Goal: Task Accomplishment & Management: Manage account settings

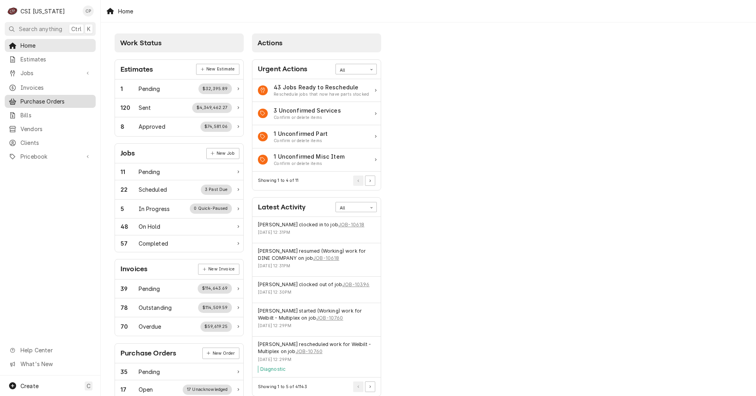
click at [44, 98] on span "Purchase Orders" at bounding box center [55, 101] width 71 height 8
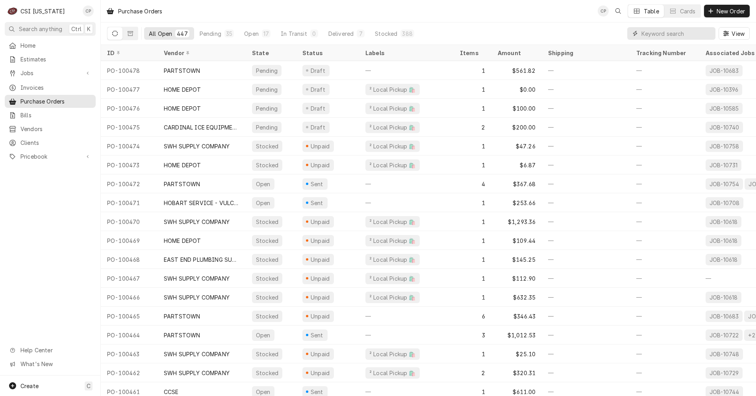
click at [658, 33] on input "Dynamic Content Wrapper" at bounding box center [677, 33] width 70 height 13
type input "100464"
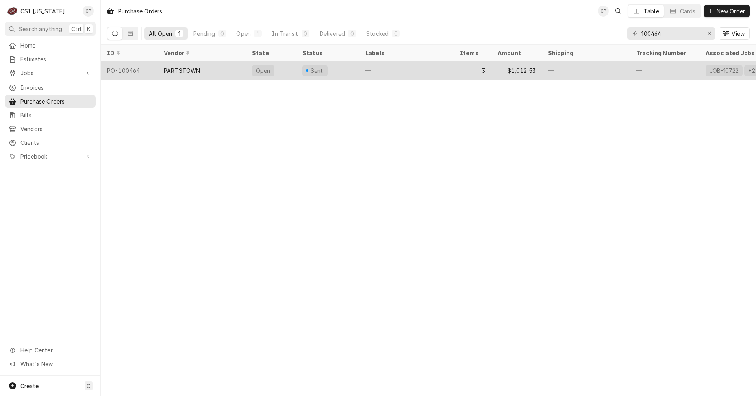
click at [183, 72] on div "PARTSTOWN" at bounding box center [182, 71] width 36 height 8
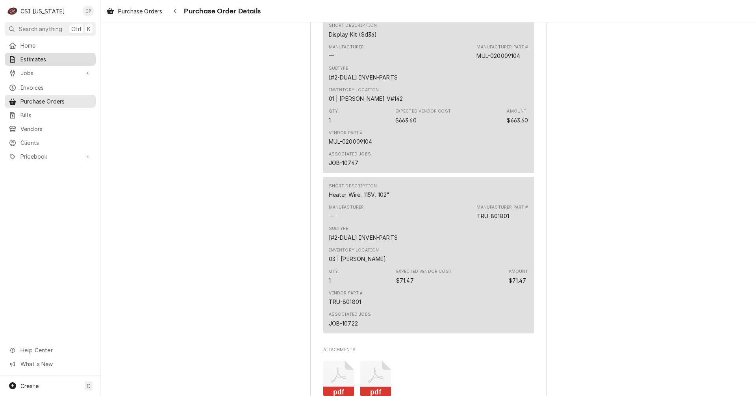
scroll to position [827, 0]
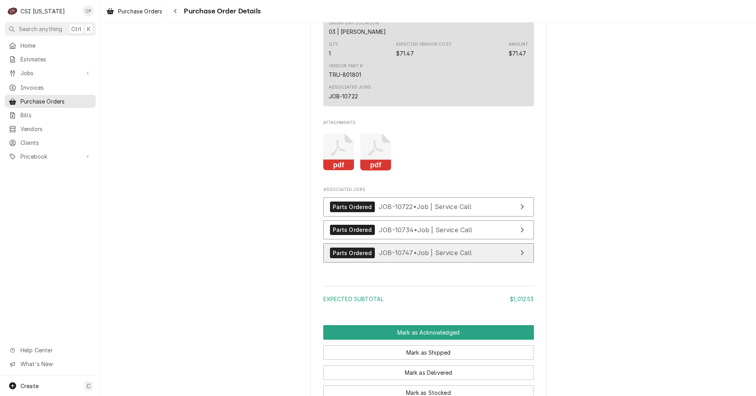
click at [485, 263] on link "Parts Ordered JOB-10747 • Job | Service Call" at bounding box center [428, 252] width 211 height 19
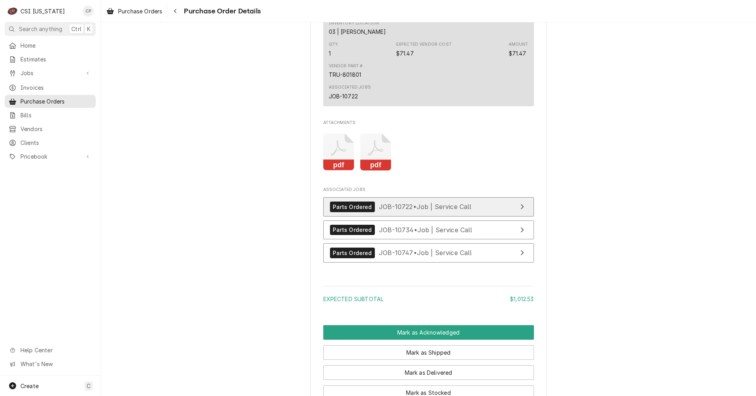
click at [490, 217] on link "Parts Ordered JOB-10722 • Job | Service Call" at bounding box center [428, 206] width 211 height 19
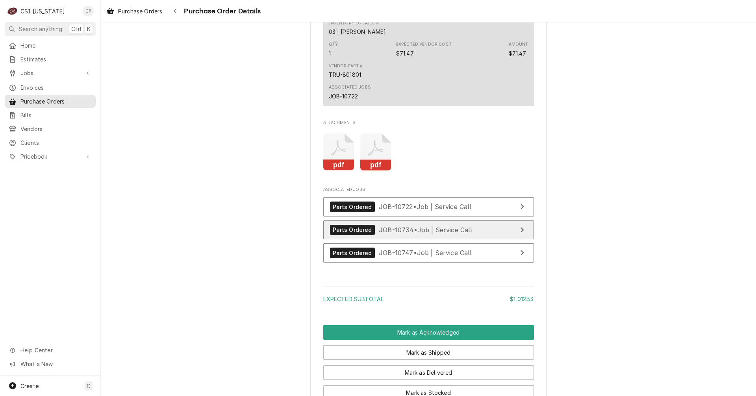
click at [488, 240] on link "Parts Ordered JOB-10734 • Job | Service Call" at bounding box center [428, 230] width 211 height 19
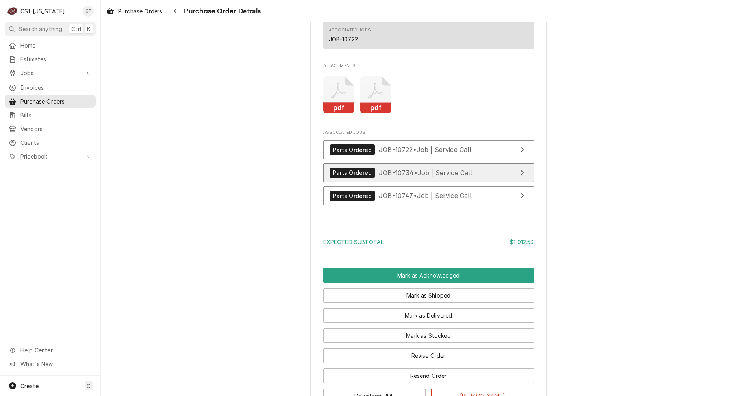
scroll to position [970, 0]
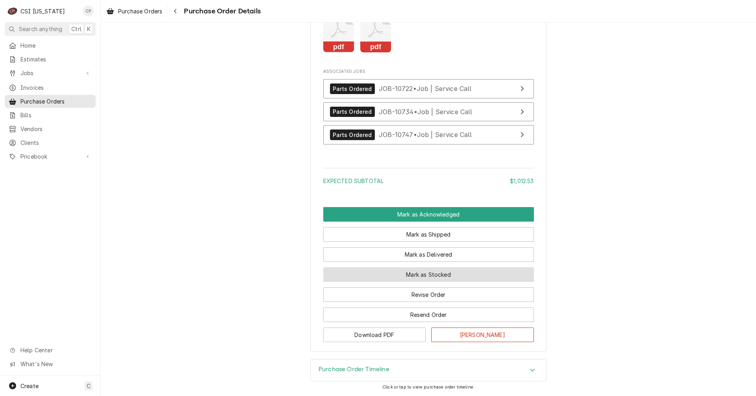
click at [429, 273] on button "Mark as Stocked" at bounding box center [428, 274] width 211 height 15
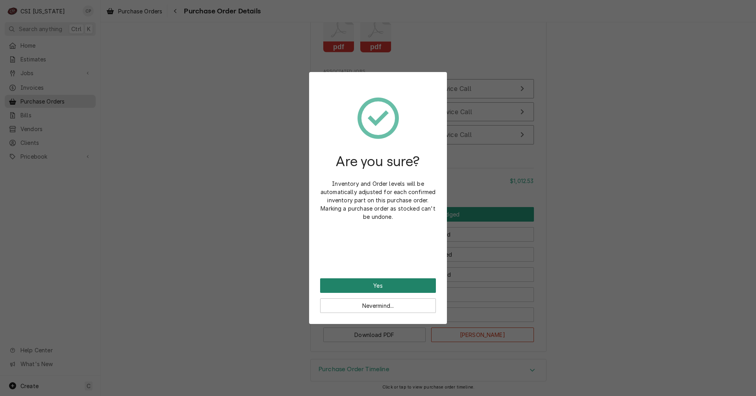
click at [414, 290] on button "Yes" at bounding box center [378, 285] width 116 height 15
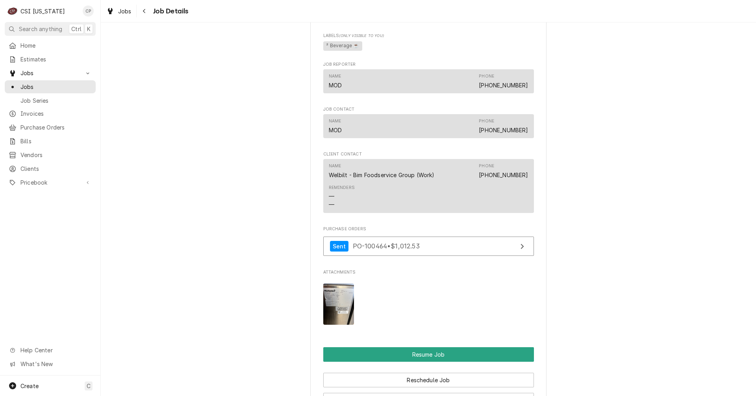
scroll to position [1024, 0]
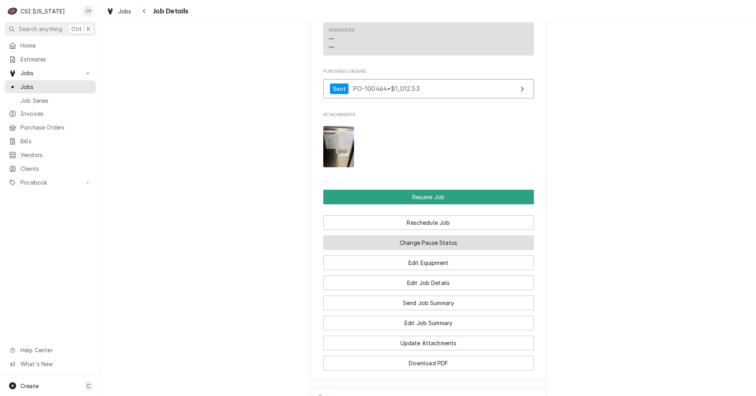
click at [436, 250] on button "Change Pause Status" at bounding box center [428, 243] width 211 height 15
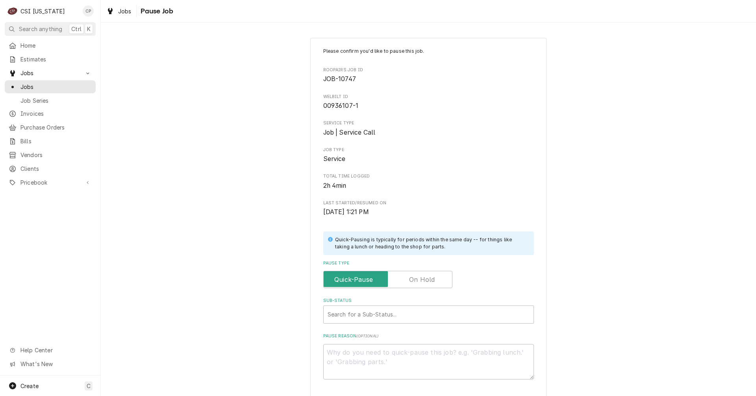
click at [421, 283] on label "Pause Type" at bounding box center [387, 279] width 129 height 17
click at [421, 283] on input "Pause Type" at bounding box center [388, 279] width 122 height 17
checkbox input "true"
drag, startPoint x: 354, startPoint y: 312, endPoint x: 352, endPoint y: 322, distance: 10.9
click at [353, 312] on div "Sub-Status" at bounding box center [429, 315] width 202 height 14
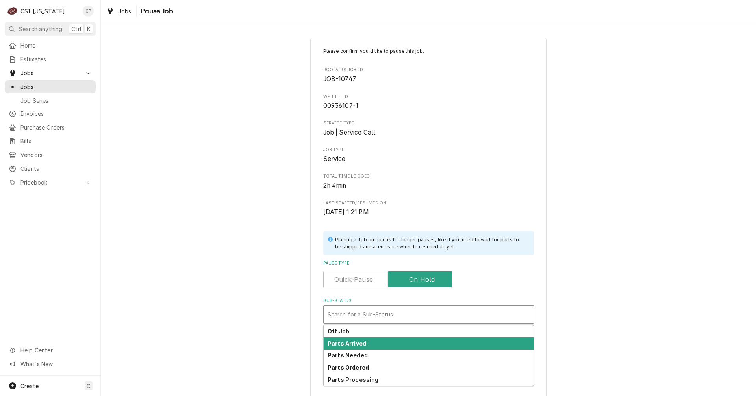
click at [350, 343] on strong "Parts Arrived" at bounding box center [347, 343] width 39 height 7
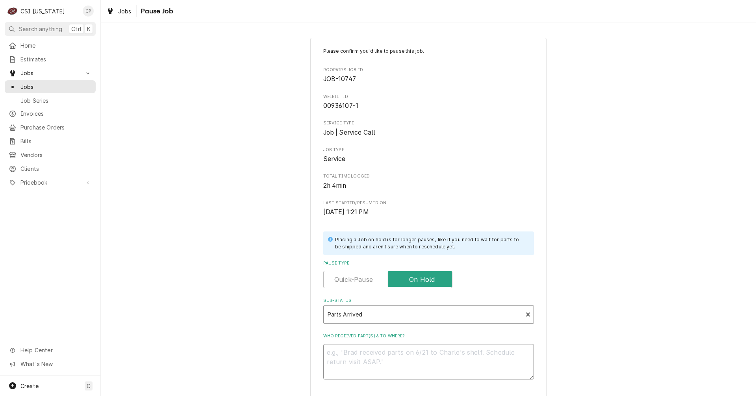
click at [348, 355] on textarea "Who received part(s) & to where?" at bounding box center [428, 361] width 211 height 35
type textarea "x"
type textarea "P"
type textarea "x"
type textarea "Pa"
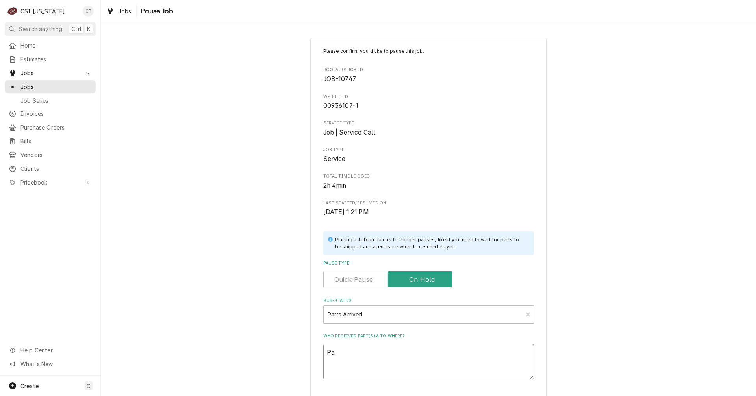
type textarea "x"
type textarea "Par"
type textarea "x"
type textarea "Part"
type textarea "x"
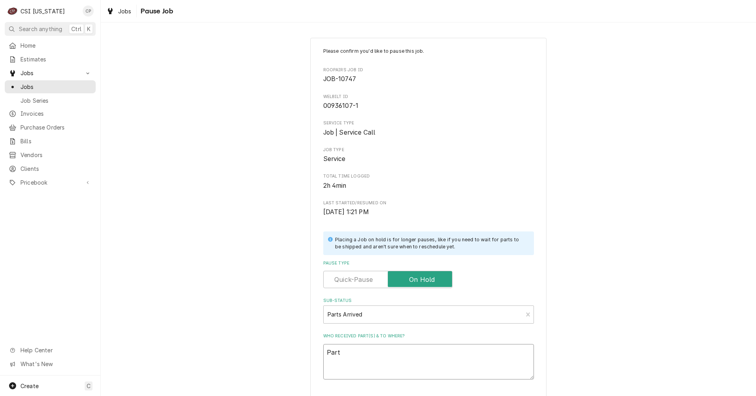
type textarea "Parts"
type textarea "x"
type textarea "Parts"
type textarea "x"
type textarea "Parts a"
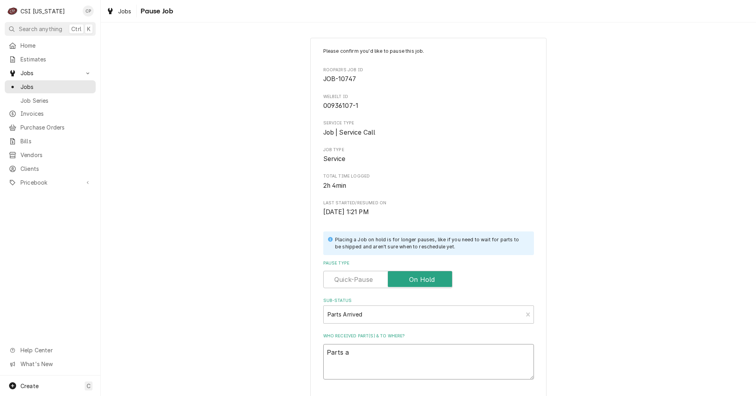
type textarea "x"
type textarea "Parts ar"
type textarea "x"
type textarea "Parts arr"
type textarea "x"
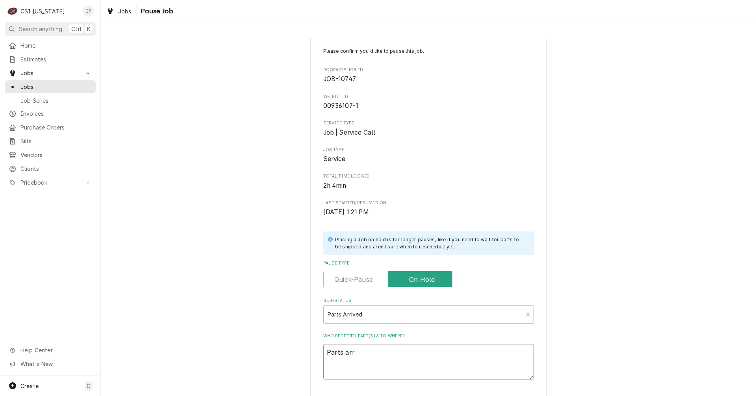
type textarea "Parts arri"
type textarea "x"
type textarea "Parts arriv"
type textarea "x"
type textarea "Parts arrive"
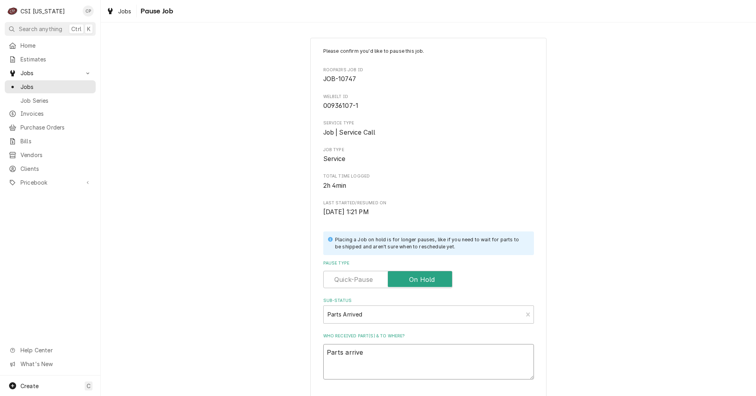
type textarea "x"
type textarea "Parts arrived"
type textarea "x"
type textarea "Parts arrived"
type textarea "x"
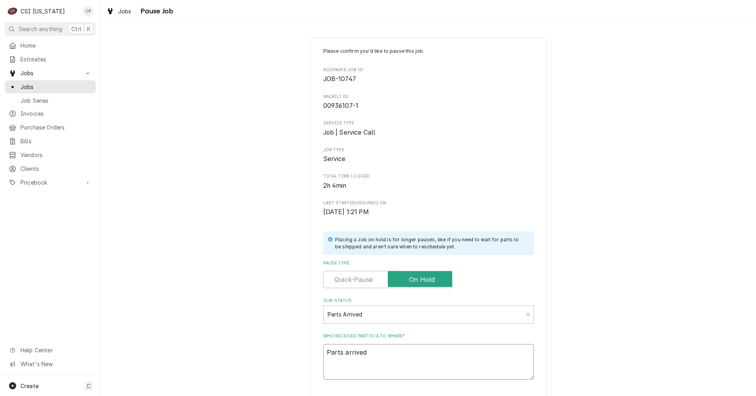
type textarea "Parts arrived a"
type textarea "x"
type textarea "Parts arrived an"
type textarea "x"
type textarea "Parts arrived and"
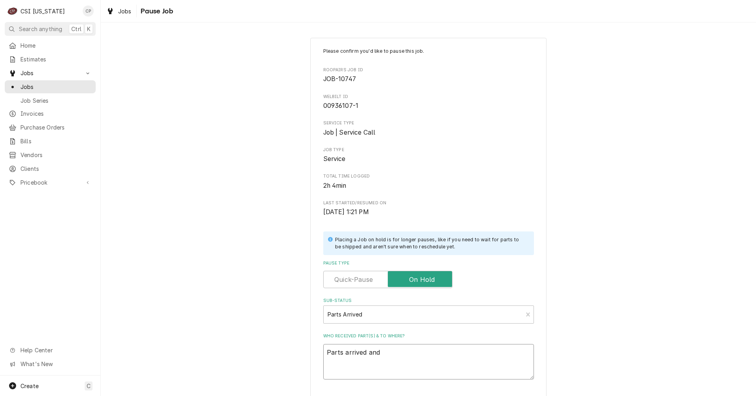
type textarea "x"
type textarea "Parts arrived and"
type textarea "x"
type textarea "Parts arrived and p"
type textarea "x"
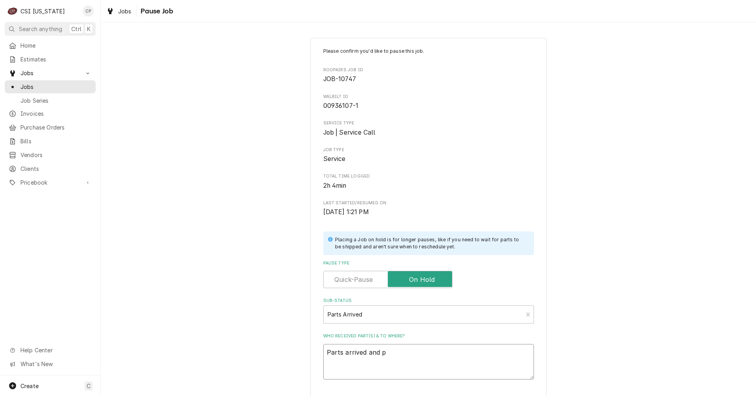
type textarea "Parts arrived and pl"
type textarea "x"
type textarea "Parts arrived and pla"
type textarea "x"
type textarea "Parts arrived and plac"
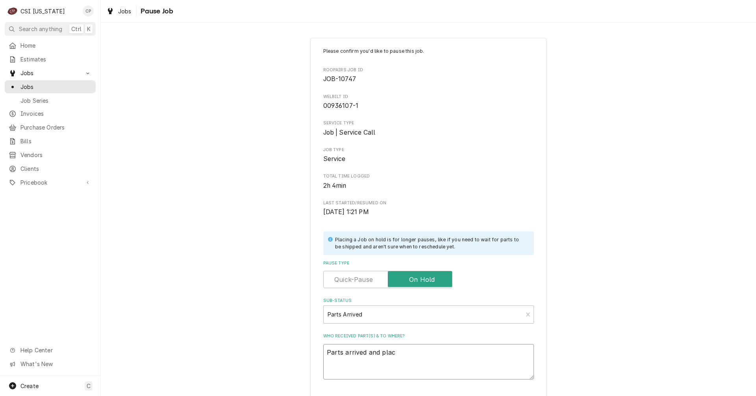
type textarea "x"
type textarea "Parts arrived and place"
type textarea "x"
type textarea "Parts arrived and placed"
type textarea "x"
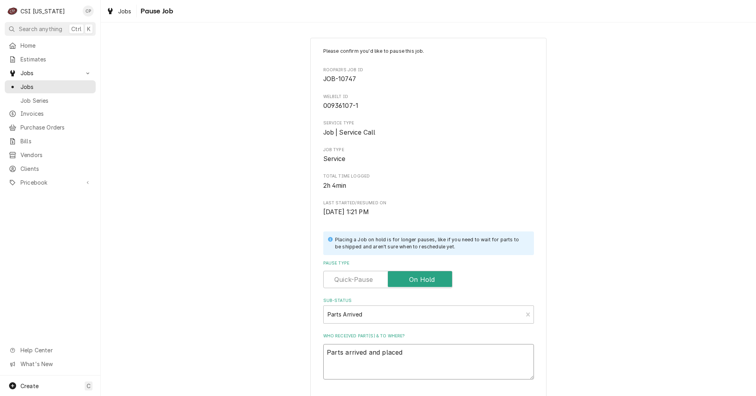
type textarea "Parts arrived and placed"
type textarea "x"
type textarea "Parts arrived and placed o"
type textarea "x"
type textarea "Parts arrived and placed on"
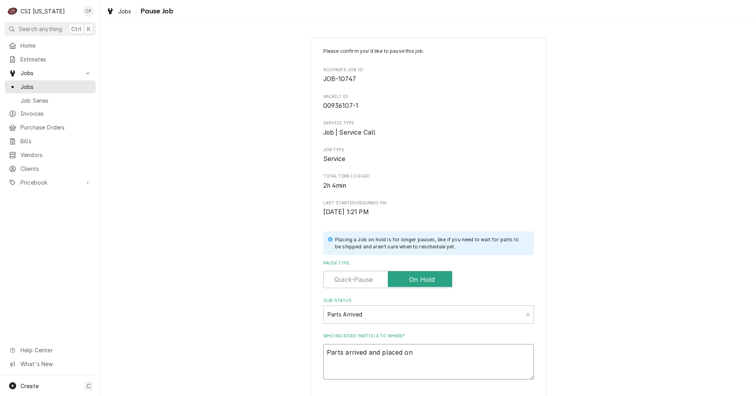
type textarea "x"
type textarea "Parts arrived and placed on"
type textarea "x"
type textarea "Parts arrived and placed on B"
type textarea "x"
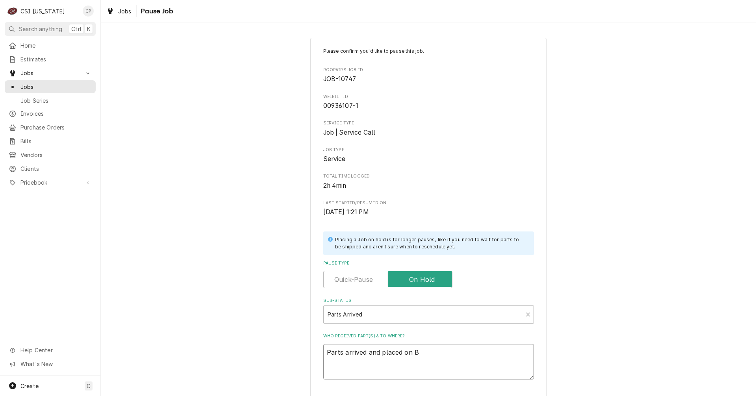
type textarea "Parts arrived and placed on Br"
type textarea "x"
type textarea "Parts arrived and placed on Bry"
type textarea "x"
type textarea "Parts arrived and placed on Brya"
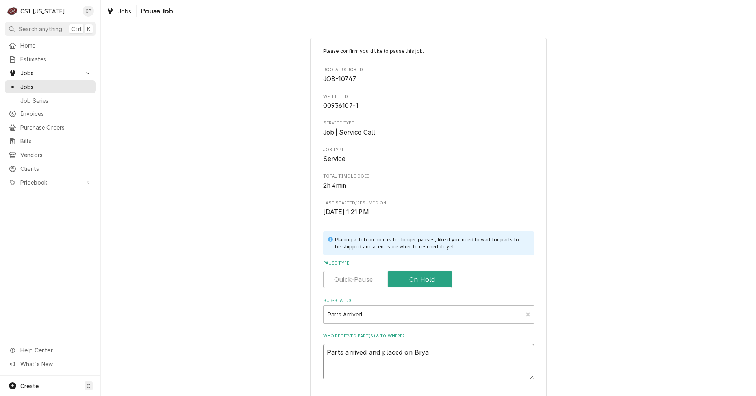
type textarea "x"
type textarea "Parts arrived and placed on Bryan"
type textarea "x"
type textarea "Parts arrived and placed on Bryant"
type textarea "x"
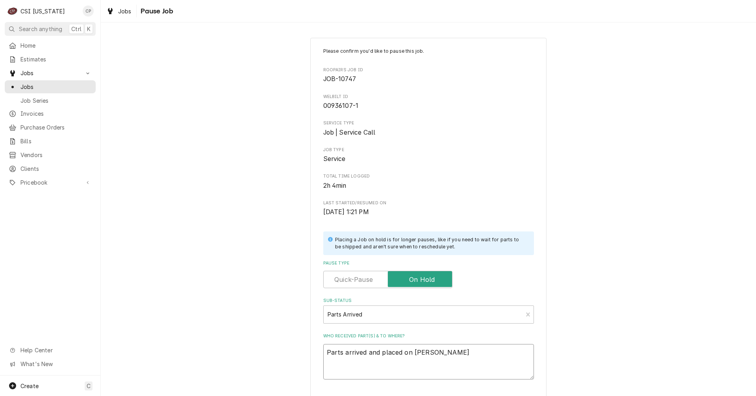
type textarea "Parts arrived and placed on Bryant""
type textarea "x"
type textarea "Parts arrived and placed on Bryant"s"
type textarea "x"
type textarea "Parts arrived and placed on Bryant"s"
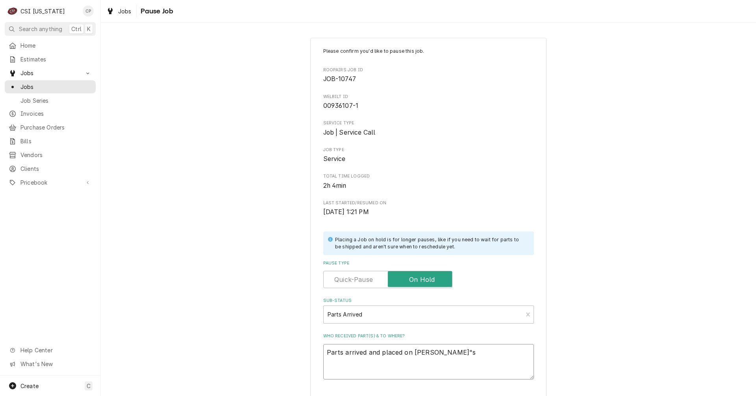
type textarea "x"
type textarea "Parts arrived and placed on Bryant"s s"
type textarea "x"
type textarea "Parts arrived and placed on Bryant"s sh"
type textarea "x"
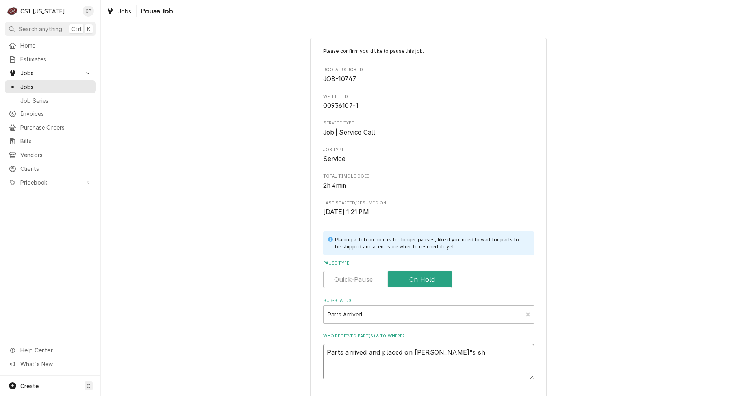
type textarea "Parts arrived and placed on Bryant"s s"
type textarea "x"
type textarea "Parts arrived and placed on Bryant"s"
type textarea "x"
type textarea "Parts arrived and placed on Bryant"s"
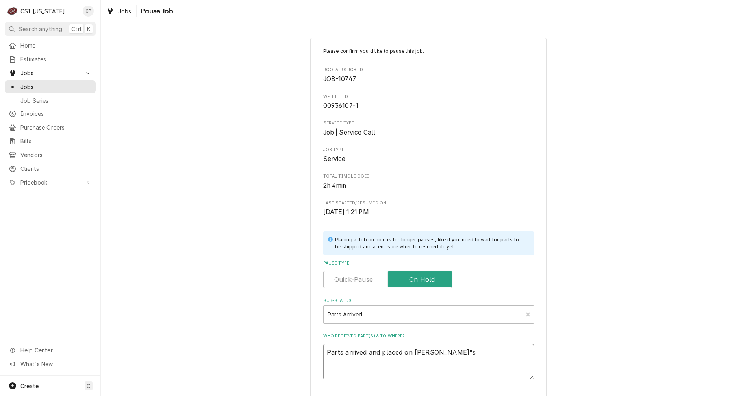
type textarea "x"
type textarea "Parts arrived and placed on Bryant""
type textarea "x"
type textarea "Parts arrived and placed on Bryant"
type textarea "x"
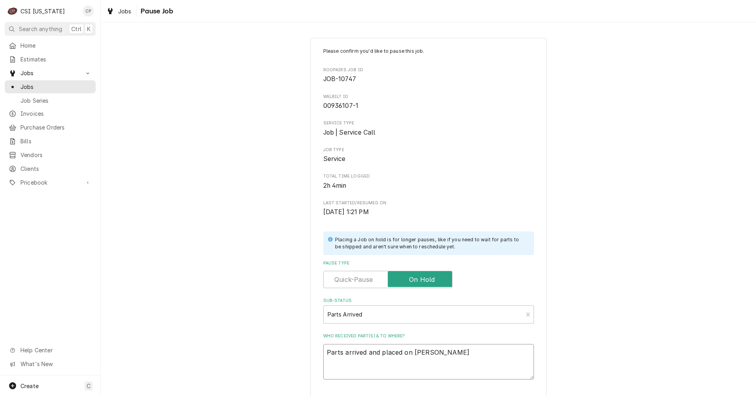
type textarea "Parts arrived and placed on Bryant'"
type textarea "x"
type textarea "Parts arrived and placed on Bryant's"
type textarea "x"
type textarea "Parts arrived and placed on Bryant's"
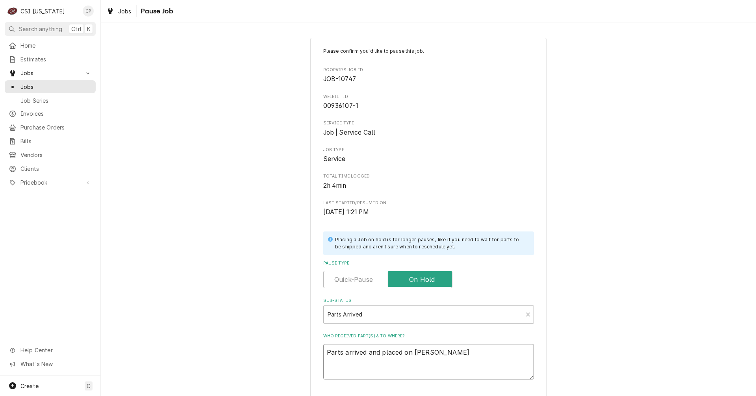
type textarea "x"
type textarea "Parts arrived and placed on Bryant's s"
type textarea "x"
type textarea "Parts arrived and placed on Bryant's sh"
type textarea "x"
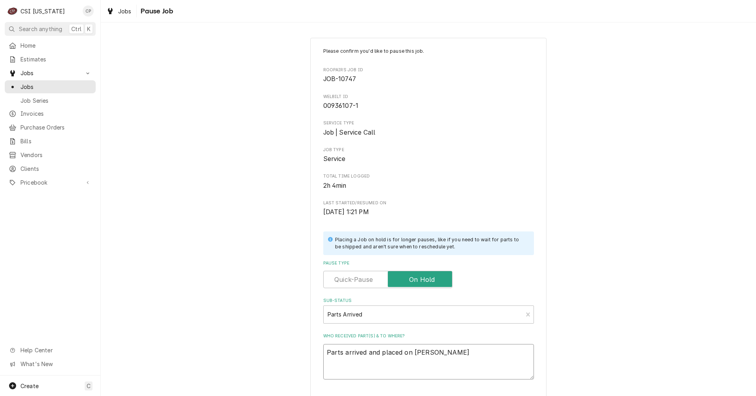
type textarea "Parts arrived and placed on Bryant's she"
type textarea "x"
type textarea "Parts arrived and placed on Bryant's shel"
type textarea "x"
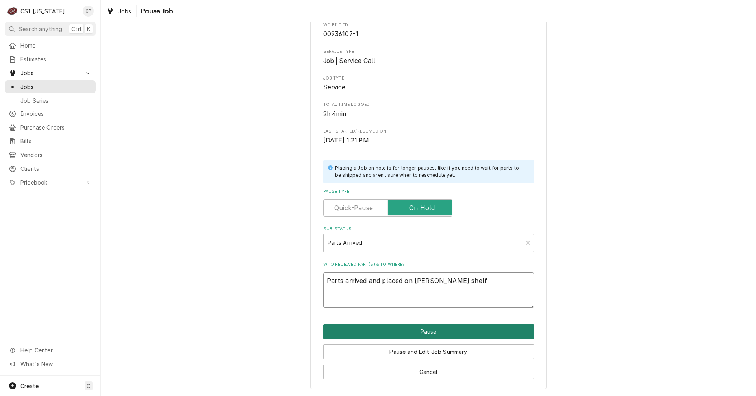
type textarea "Parts arrived and placed on Bryant's shelf"
click at [434, 332] on button "Pause" at bounding box center [428, 332] width 211 height 15
type textarea "x"
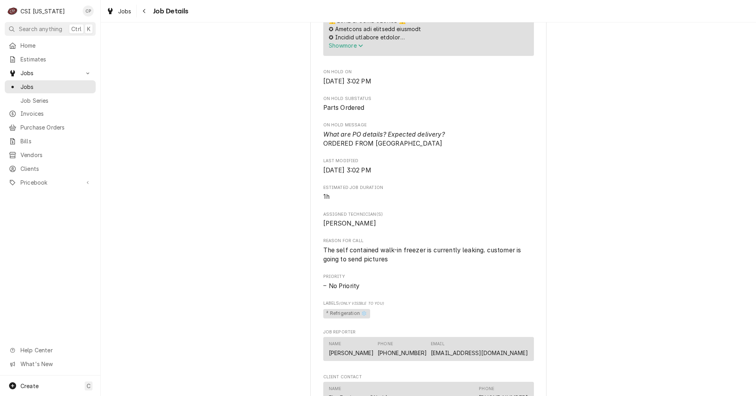
scroll to position [670, 0]
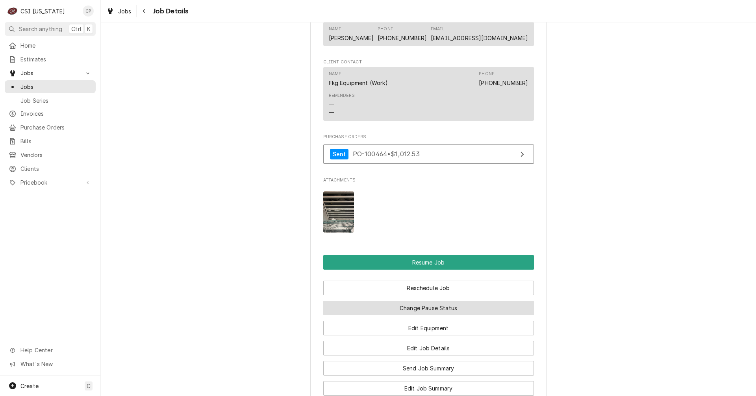
click at [433, 316] on button "Change Pause Status" at bounding box center [428, 308] width 211 height 15
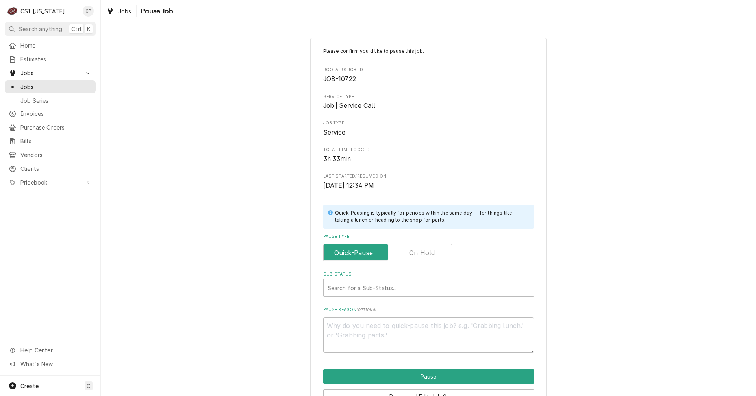
click at [418, 251] on label "Pause Type" at bounding box center [387, 252] width 129 height 17
click at [418, 251] on input "Pause Type" at bounding box center [388, 252] width 122 height 17
checkbox input "true"
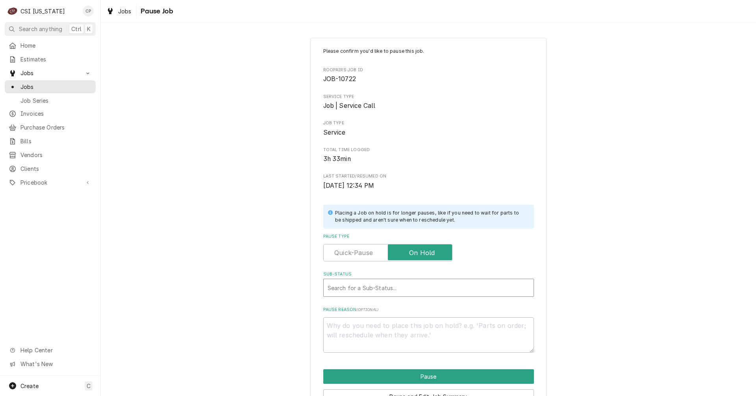
click at [377, 288] on div "Sub-Status" at bounding box center [429, 288] width 202 height 14
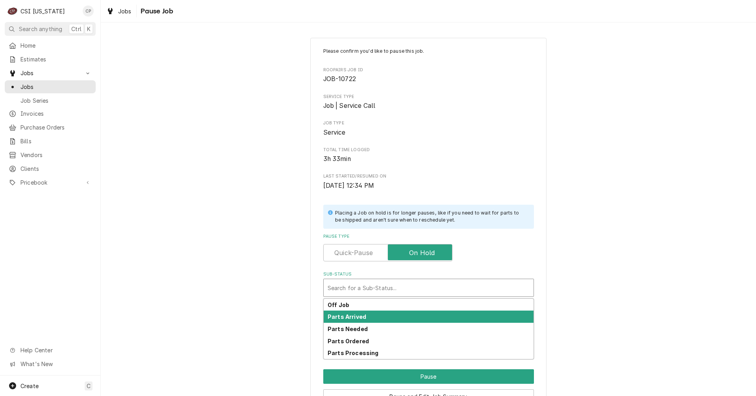
click at [360, 317] on strong "Parts Arrived" at bounding box center [347, 317] width 39 height 7
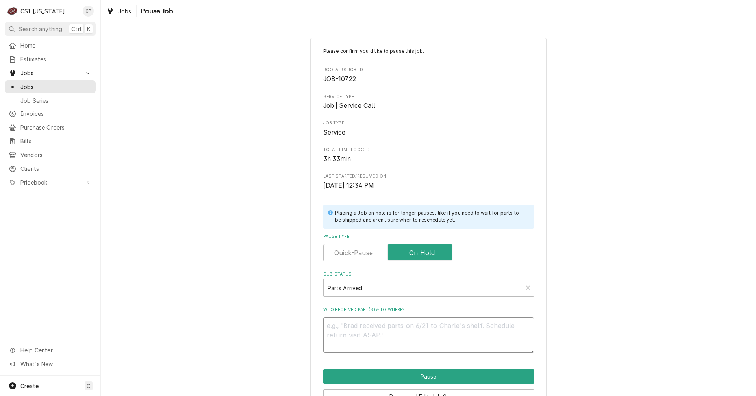
click at [359, 329] on textarea "Who received part(s) & to where?" at bounding box center [428, 334] width 211 height 35
type textarea "x"
type textarea "P"
type textarea "x"
type textarea "Pa"
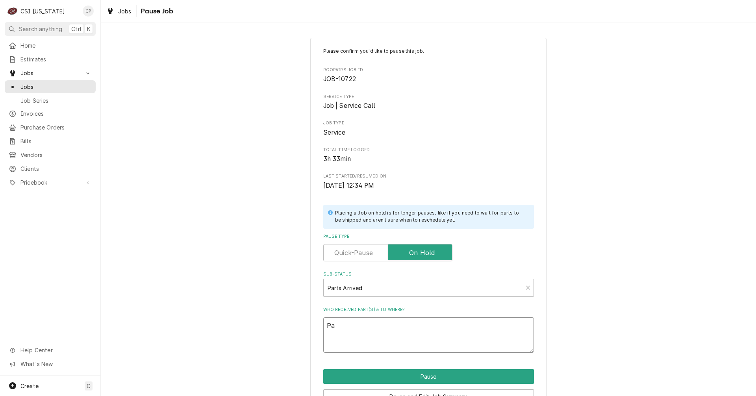
type textarea "x"
type textarea "Par"
type textarea "x"
type textarea "Part"
type textarea "x"
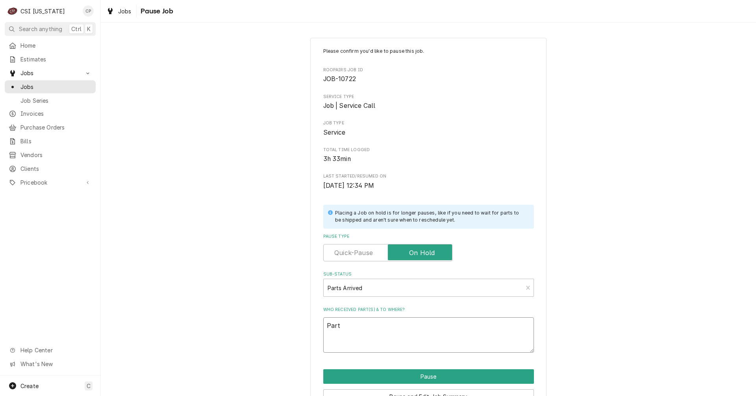
type textarea "Parts"
type textarea "x"
type textarea "Part"
type textarea "x"
type textarea "Part"
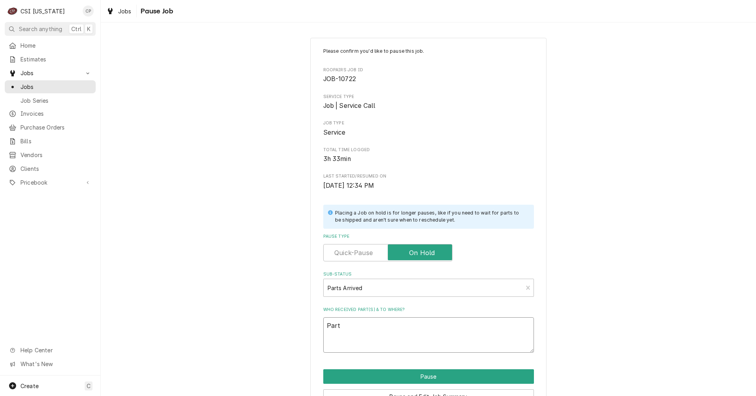
type textarea "x"
type textarea "Part a"
type textarea "x"
type textarea "Part ar"
type textarea "x"
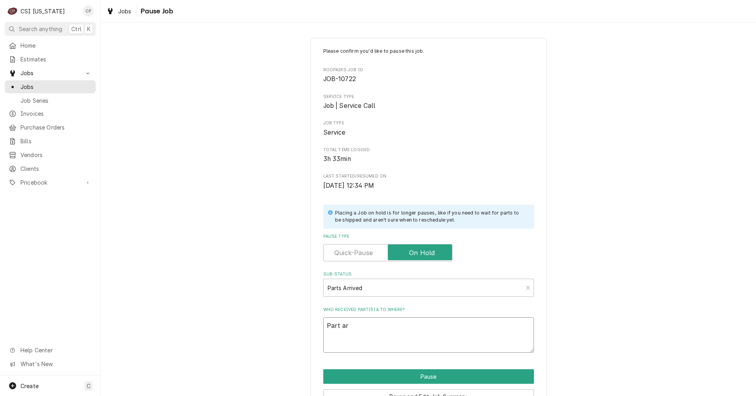
type textarea "Part arr"
type textarea "x"
type textarea "Part arri"
type textarea "x"
type textarea "Part arriv"
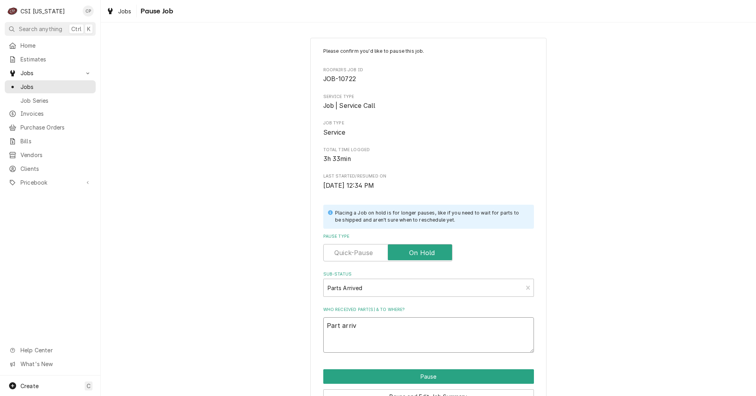
type textarea "x"
type textarea "Part arrive"
type textarea "x"
type textarea "Part arrived"
type textarea "x"
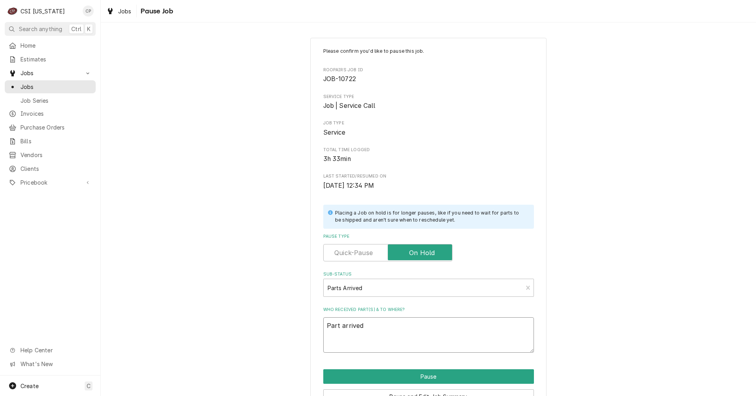
type textarea "Part arrived"
type textarea "x"
type textarea "Part arrived a"
type textarea "x"
type textarea "Part arrived an"
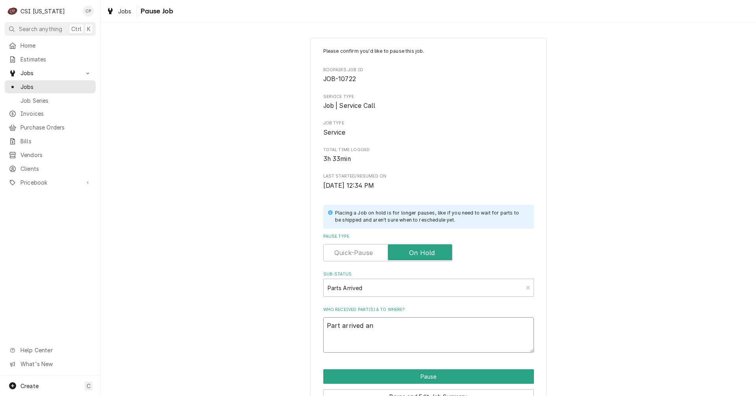
type textarea "x"
type textarea "Part arrived and"
type textarea "x"
type textarea "Part arrived and"
type textarea "x"
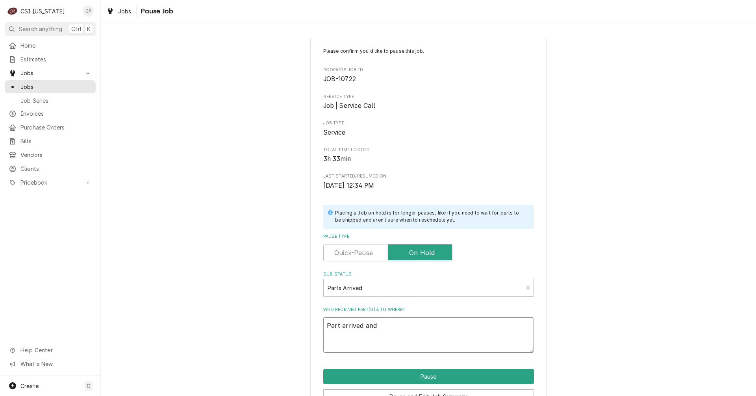
type textarea "Part arrived and p"
type textarea "x"
type textarea "Part arrived and pl"
type textarea "x"
type textarea "Part arrived and pla"
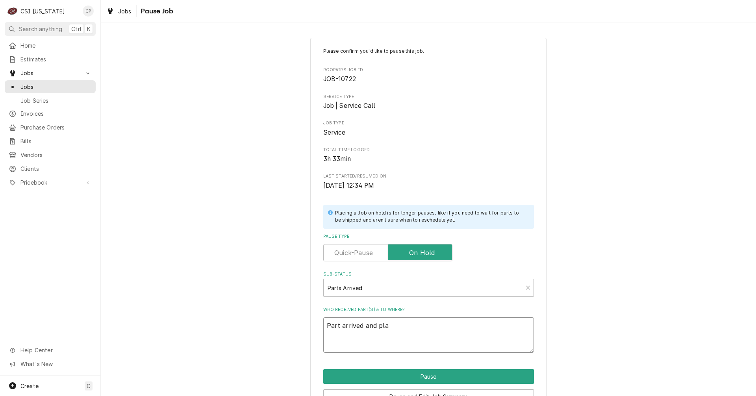
type textarea "x"
type textarea "Part arrived and plac"
type textarea "x"
type textarea "Part arrived and place"
type textarea "x"
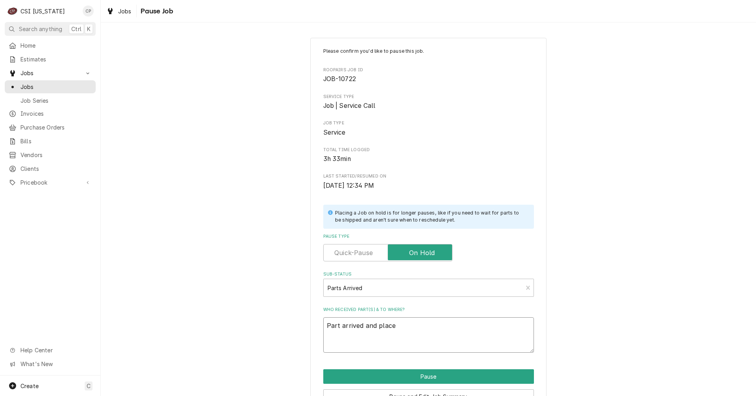
type textarea "Part arrived and placed"
type textarea "x"
type textarea "Part arrived and placed"
type textarea "x"
type textarea "Part arrived and placed o"
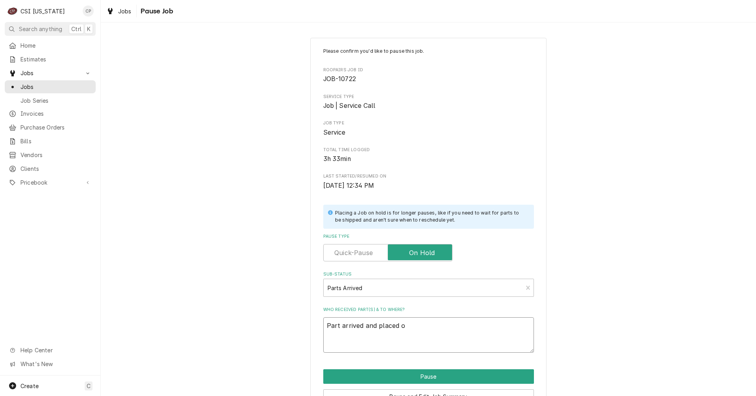
type textarea "x"
type textarea "Part arrived and placed on"
type textarea "x"
type textarea "Part arrived and placed on"
type textarea "x"
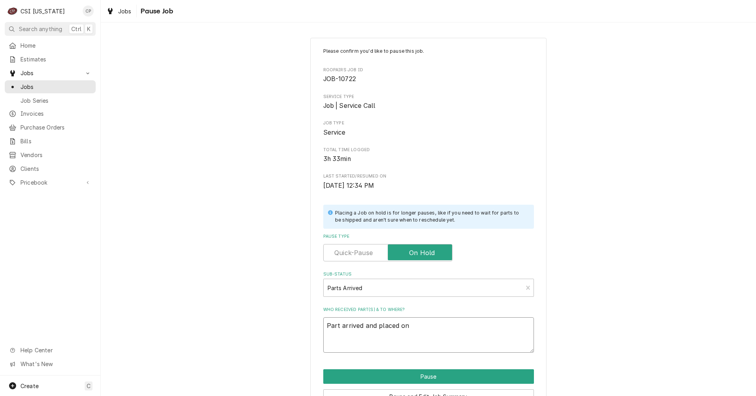
type textarea "Part arrived and placed on M"
type textarea "x"
type textarea "Part arrived and placed on Ma"
type textarea "x"
type textarea "Part arrived and placed on Mat"
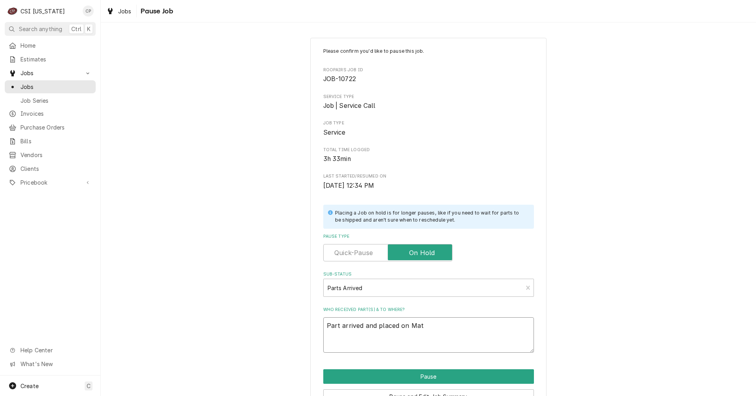
type textarea "x"
type textarea "Part arrived and placed on Matt"
type textarea "x"
type textarea "Part arrived and placed on Matt'"
type textarea "x"
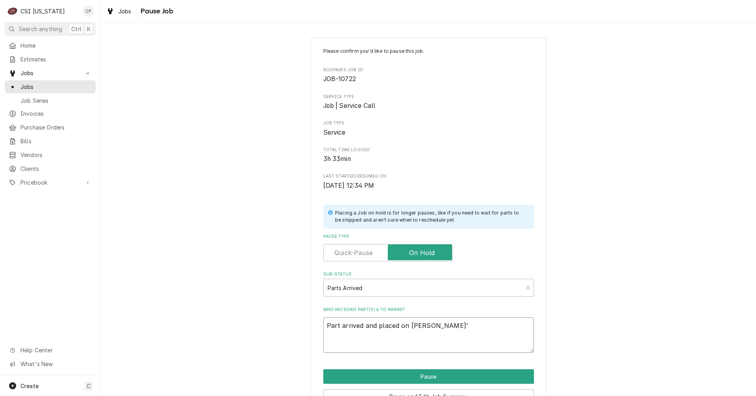
type textarea "Part arrived and placed on Matt's"
type textarea "x"
type textarea "Part arrived and placed on Matt's"
type textarea "x"
type textarea "Part arrived and placed on Matt's s"
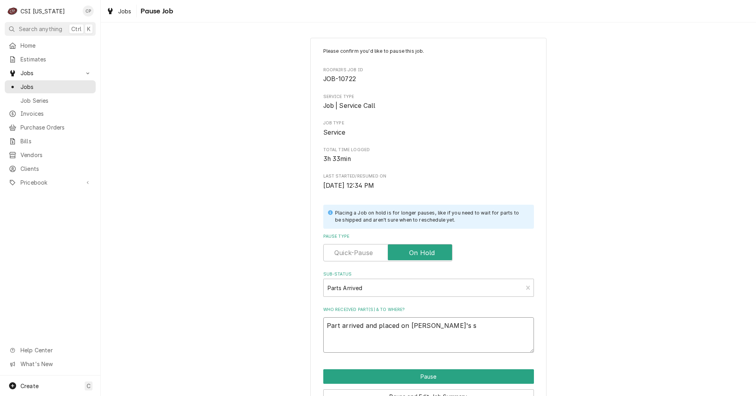
type textarea "x"
type textarea "Part arrived and placed on Matt's sh"
type textarea "x"
type textarea "Part arrived and placed on Matt's she"
type textarea "x"
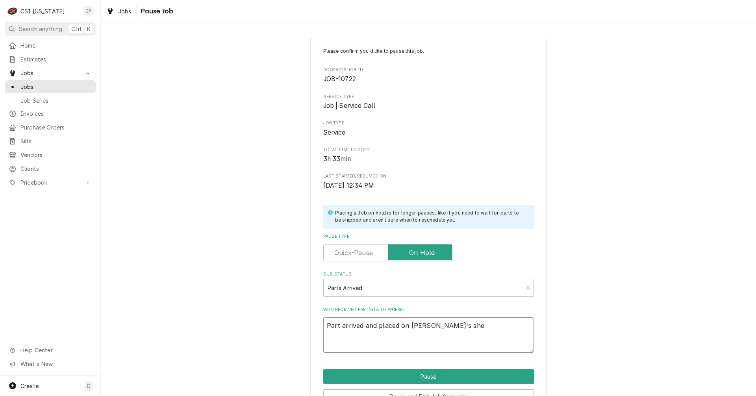
type textarea "Part arrived and placed on Matt's shel"
type textarea "x"
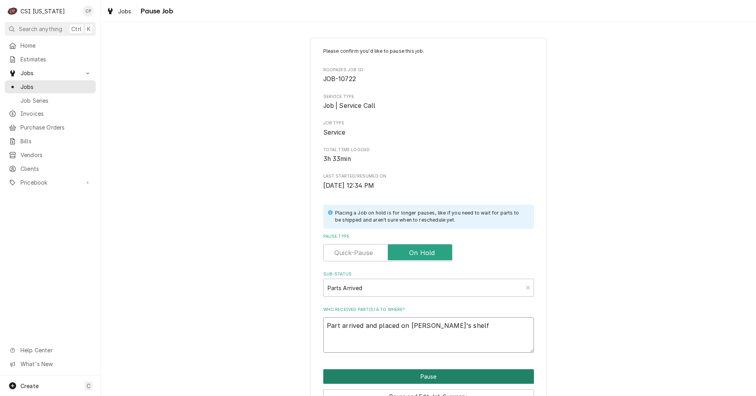
type textarea "Part arrived and placed on Matt's shelf"
click at [440, 378] on button "Pause" at bounding box center [428, 376] width 211 height 15
type textarea "x"
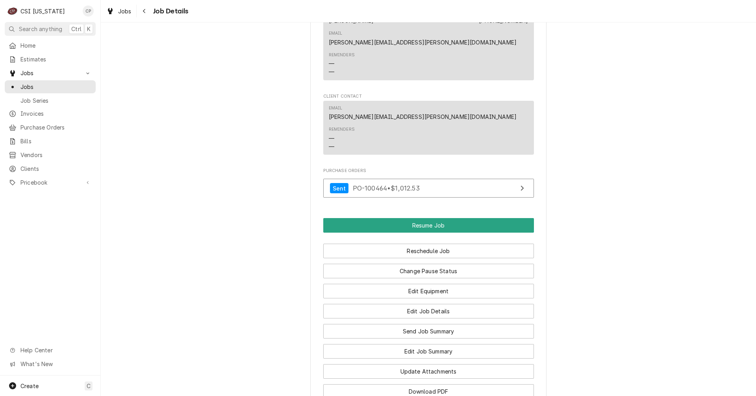
scroll to position [985, 0]
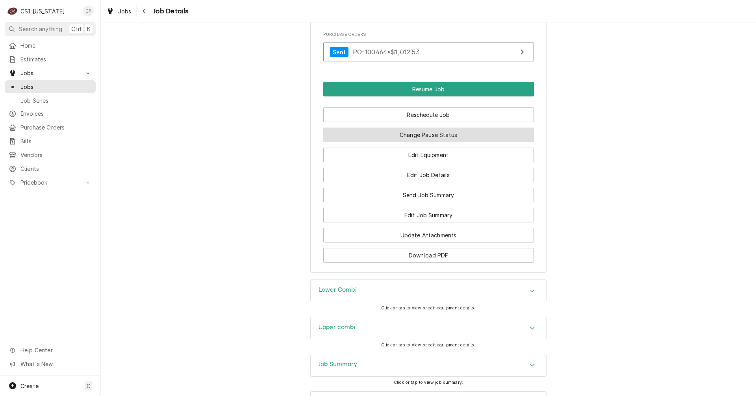
click at [424, 128] on button "Change Pause Status" at bounding box center [428, 135] width 211 height 15
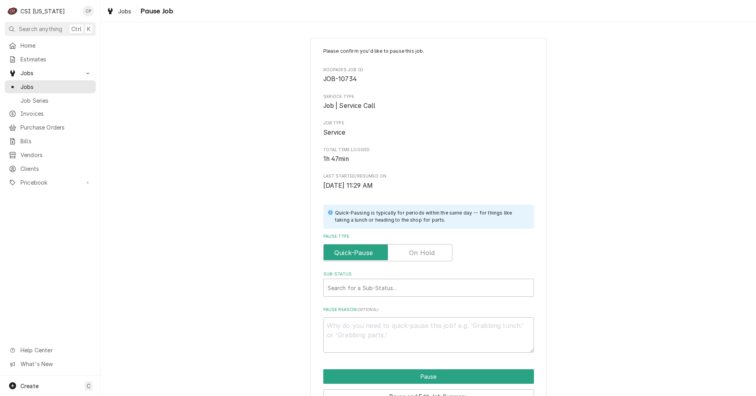
click at [418, 256] on label "Pause Type" at bounding box center [387, 252] width 129 height 17
click at [418, 256] on input "Pause Type" at bounding box center [388, 252] width 122 height 17
checkbox input "true"
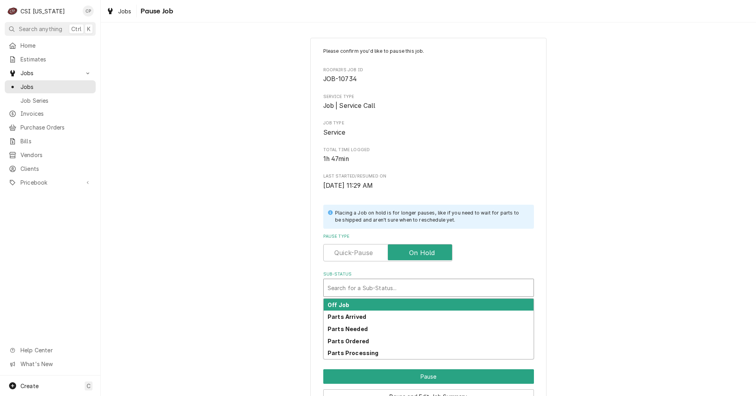
drag, startPoint x: 376, startPoint y: 286, endPoint x: 372, endPoint y: 295, distance: 9.3
click at [376, 286] on div "Sub-Status" at bounding box center [429, 288] width 202 height 14
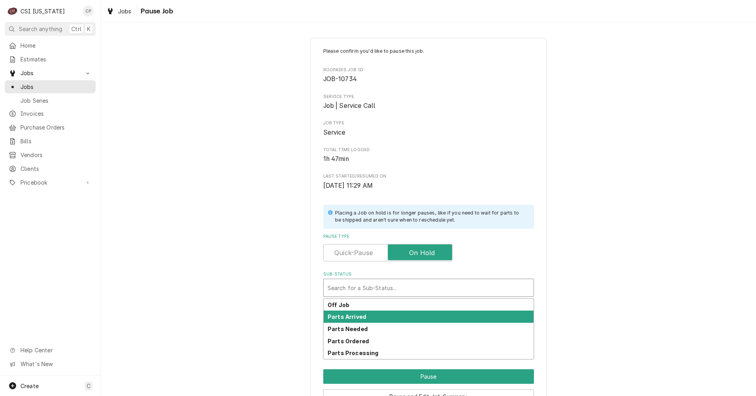
click at [361, 315] on strong "Parts Arrived" at bounding box center [347, 317] width 39 height 7
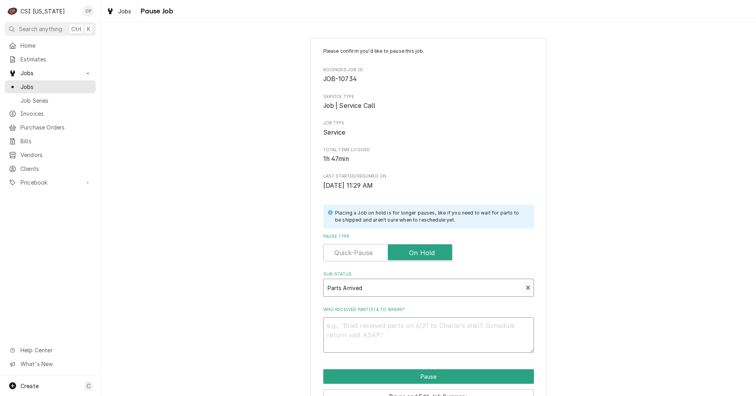
click at [358, 321] on textarea "Who received part(s) & to where?" at bounding box center [428, 334] width 211 height 35
type textarea "x"
type textarea "P"
type textarea "x"
type textarea "Pa"
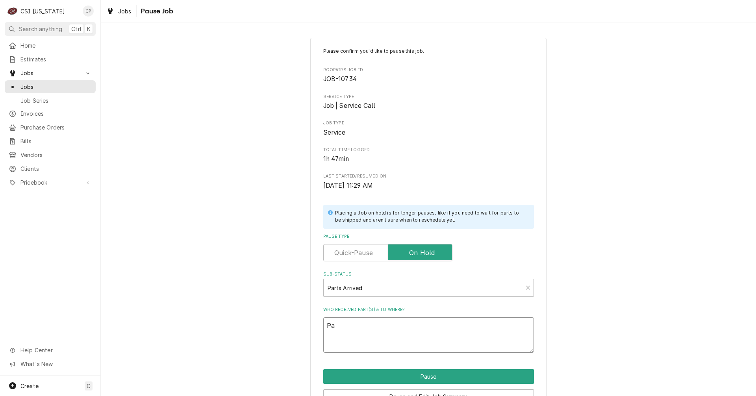
type textarea "x"
type textarea "Par"
type textarea "x"
type textarea "Part"
type textarea "x"
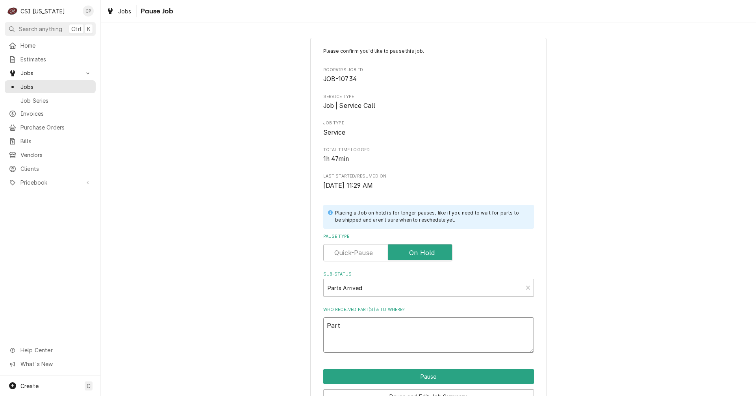
type textarea "Parts"
type textarea "x"
type textarea "Parts"
type textarea "x"
type textarea "Parts a"
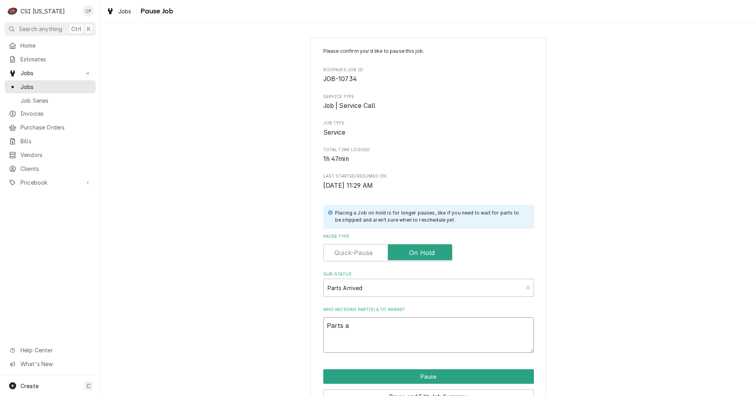
type textarea "x"
type textarea "Parts ar"
type textarea "x"
type textarea "Parts arr"
type textarea "x"
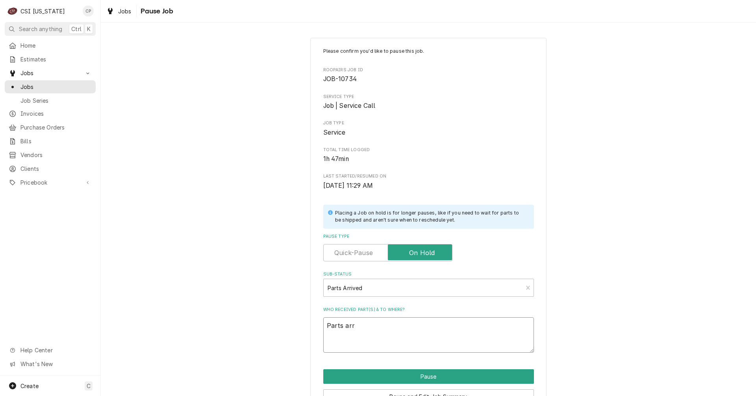
type textarea "Parts arri"
type textarea "x"
type textarea "Parts arriv"
type textarea "x"
type textarea "Parts arrive"
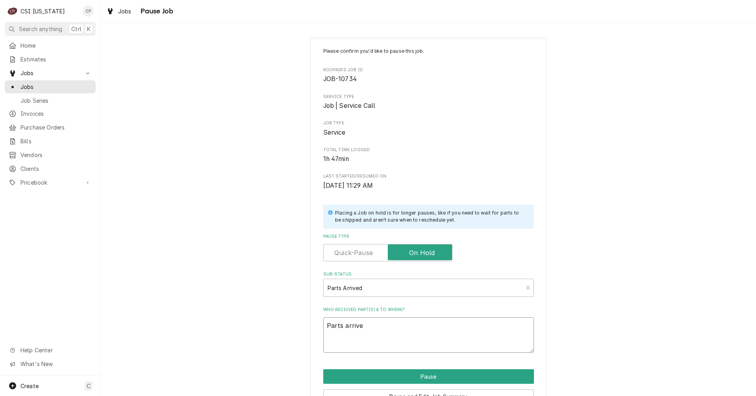
type textarea "x"
type textarea "Parts arrived"
type textarea "x"
type textarea "Parts arrived"
type textarea "x"
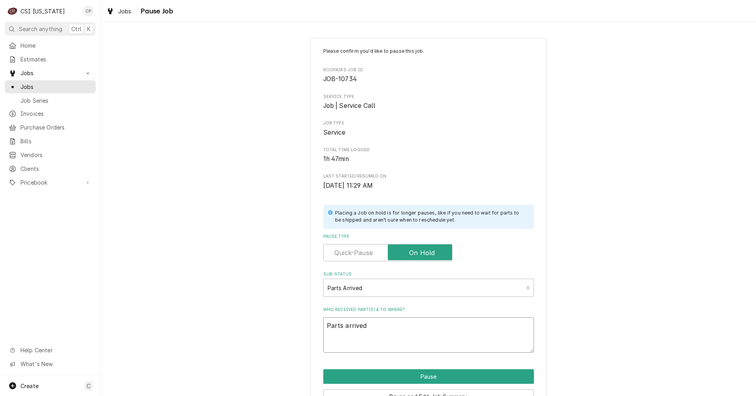
type textarea "Parts arrived a"
type textarea "x"
type textarea "Parts arrived an"
type textarea "x"
type textarea "Parts arrived and"
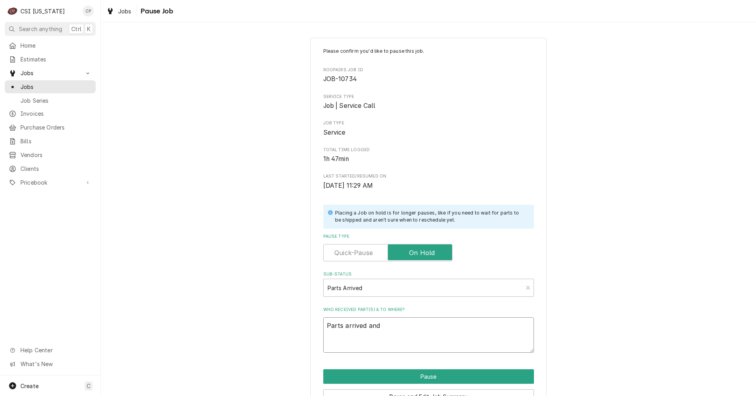
type textarea "x"
type textarea "Parts arrived and"
type textarea "x"
type textarea "Parts arrived and p"
type textarea "x"
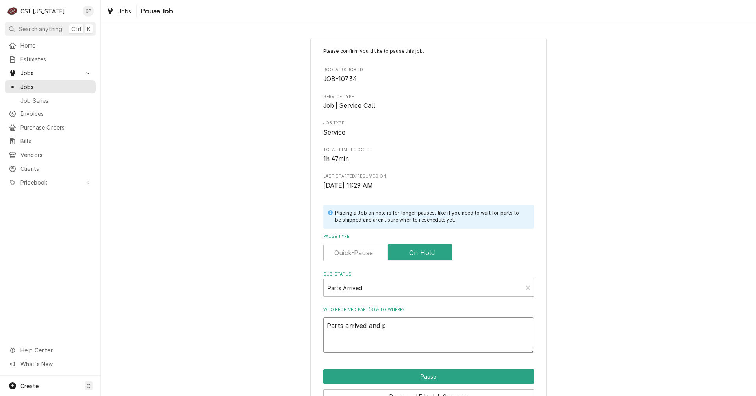
type textarea "Parts arrived and pl"
type textarea "x"
type textarea "Parts arrived and pla"
type textarea "x"
type textarea "Parts arrived and plac"
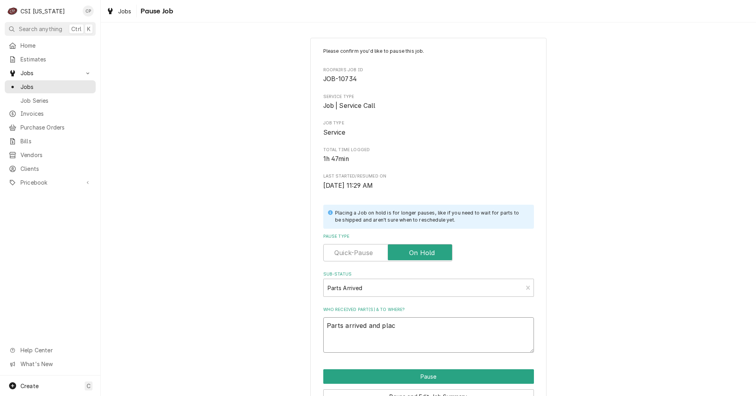
type textarea "x"
type textarea "Parts arrived and place"
type textarea "x"
type textarea "Parts arrived and placed"
type textarea "x"
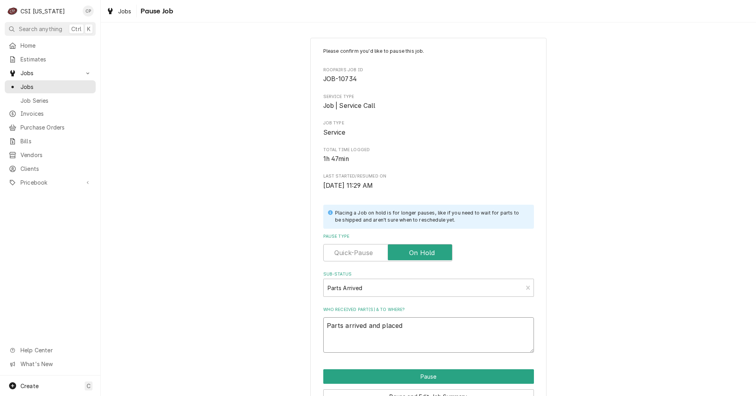
type textarea "Parts arrived and placed"
type textarea "x"
type textarea "Parts arrived and placed o"
type textarea "x"
type textarea "Parts arrived and placed on"
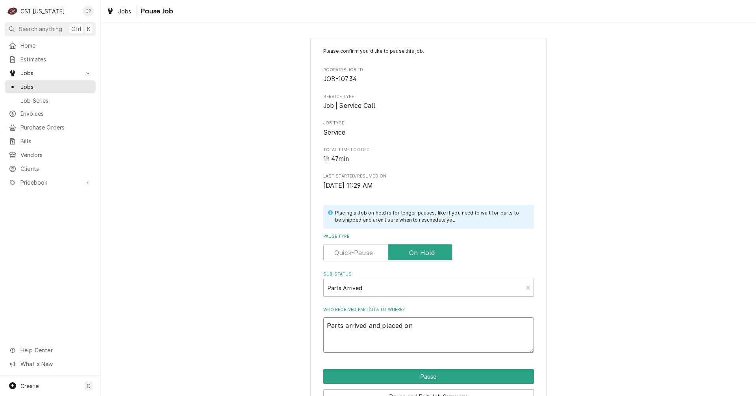
type textarea "x"
type textarea "Parts arrived and placed on"
type textarea "x"
type textarea "Parts arrived and placed on B"
type textarea "x"
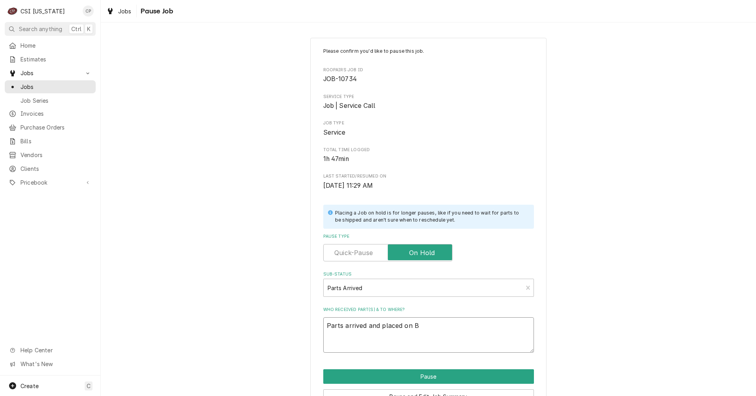
type textarea "Parts arrived and placed on Br"
type textarea "x"
type textarea "Parts arrived and placed on Bry"
type textarea "x"
type textarea "Parts arrived and placed on Brya"
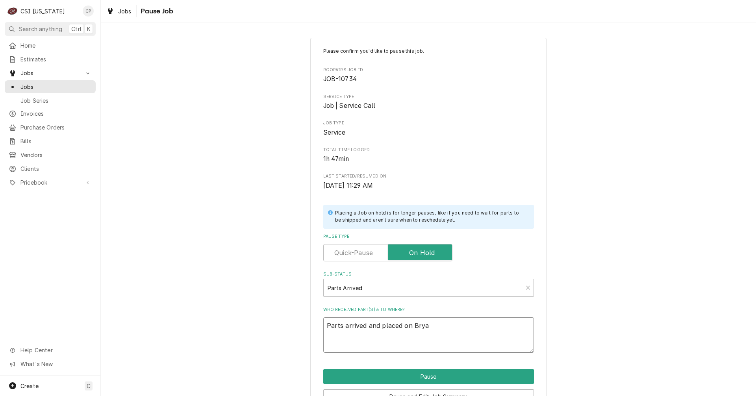
type textarea "x"
type textarea "Parts arrived and placed on Bryan"
type textarea "x"
type textarea "Parts arrived and placed on Bryant"
type textarea "x"
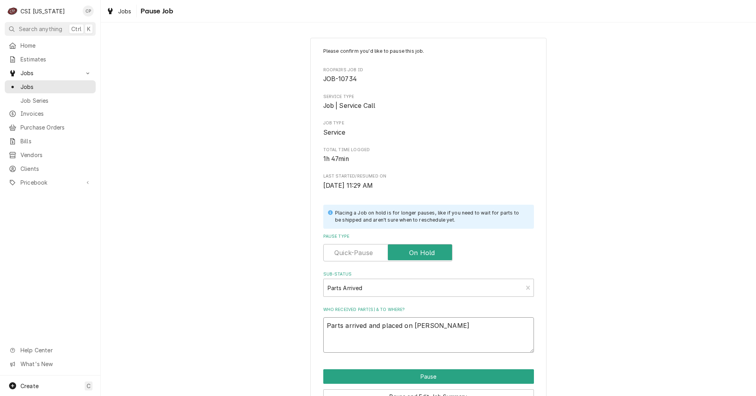
type textarea "Parts arrived and placed on Bryant'"
type textarea "x"
type textarea "Parts arrived and placed on Bryant's"
type textarea "x"
type textarea "Parts arrived and placed on Bryant's"
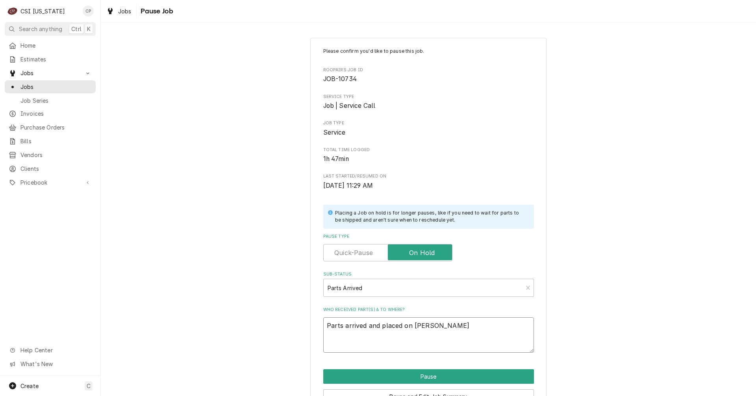
type textarea "x"
type textarea "Parts arrived and placed on Bryant's s"
type textarea "x"
type textarea "Parts arrived and placed on Bryant's sh"
type textarea "x"
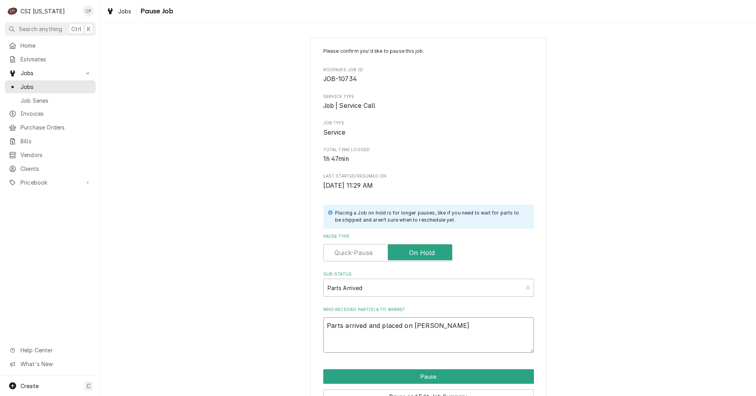
type textarea "Parts arrived and placed on Bryant's she"
type textarea "x"
type textarea "Parts arrived and placed on Bryant's shel"
type textarea "x"
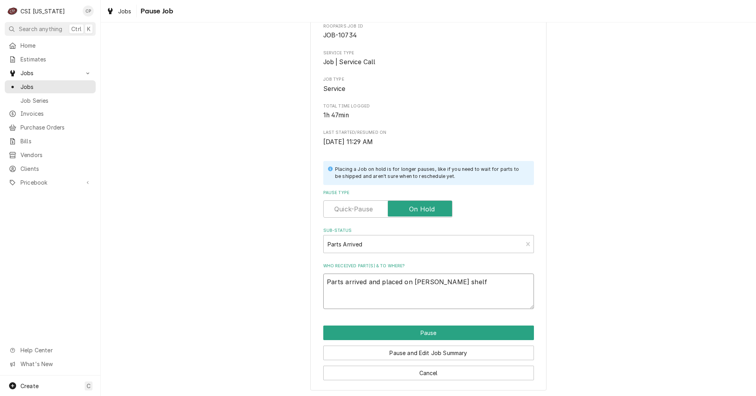
scroll to position [45, 0]
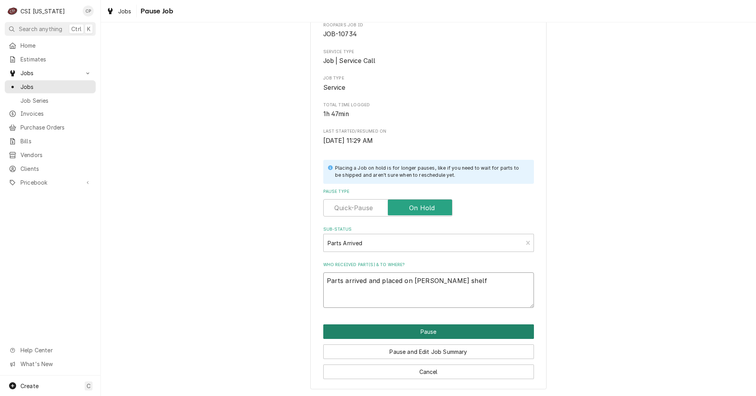
type textarea "Parts arrived and placed on Bryant's shelf"
click at [428, 336] on button "Pause" at bounding box center [428, 332] width 211 height 15
type textarea "x"
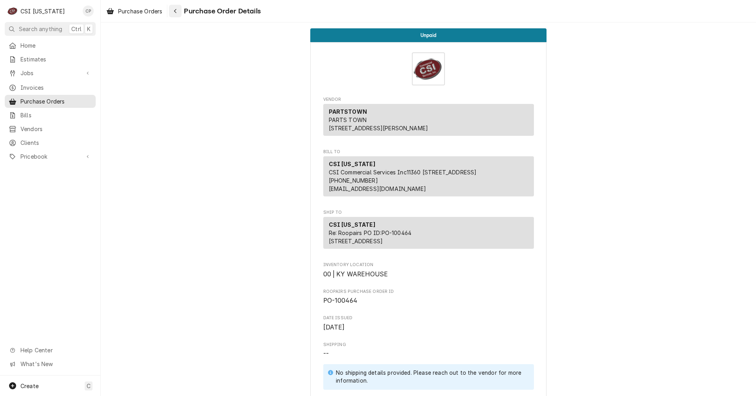
click at [176, 11] on icon "Navigate back" at bounding box center [176, 11] width 4 height 6
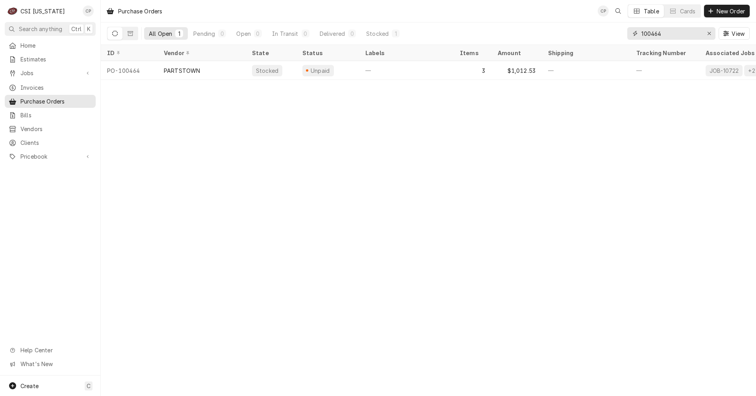
drag, startPoint x: 607, startPoint y: 39, endPoint x: 602, endPoint y: 41, distance: 5.3
click at [602, 41] on div "All Open 1 Pending 0 Open 0 In Transit 0 Delivered 0 Stocked 1 100464 View" at bounding box center [428, 33] width 643 height 22
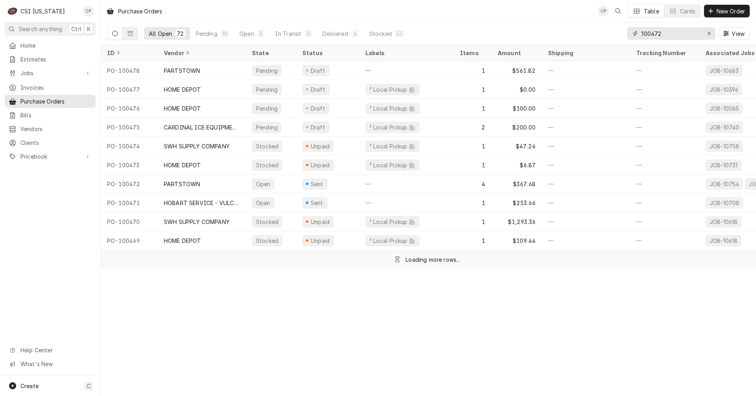
type input "100472"
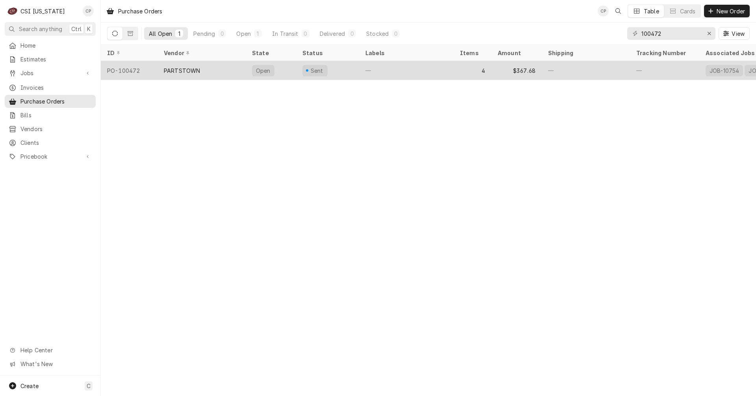
click at [224, 74] on div "PARTSTOWN" at bounding box center [202, 70] width 88 height 19
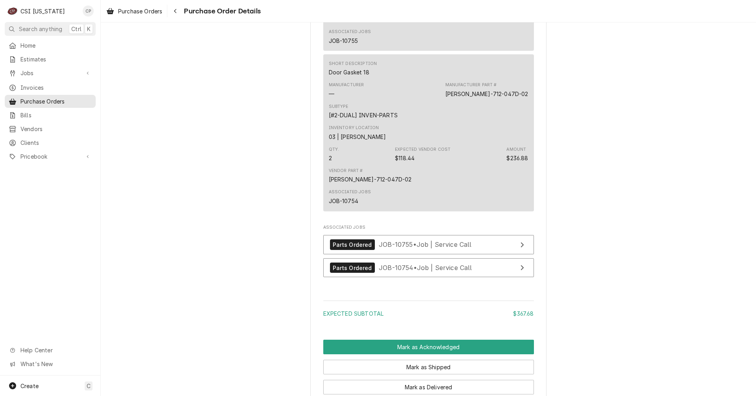
scroll to position [883, 0]
click at [480, 254] on link "Parts Ordered JOB-10755 • Job | Service Call" at bounding box center [428, 244] width 211 height 19
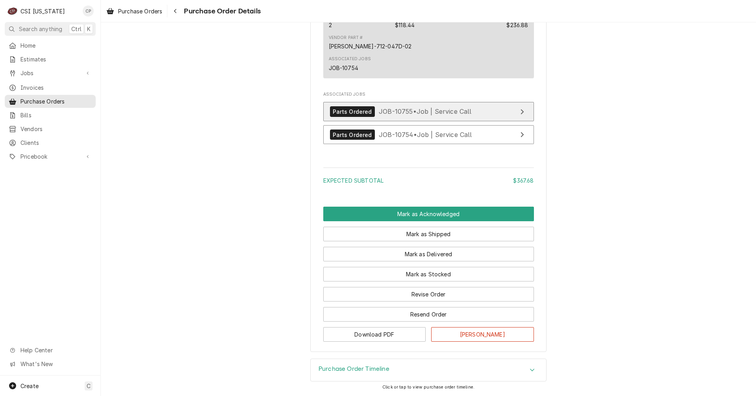
scroll to position [1041, 0]
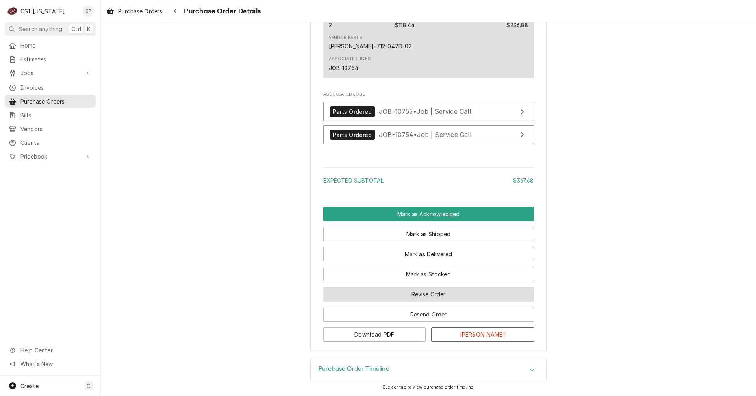
click at [389, 296] on button "Revise Order" at bounding box center [428, 294] width 211 height 15
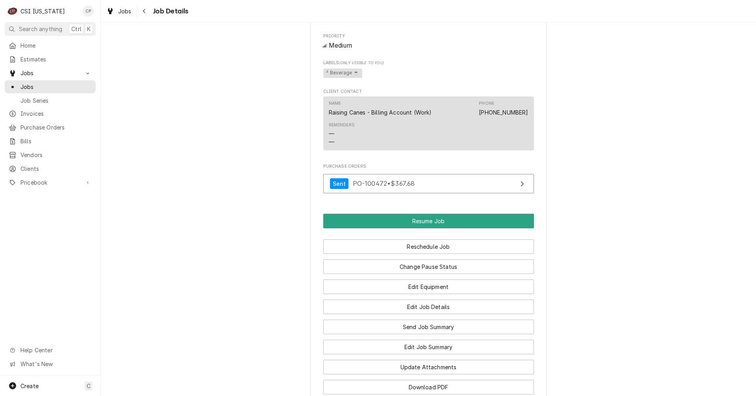
scroll to position [906, 0]
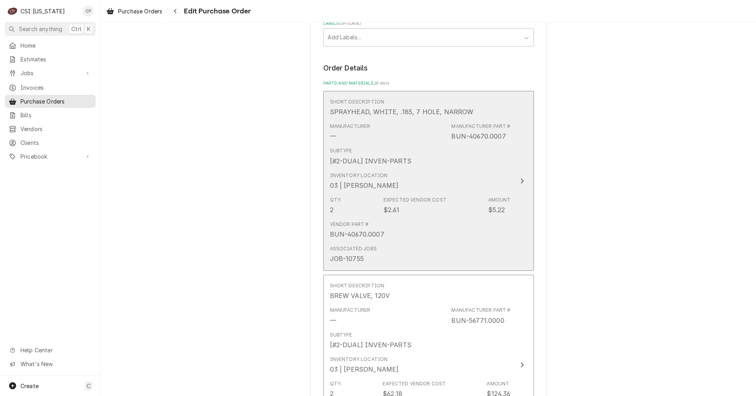
scroll to position [236, 0]
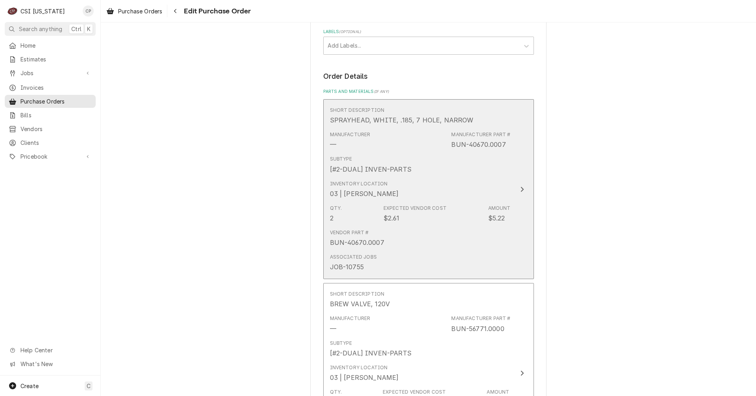
click at [520, 189] on icon "Update Line Item" at bounding box center [522, 189] width 4 height 6
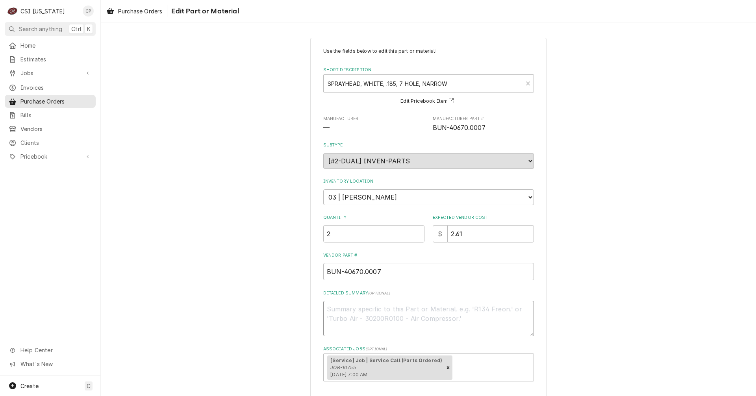
click at [338, 310] on textarea "Detailed Summary ( optional )" at bounding box center [428, 318] width 211 height 35
type textarea "x"
type textarea "R"
type textarea "x"
type textarea "Re"
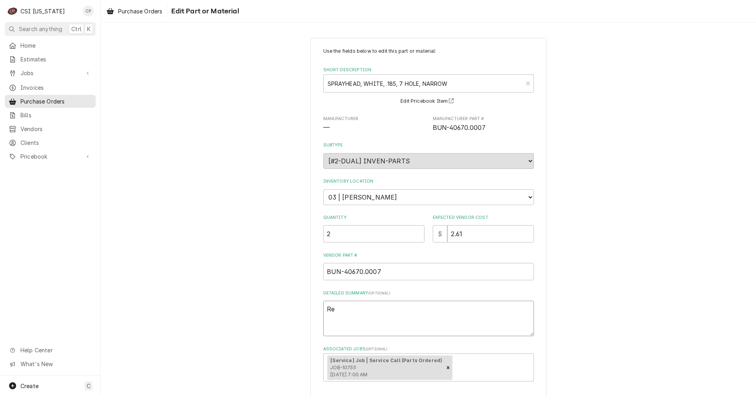
type textarea "x"
type textarea "Rec"
type textarea "x"
type textarea "Rece"
type textarea "x"
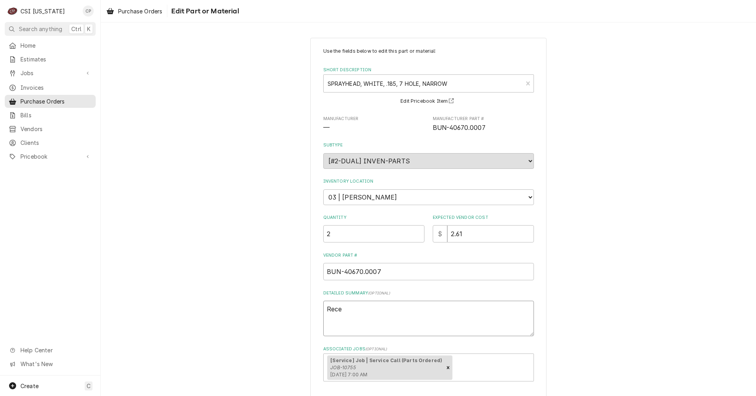
type textarea "Recei"
type textarea "x"
type textarea "Receiv"
type textarea "x"
type textarea "Receive"
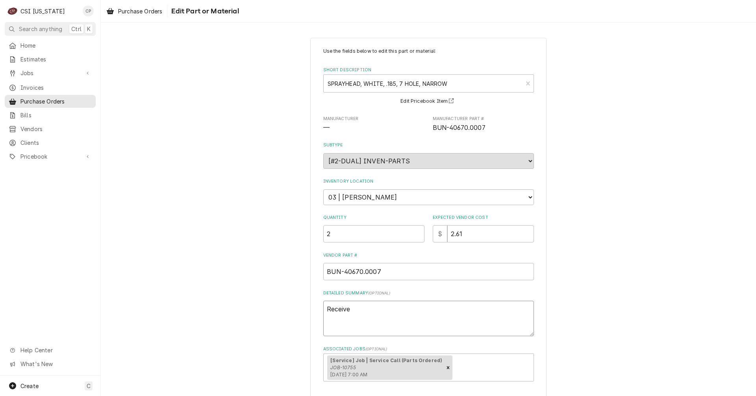
type textarea "x"
type textarea "Received"
type textarea "x"
type textarea "Received"
type textarea "x"
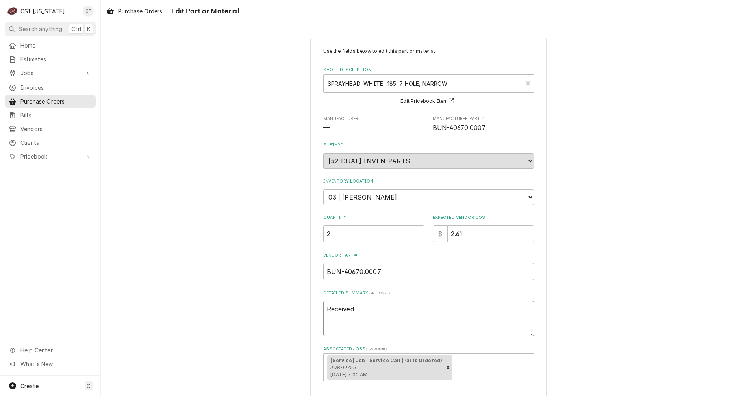
type textarea "Received 1"
type textarea "x"
type textarea "Received 10"
type textarea "x"
type textarea "Received 10/"
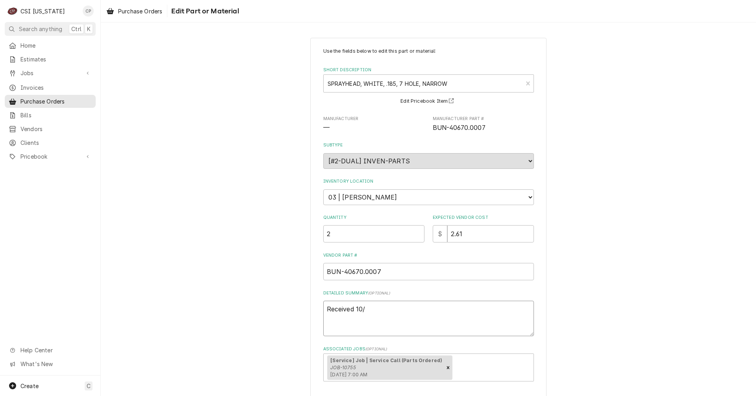
type textarea "x"
type textarea "Received 10/1"
type textarea "x"
type textarea "Received 10/15"
type textarea "x"
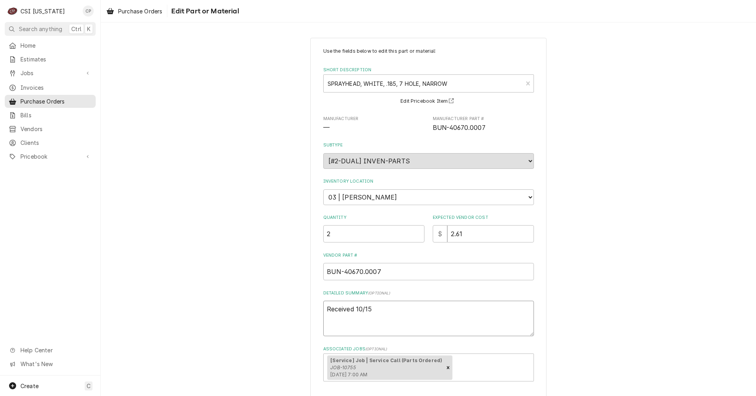
type textarea "Received 10/15/"
type textarea "x"
type textarea "Received 10/15/2"
type textarea "x"
type textarea "Received 10/15/25"
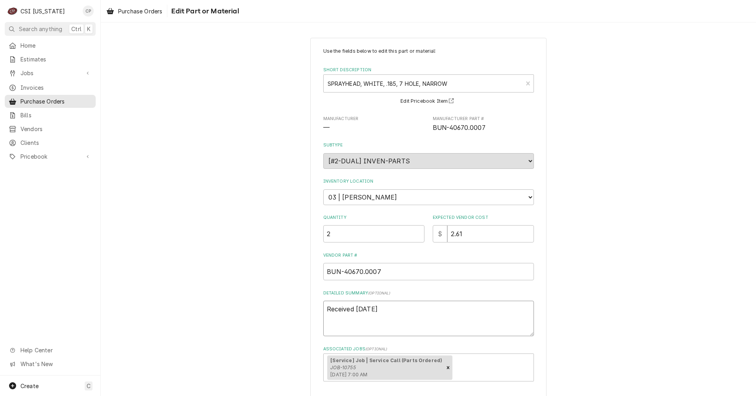
type textarea "x"
type textarea "Received 10/15/25"
type textarea "x"
type textarea "Received 10/15/25 M"
type textarea "x"
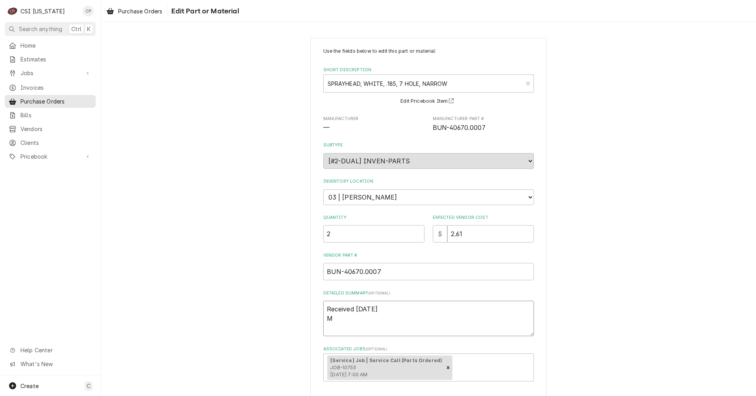
type textarea "Received 10/15/25 MB"
type textarea "x"
type textarea "Received 10/15/25 MB"
type textarea "x"
type textarea "Received 10/15/25 MB s"
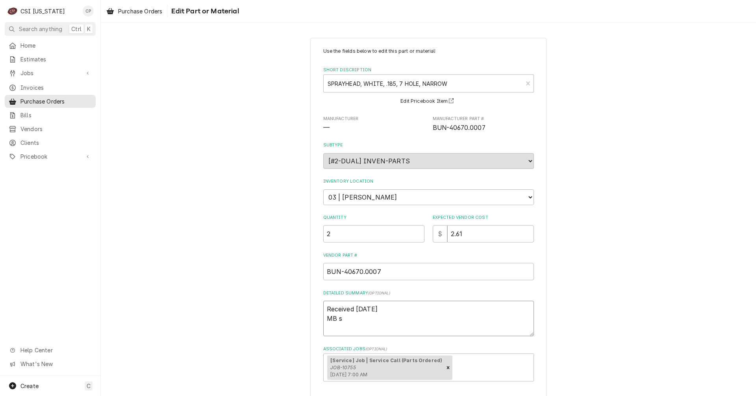
type textarea "x"
type textarea "Received 10/15/25 MB sh"
type textarea "x"
type textarea "Received 10/15/25 MB she"
type textarea "x"
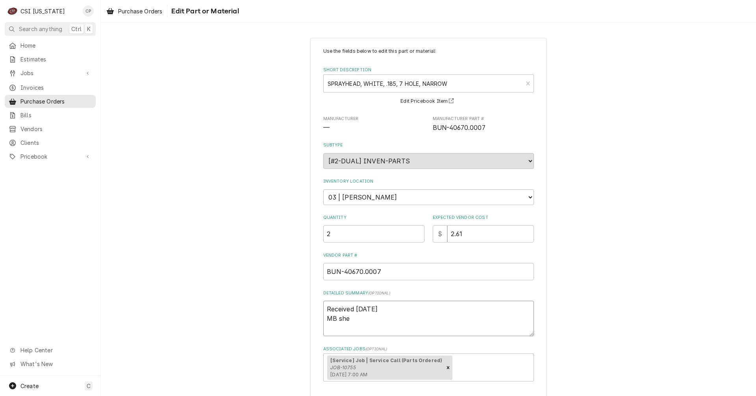
type textarea "Received 10/15/25 MB shel"
type textarea "x"
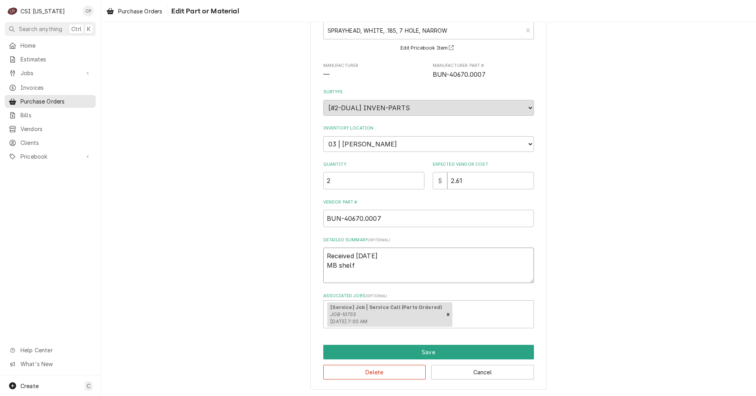
scroll to position [54, 0]
type textarea "Received 10/15/25 MB shelf"
click at [446, 353] on button "Save" at bounding box center [428, 352] width 211 height 15
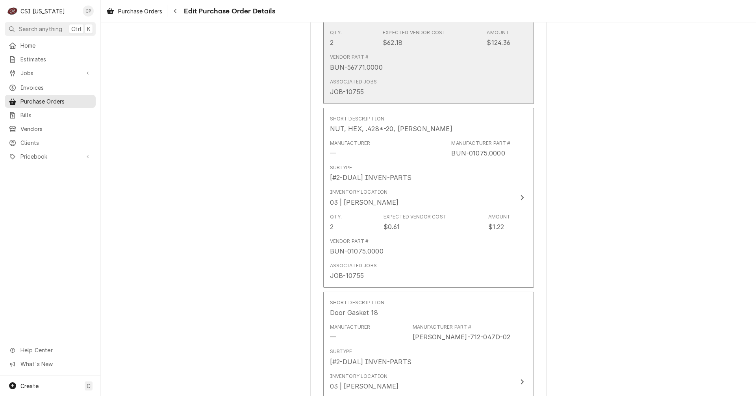
scroll to position [630, 0]
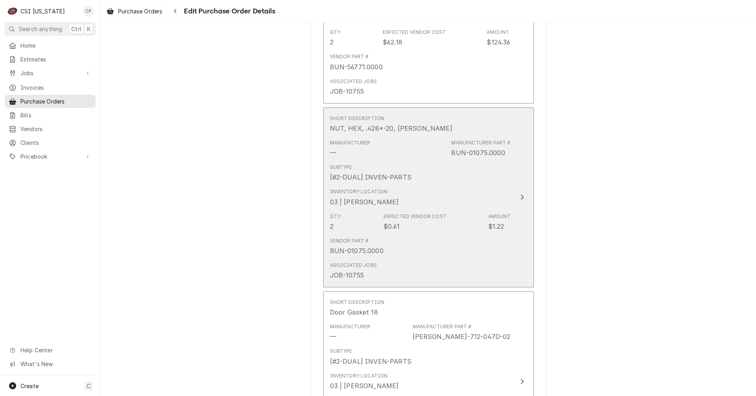
click at [521, 199] on icon "Update Line Item" at bounding box center [522, 197] width 3 height 5
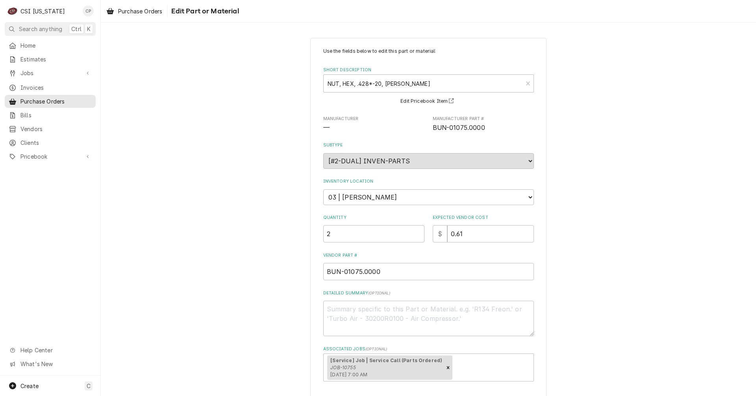
scroll to position [54, 0]
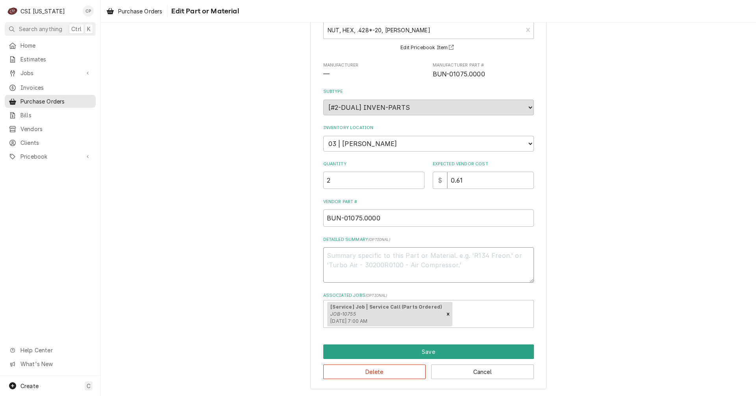
click at [345, 261] on textarea "Detailed Summary ( optional )" at bounding box center [428, 264] width 211 height 35
type textarea "x"
type textarea "R"
type textarea "x"
type textarea "Re"
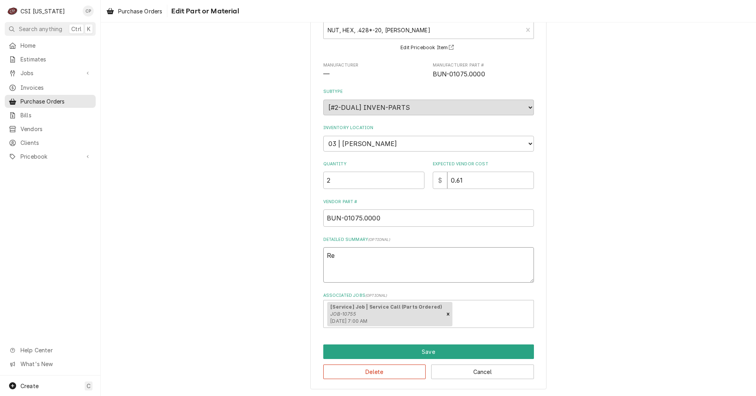
type textarea "x"
type textarea "Rev"
type textarea "x"
type textarea "Reve"
type textarea "x"
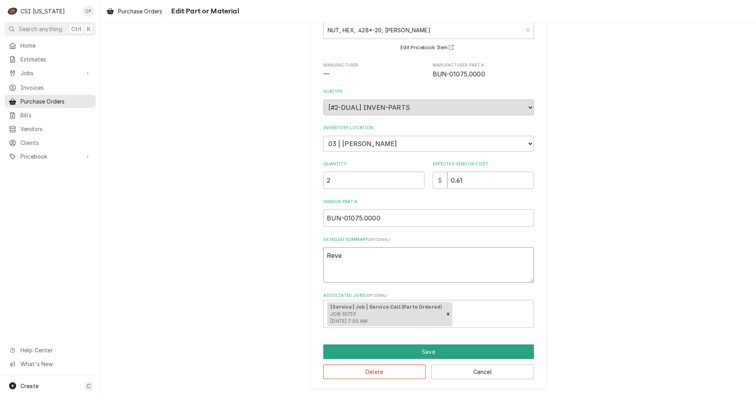
type textarea "Revei"
type textarea "x"
type textarea "Reveiv"
type textarea "x"
type textarea "Reveive"
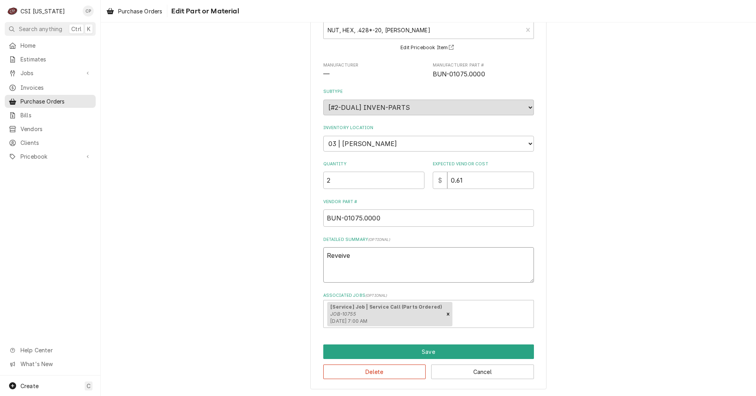
type textarea "x"
type textarea "Reveiv"
type textarea "x"
type textarea "Revei"
type textarea "x"
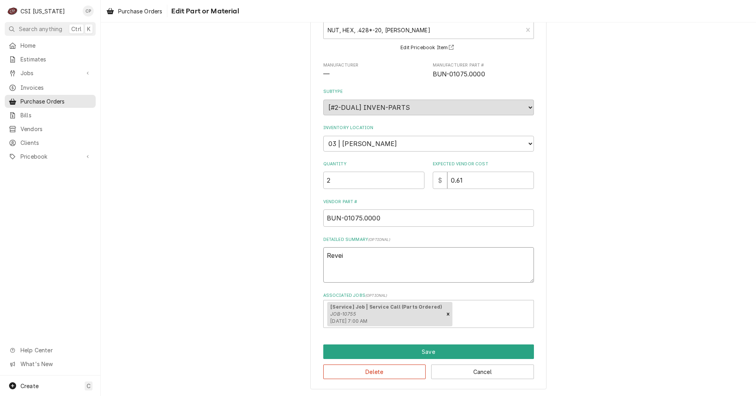
type textarea "Reve"
type textarea "x"
type textarea "Rev"
type textarea "x"
type textarea "Re"
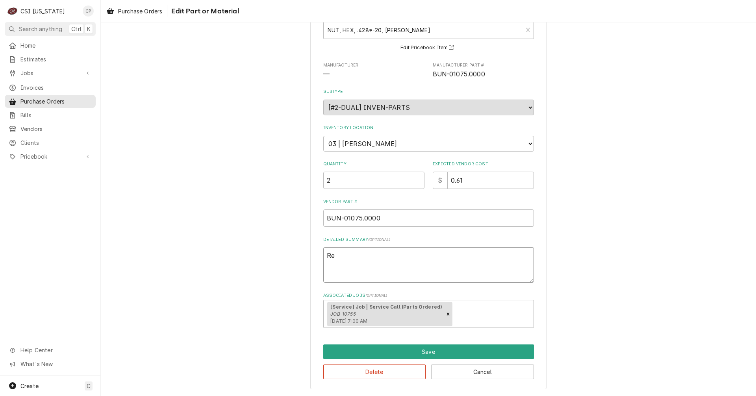
type textarea "x"
type textarea "Rec"
type textarea "x"
type textarea "Rece"
type textarea "x"
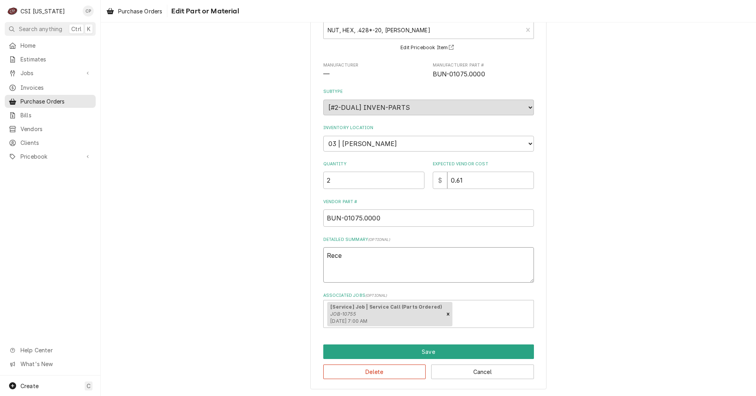
type textarea "Recei"
type textarea "x"
type textarea "Receiv"
type textarea "x"
type textarea "Receive"
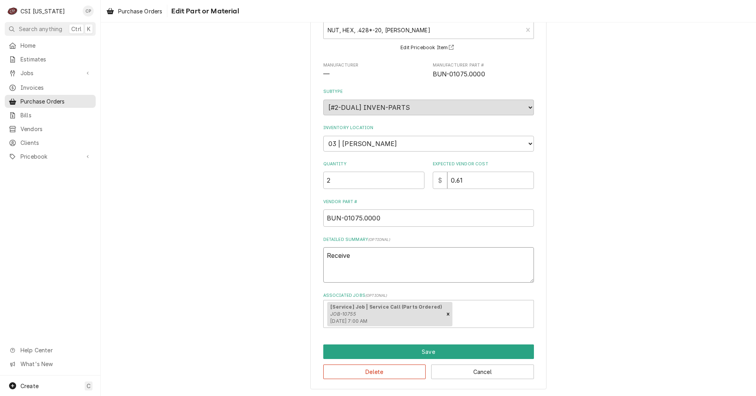
type textarea "x"
type textarea "Received"
type textarea "x"
type textarea "Received"
type textarea "x"
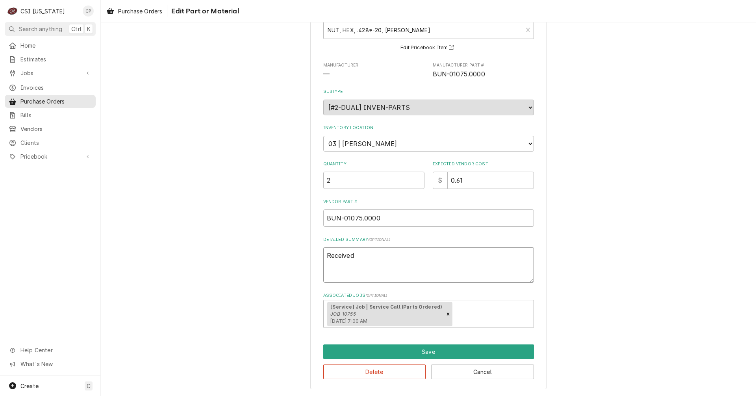
type textarea "Received 1"
type textarea "x"
type textarea "Received 10"
type textarea "x"
type textarea "Received 10/"
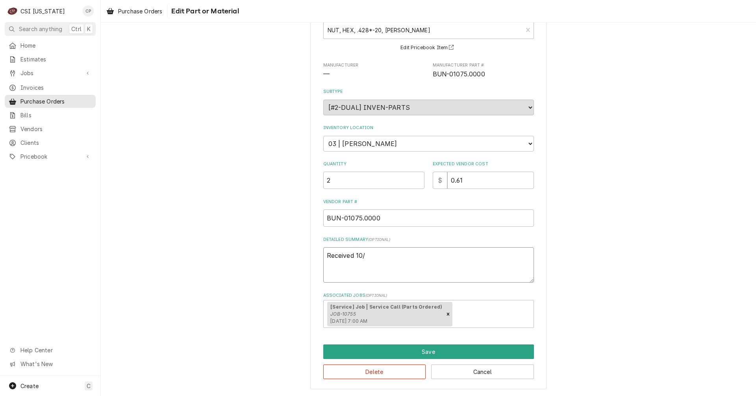
type textarea "x"
type textarea "Received 10/1"
type textarea "x"
type textarea "Received 10/15"
type textarea "x"
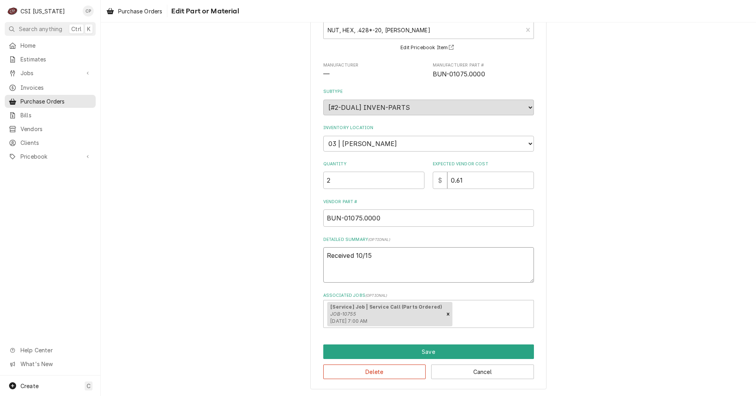
type textarea "Received 10/15/"
type textarea "x"
type textarea "Received 10/15/2"
type textarea "x"
type textarea "Received 10/15/25"
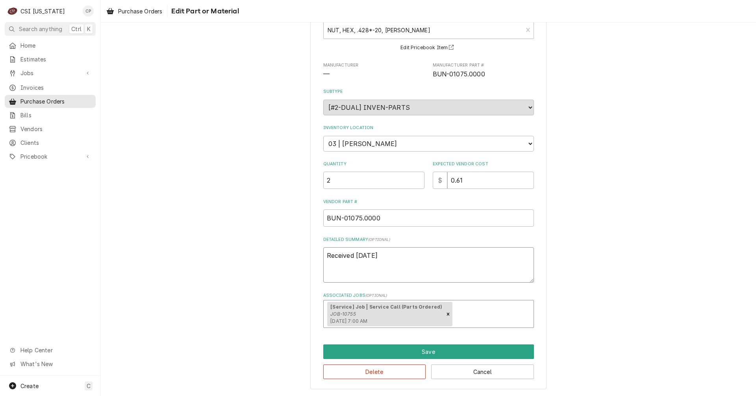
click at [345, 261] on textarea "Received 10/15/25" at bounding box center [428, 264] width 211 height 35
click at [387, 254] on textarea "Received 10/15/25" at bounding box center [428, 264] width 211 height 35
type textarea "x"
type textarea "Received 10/15/25"
type textarea "x"
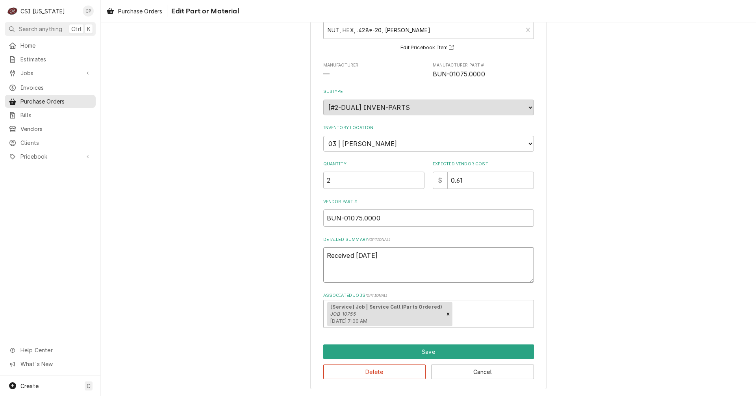
type textarea "Received 10/15/25 M"
type textarea "x"
type textarea "Received 10/15/25 MB"
type textarea "x"
type textarea "Received 10/15/25 MB"
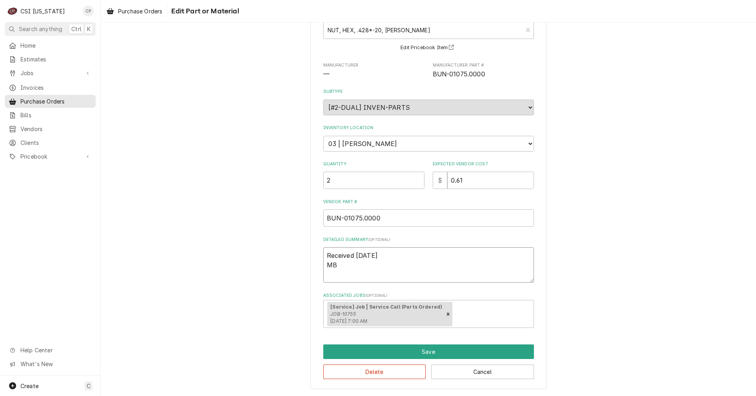
type textarea "x"
type textarea "Received 10/15/25 MB s"
type textarea "x"
type textarea "Received 10/15/25 MB sh"
type textarea "x"
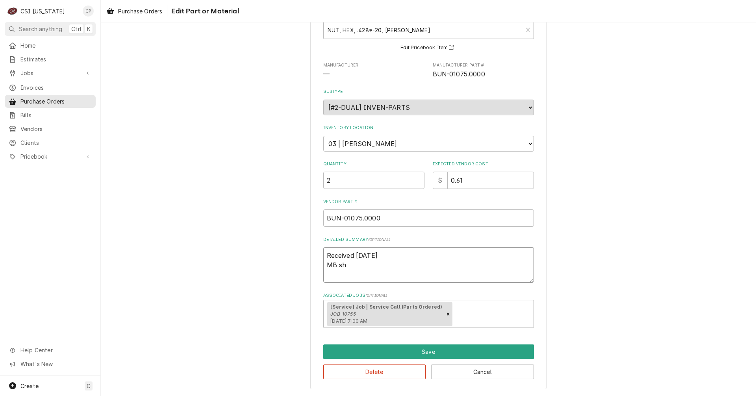
type textarea "Received 10/15/25 MB she"
type textarea "x"
type textarea "Received 10/15/25 MB shel"
type textarea "x"
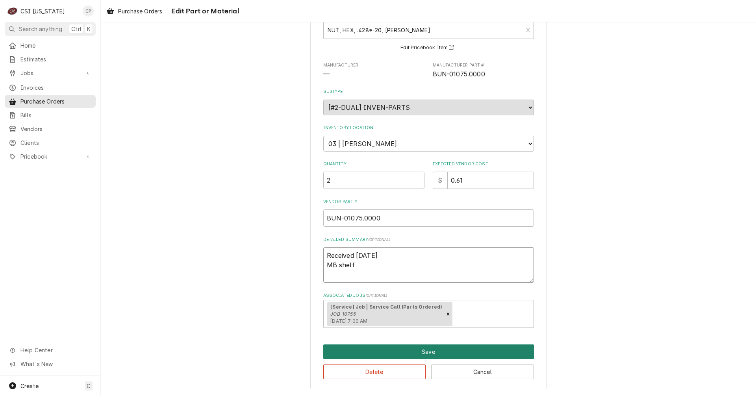
type textarea "Received [DATE] MB shelf"
click at [424, 352] on button "Save" at bounding box center [428, 352] width 211 height 15
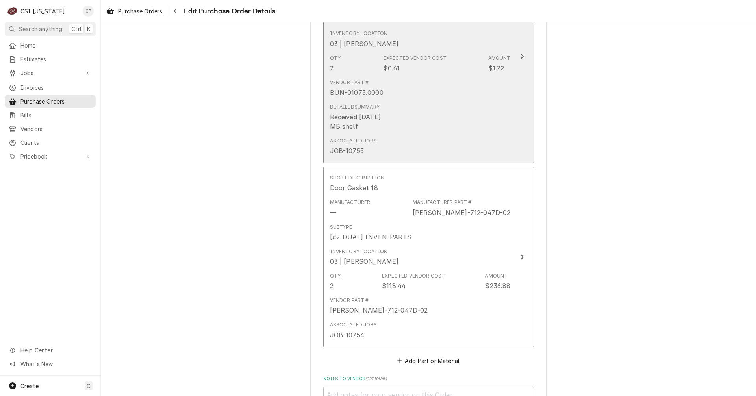
scroll to position [867, 0]
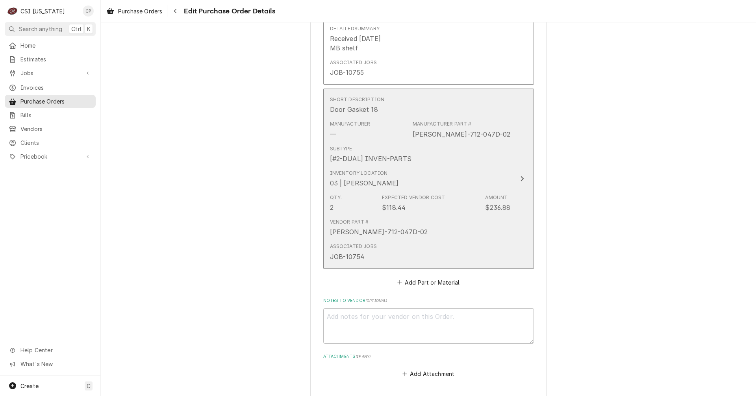
click at [489, 180] on div "Inventory Location 03 | MATT BREWINGTON" at bounding box center [420, 179] width 181 height 24
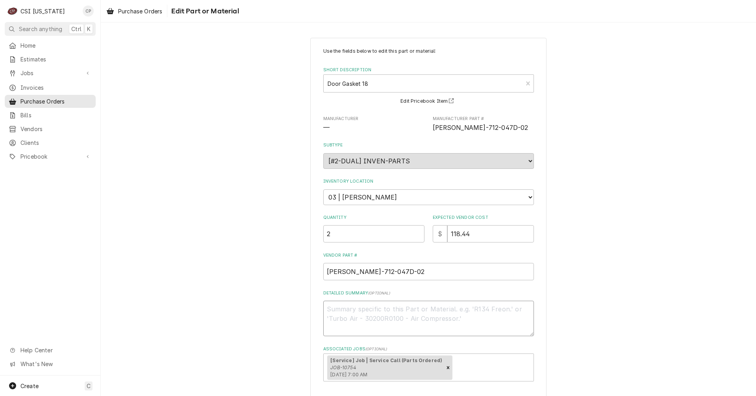
click at [358, 309] on textarea "Detailed Summary ( optional )" at bounding box center [428, 318] width 211 height 35
type textarea "x"
type textarea "R"
type textarea "x"
type textarea "Re"
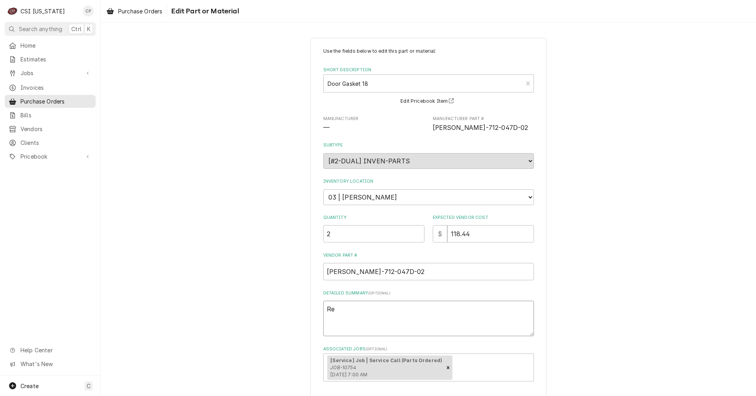
type textarea "x"
type textarea "Rev"
type textarea "x"
type textarea "Reve"
type textarea "x"
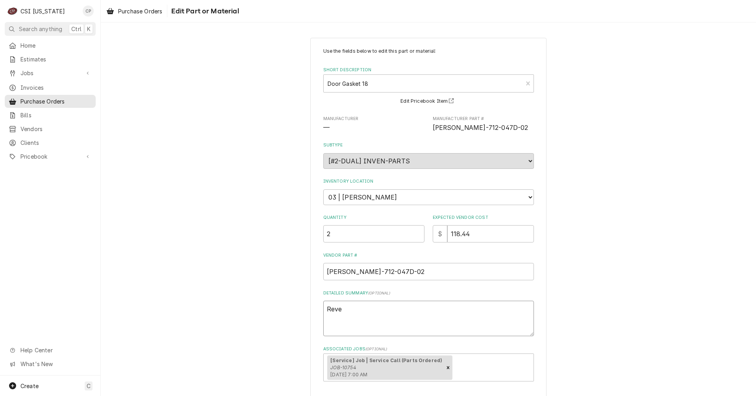
type textarea "Revei"
type textarea "x"
type textarea "Reve"
type textarea "x"
type textarea "Rev"
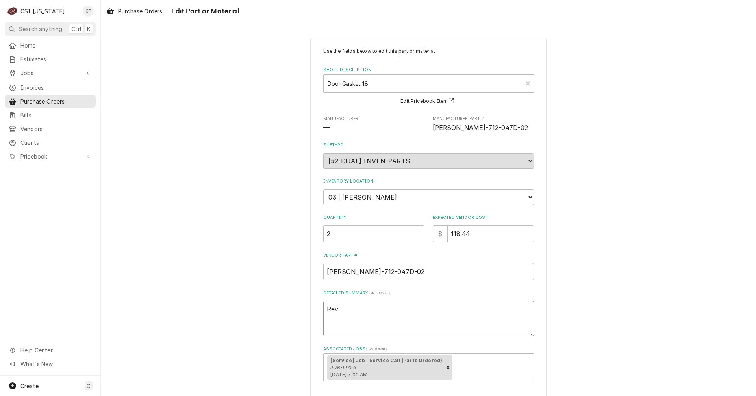
type textarea "x"
type textarea "Reve"
type textarea "x"
type textarea "Revei"
type textarea "x"
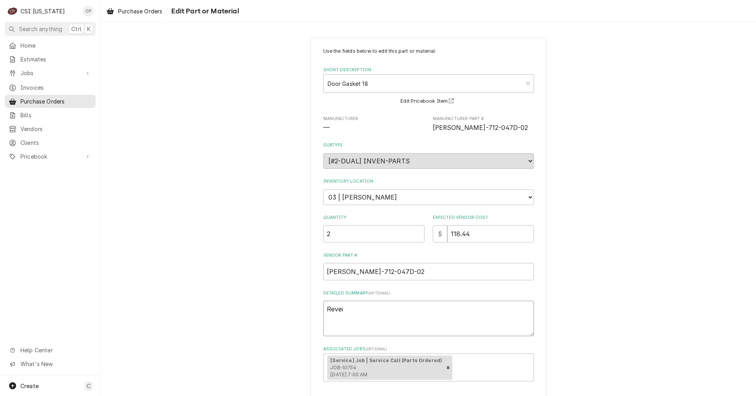
type textarea "Reveiv"
type textarea "x"
type textarea "Reveive"
type textarea "x"
type textarea "Reveived"
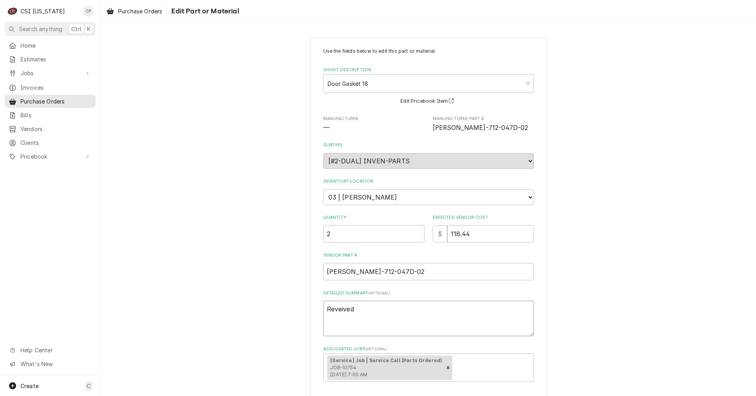
type textarea "x"
type textarea "Reveived"
type textarea "x"
type textarea "Reveived"
type textarea "x"
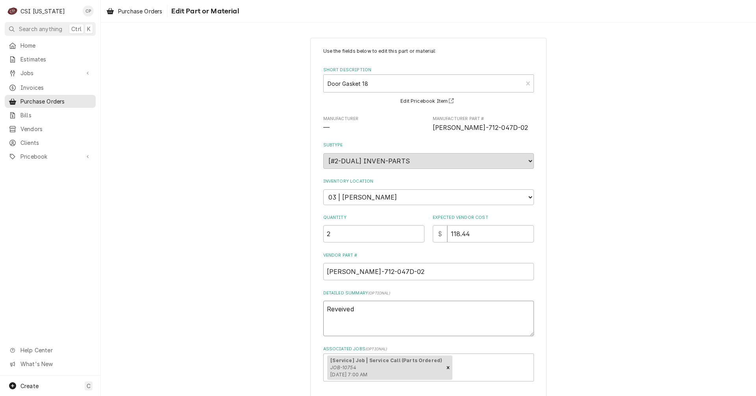
type textarea "Reveive"
type textarea "x"
type textarea "Reveiv"
type textarea "x"
type textarea "Revei"
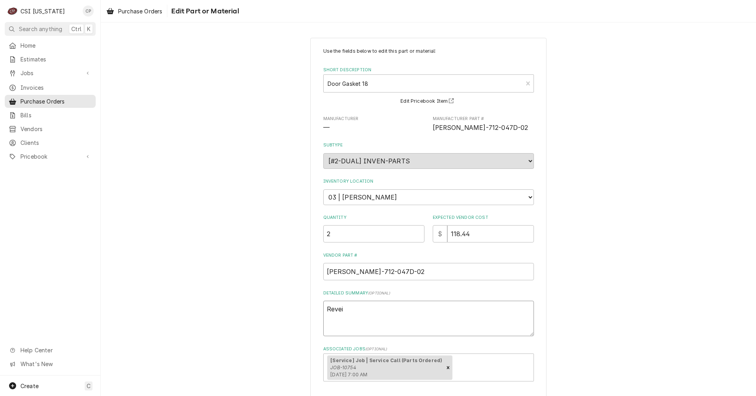
type textarea "x"
type textarea "Reve"
type textarea "x"
type textarea "Rev"
type textarea "x"
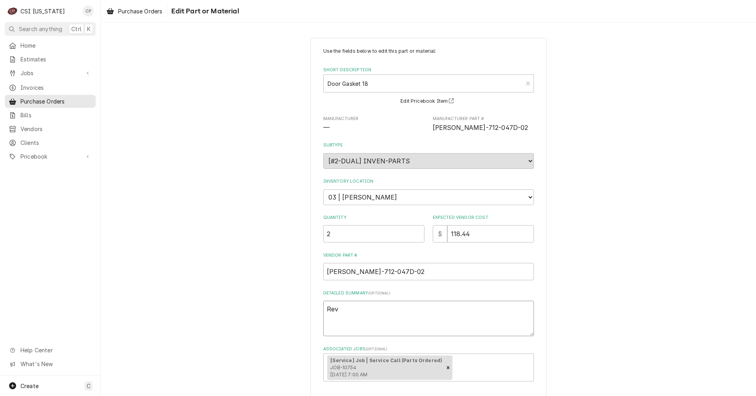
type textarea "Re"
type textarea "x"
type textarea "Rec"
type textarea "x"
type textarea "Rece"
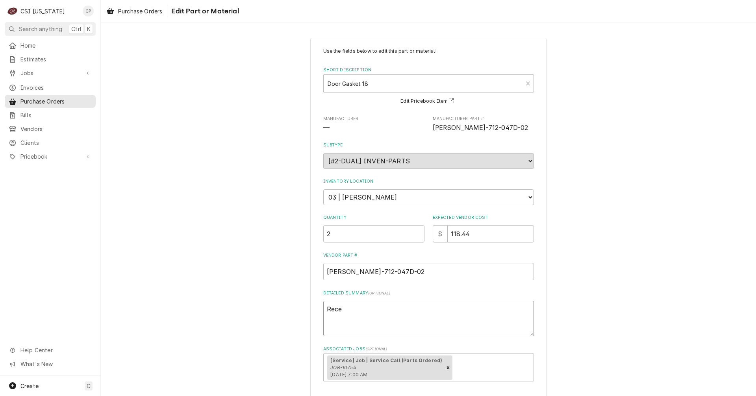
type textarea "x"
type textarea "Recei"
type textarea "x"
type textarea "Receiv"
type textarea "x"
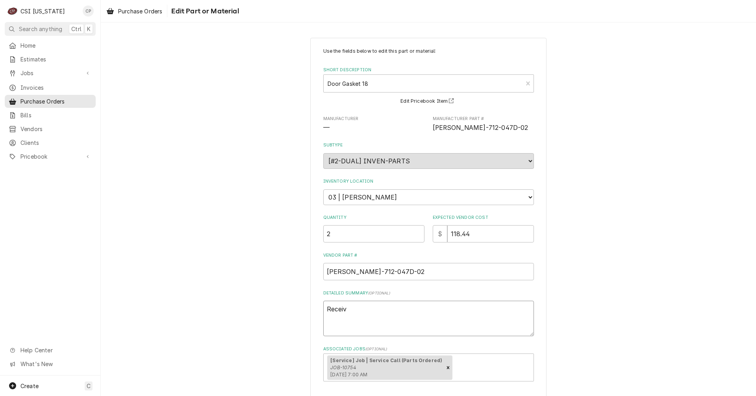
type textarea "Receive"
type textarea "x"
type textarea "Received"
type textarea "x"
type textarea "Received"
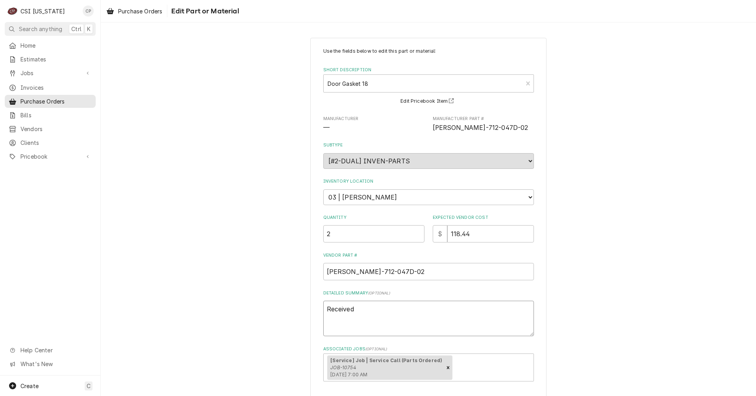
type textarea "x"
type textarea "Received 1"
type textarea "x"
type textarea "Received 14"
type textarea "x"
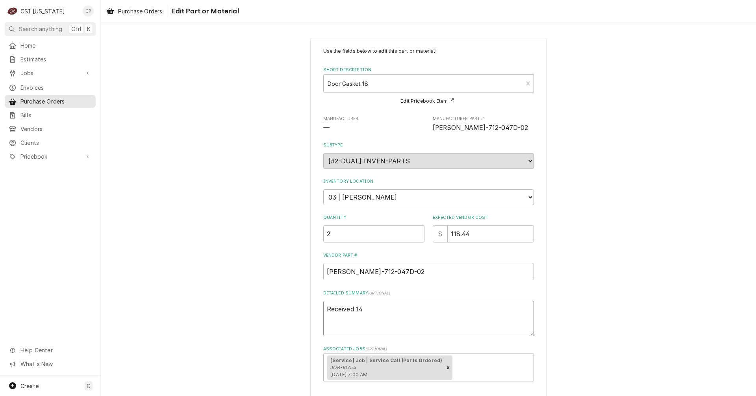
type textarea "Received 140"
type textarea "x"
type textarea "Received 14"
type textarea "x"
type textarea "Received 1"
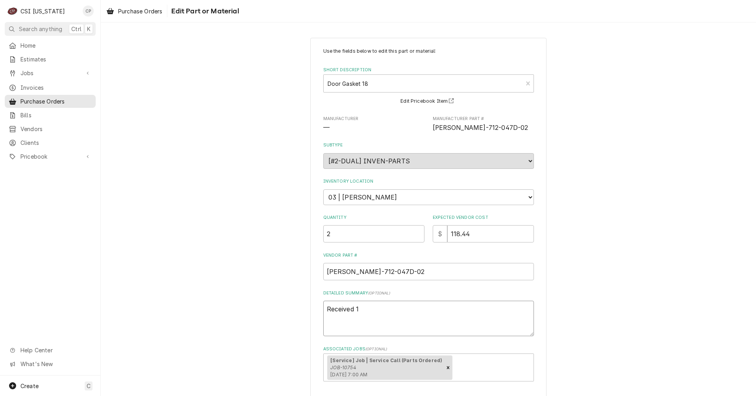
type textarea "x"
type textarea "Received 10"
type textarea "x"
type textarea "Received 10/"
type textarea "x"
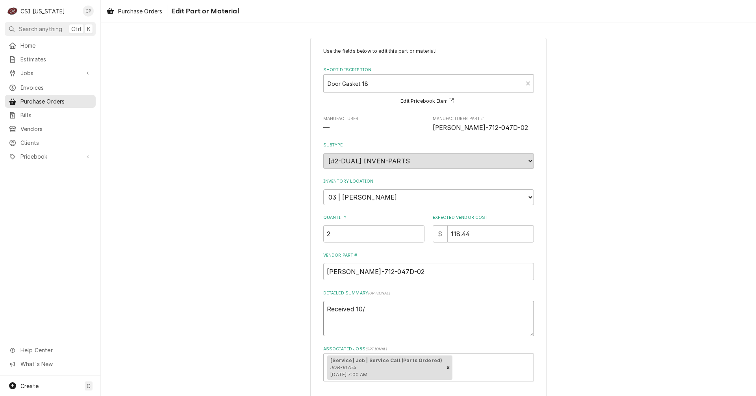
type textarea "Received 10/1"
type textarea "x"
type textarea "Received 10/15"
type textarea "x"
type textarea "Received 10/15/"
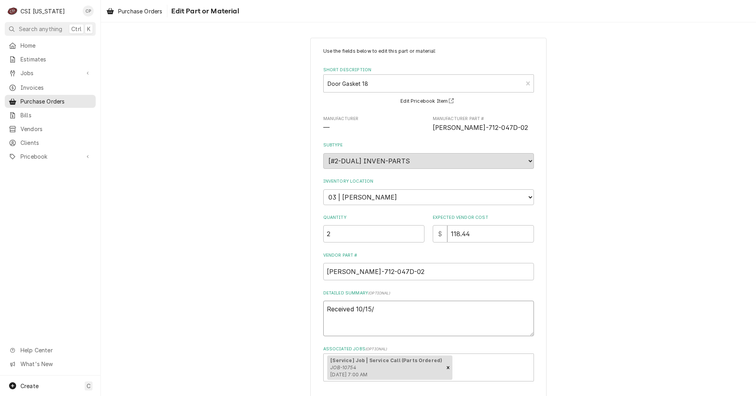
type textarea "x"
type textarea "Received 10/15/2"
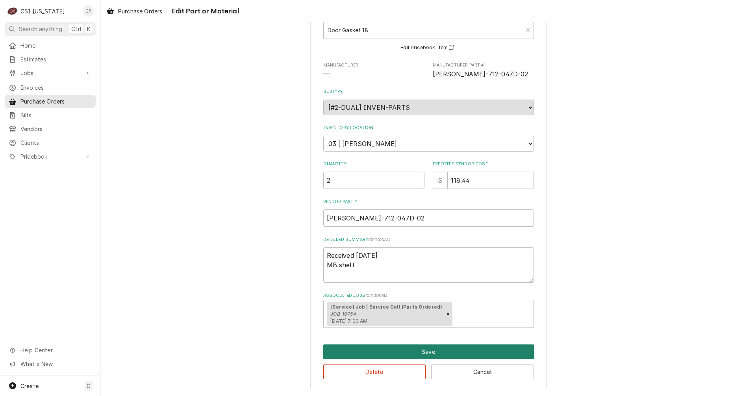
click at [425, 353] on button "Save" at bounding box center [428, 352] width 211 height 15
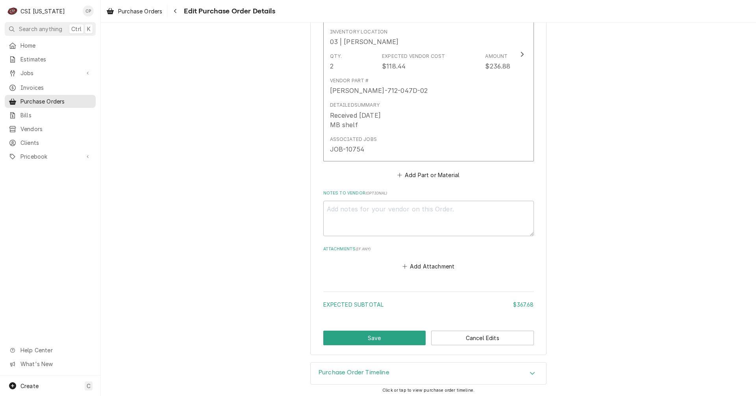
scroll to position [1012, 0]
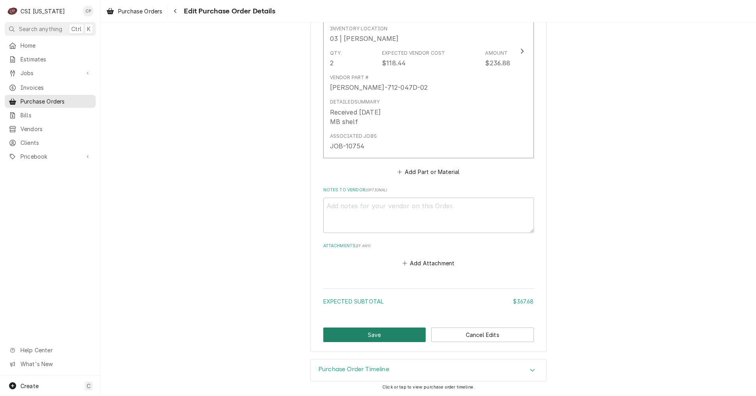
click at [394, 333] on button "Save" at bounding box center [374, 335] width 103 height 15
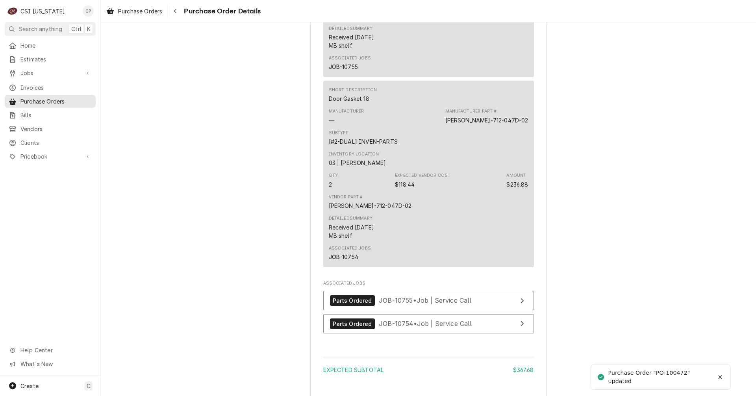
scroll to position [1024, 0]
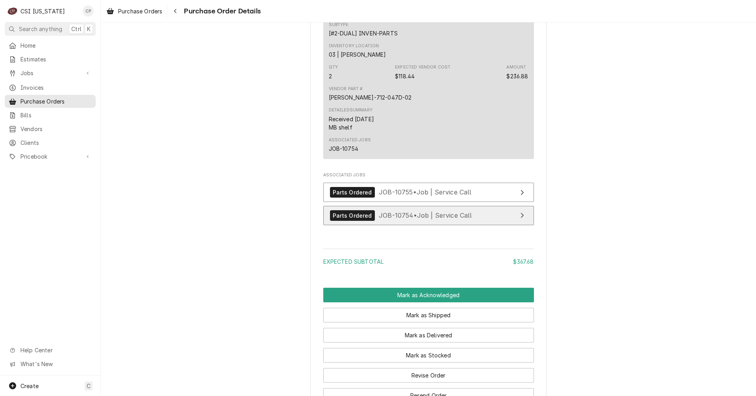
click at [493, 225] on link "Parts Ordered JOB-10754 • Job | Service Call" at bounding box center [428, 215] width 211 height 19
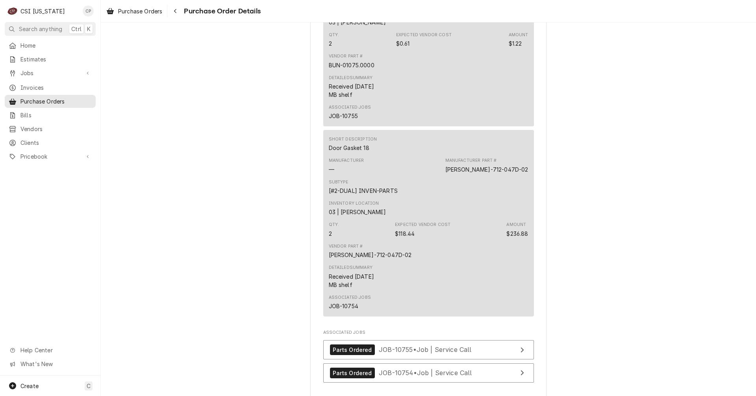
scroll to position [1064, 0]
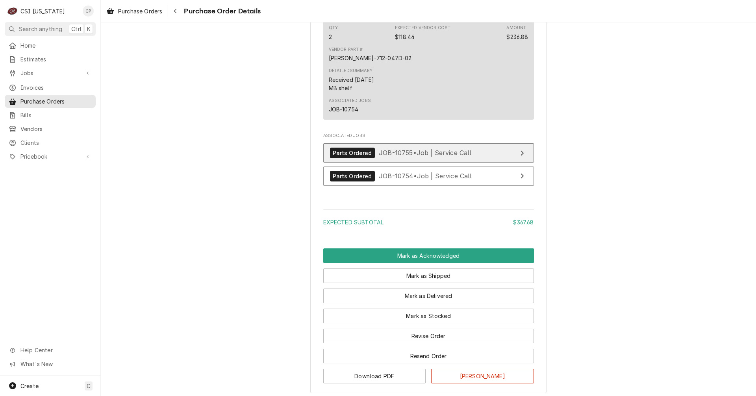
click at [488, 163] on link "Parts Ordered JOB-10755 • Job | Service Call" at bounding box center [428, 152] width 211 height 19
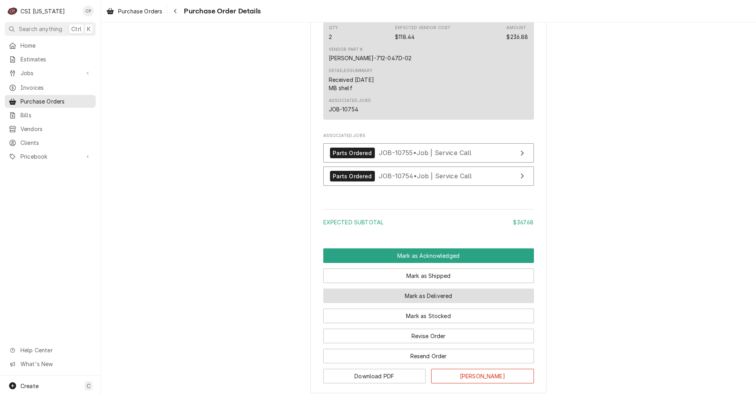
click at [428, 303] on button "Mark as Delivered" at bounding box center [428, 296] width 211 height 15
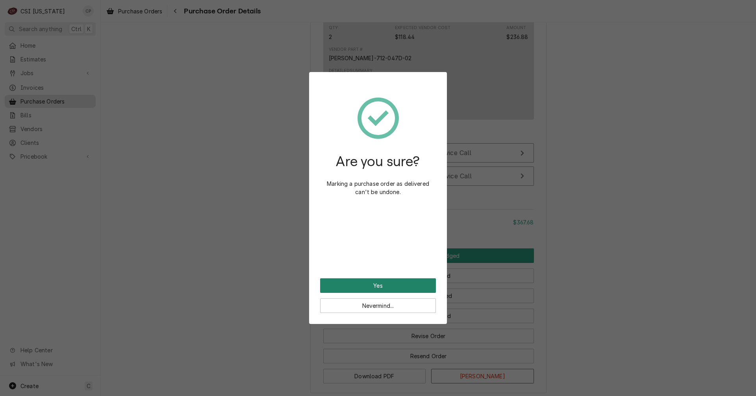
click at [381, 286] on button "Yes" at bounding box center [378, 285] width 116 height 15
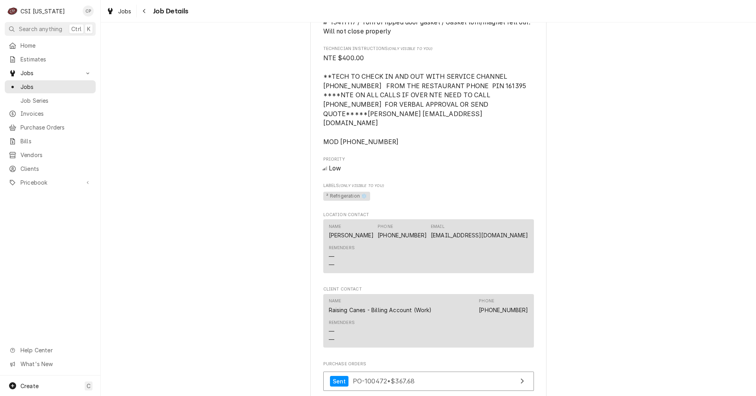
scroll to position [945, 0]
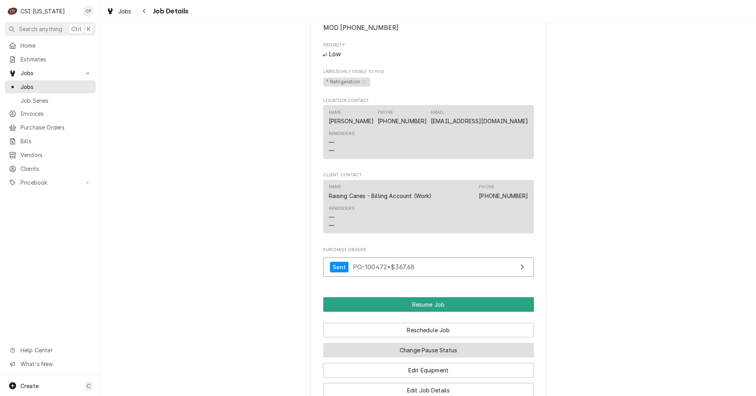
click at [431, 343] on button "Change Pause Status" at bounding box center [428, 350] width 211 height 15
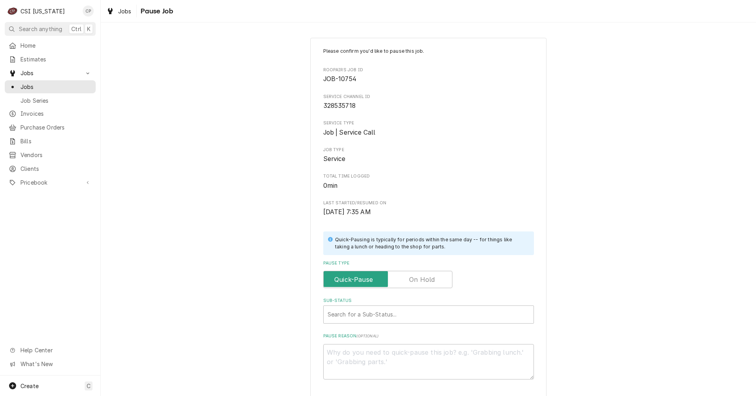
click at [428, 280] on label "Pause Type" at bounding box center [387, 279] width 129 height 17
click at [428, 280] on input "Pause Type" at bounding box center [388, 279] width 122 height 17
checkbox input "true"
click at [406, 310] on div "Sub-Status" at bounding box center [429, 315] width 202 height 14
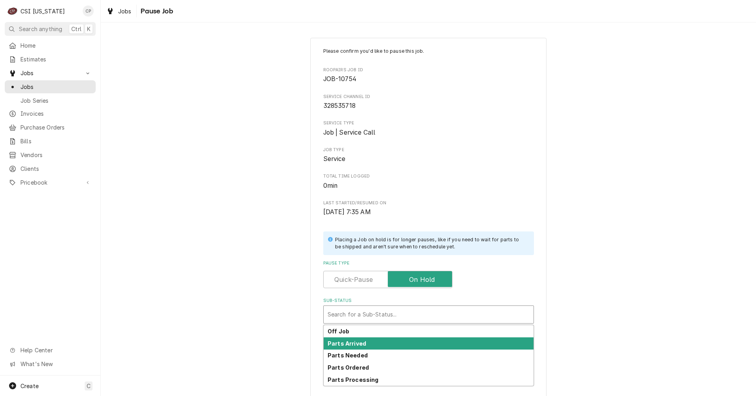
click at [366, 343] on div "Parts Arrived" at bounding box center [429, 344] width 210 height 12
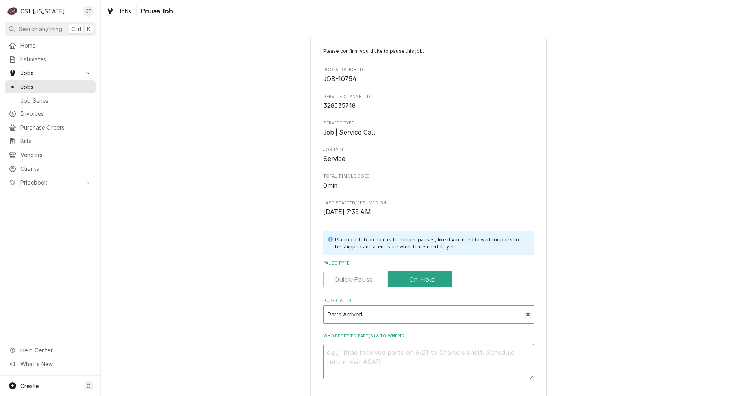
click at [360, 355] on textarea "Who received part(s) & to where?" at bounding box center [428, 361] width 211 height 35
type textarea "x"
type textarea "P"
type textarea "x"
type textarea "Pa"
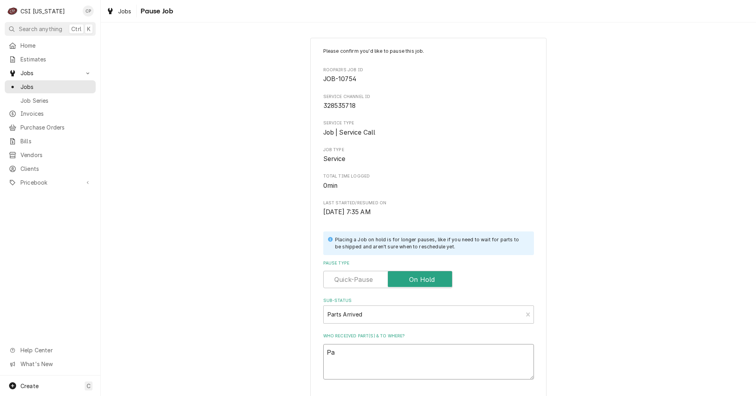
type textarea "x"
type textarea "Par"
type textarea "x"
type textarea "Part"
type textarea "x"
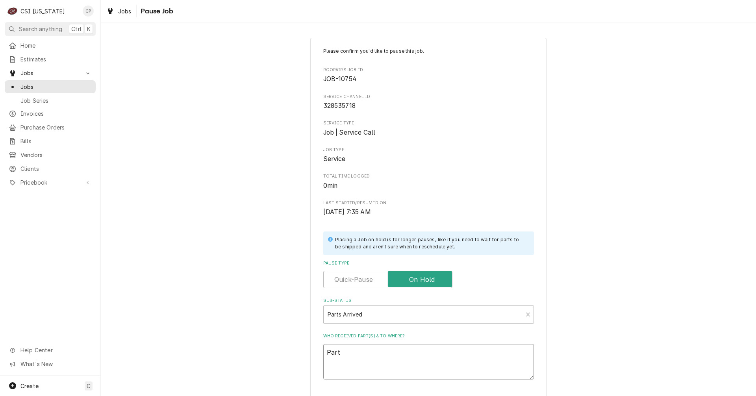
type textarea "Parts"
type textarea "x"
type textarea "Part"
type textarea "x"
type textarea "Part"
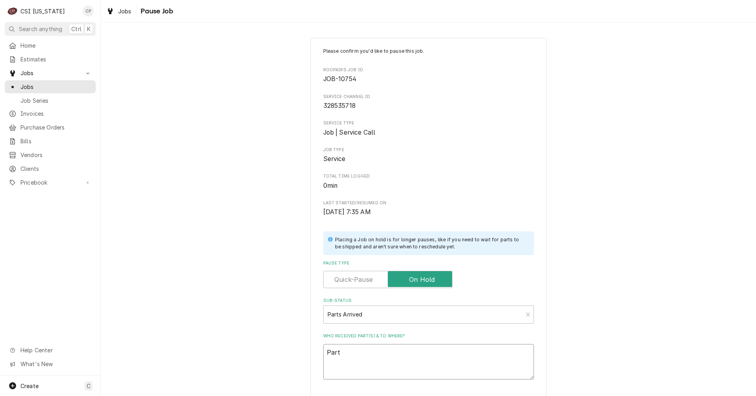
type textarea "x"
type textarea "Part a"
type textarea "x"
type textarea "Part ar"
type textarea "x"
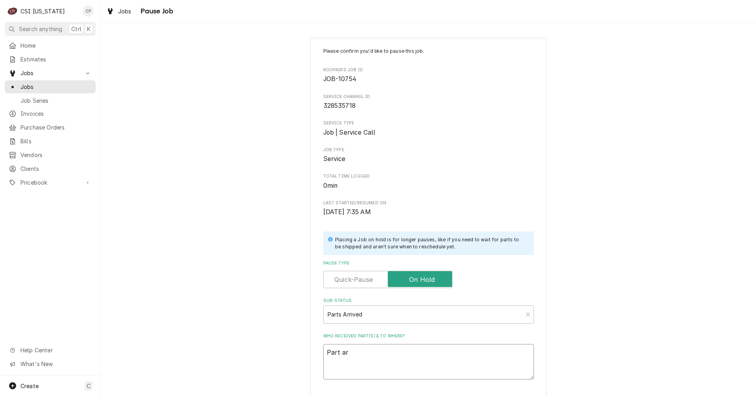
type textarea "Part arr"
type textarea "x"
type textarea "Part arri"
type textarea "x"
type textarea "Part arriv"
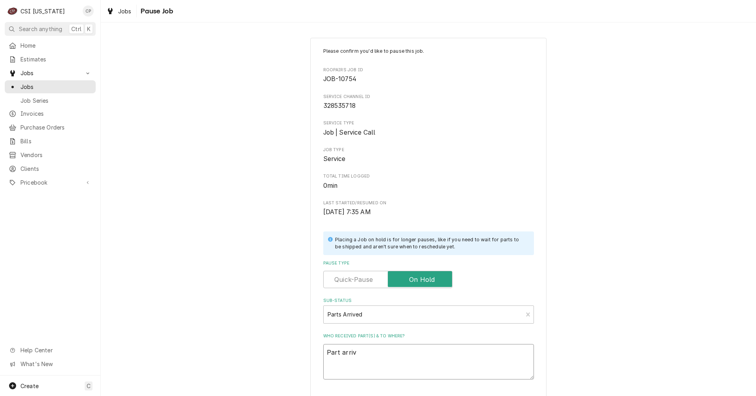
type textarea "x"
type textarea "Part arrive"
type textarea "x"
type textarea "Part arrived"
type textarea "x"
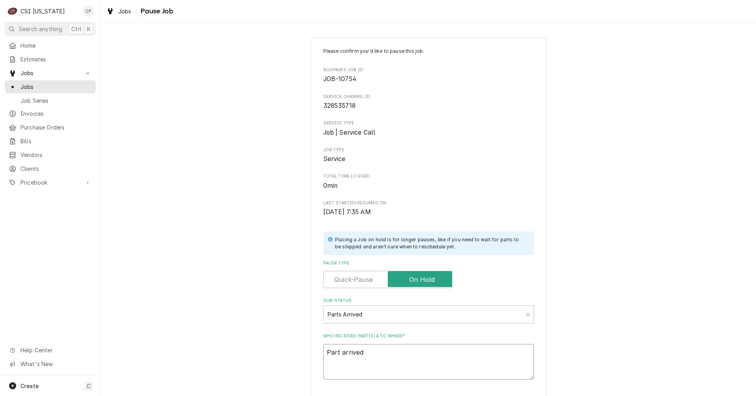
type textarea "Part arrived"
type textarea "x"
type textarea "Part arrived a"
type textarea "x"
type textarea "Part arrived an"
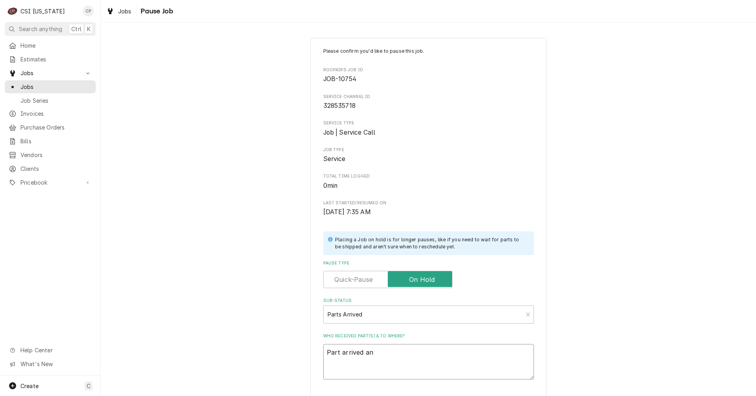
type textarea "x"
type textarea "Part arrived and"
type textarea "x"
type textarea "Part arrived and"
type textarea "x"
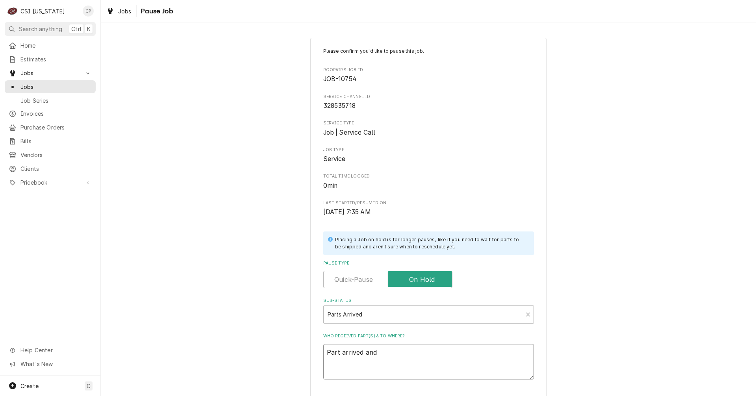
type textarea "Part arrived and p"
type textarea "x"
type textarea "Part arrived and pl"
type textarea "x"
type textarea "Part arrived and pla"
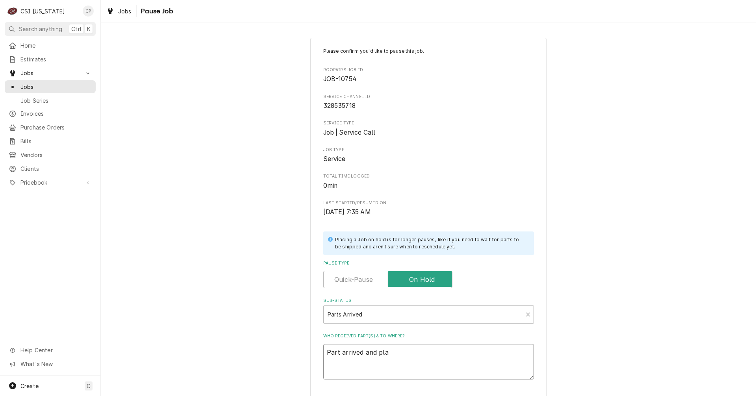
type textarea "x"
type textarea "Part arrived and plac"
type textarea "x"
type textarea "Part arrived and place"
type textarea "x"
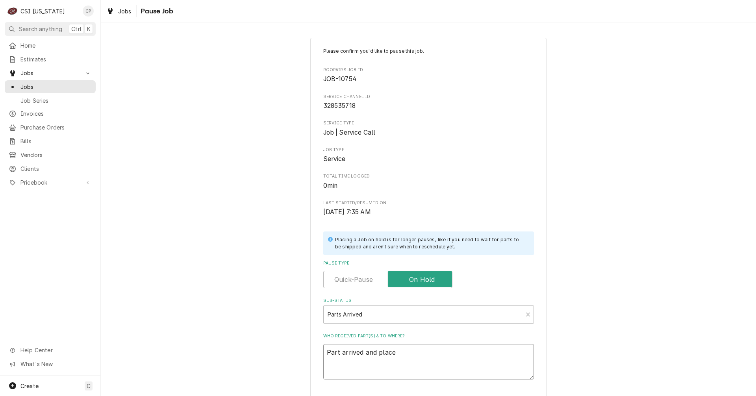
type textarea "Part arrived and placed"
type textarea "x"
type textarea "Part arrived and placed"
type textarea "x"
type textarea "Part arrived and placed o"
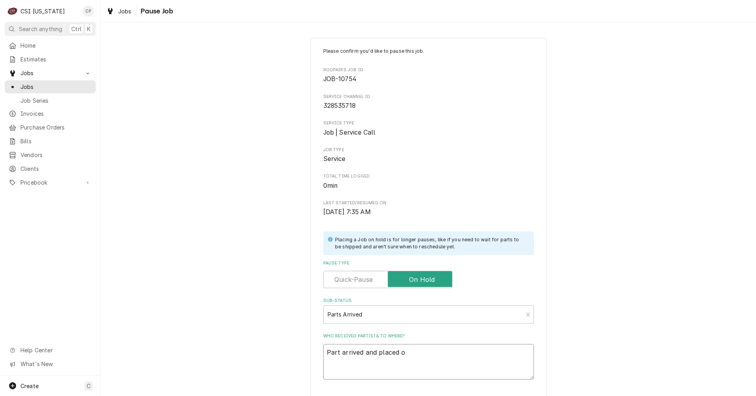
type textarea "x"
type textarea "Part arrived and placed on"
type textarea "x"
type textarea "Part arrived and placed on"
type textarea "x"
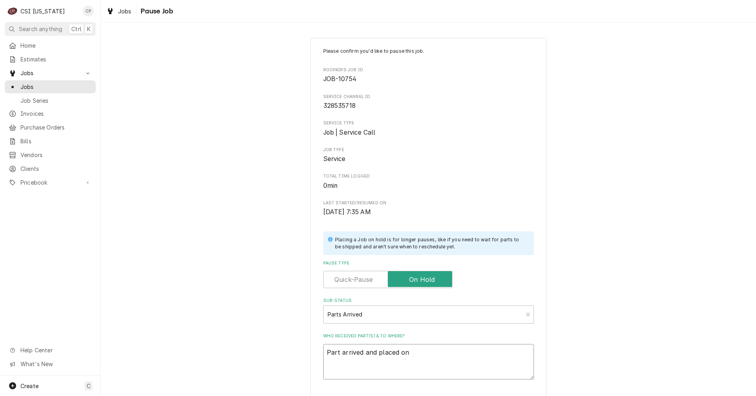
type textarea "Part arrived and placed on M"
type textarea "x"
type textarea "Part arrived and placed on Ma"
type textarea "x"
type textarea "Part arrived and placed on Mat"
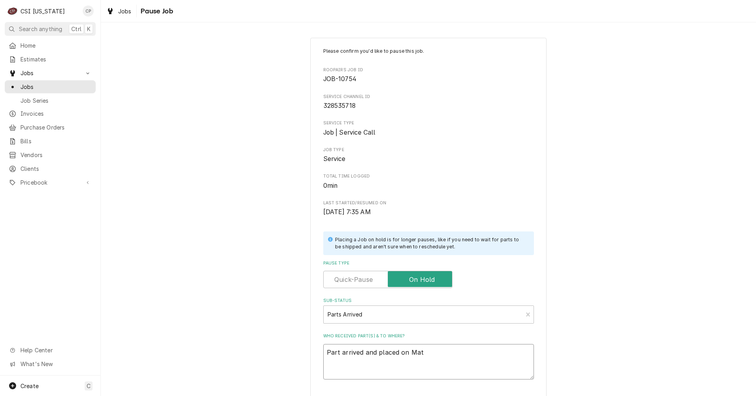
type textarea "x"
type textarea "Part arrived and placed on Matt"
type textarea "x"
type textarea "Part arrived and placed on Matt'"
type textarea "x"
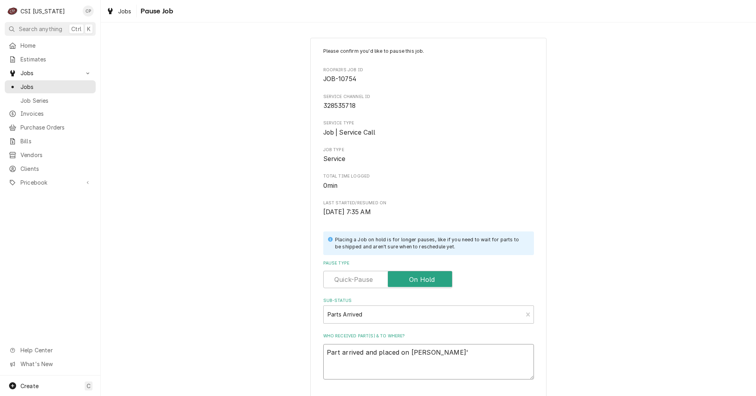
type textarea "Part arrived and placed on Matt's"
type textarea "x"
type textarea "Part arrived and placed on Matt's"
type textarea "x"
type textarea "Part arrived and placed on Matt's s"
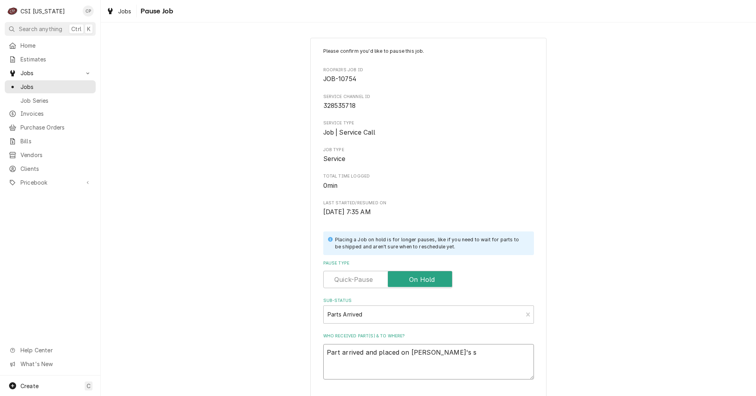
type textarea "x"
type textarea "Part arrived and placed on Matt's sh"
type textarea "x"
type textarea "Part arrived and placed on Matt's she"
type textarea "x"
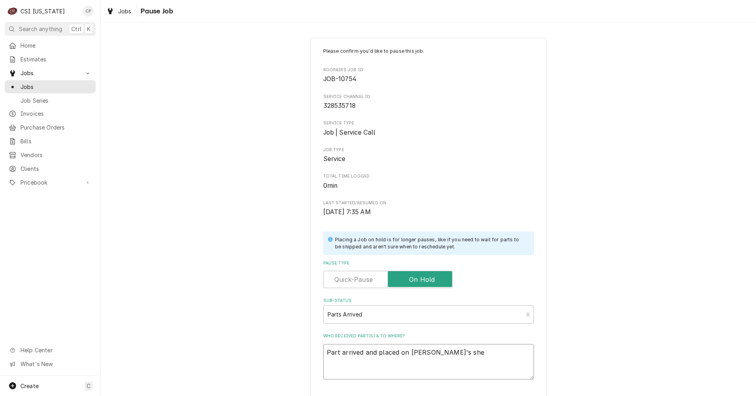
type textarea "Part arrived and placed on Matt's shel"
type textarea "x"
type textarea "Part arrived and placed on Matt's shelf"
drag, startPoint x: 403, startPoint y: 0, endPoint x: 1205, endPoint y: 119, distance: 810.4
click at [756, 119] on html "C CSI Kentucky CP Search anything Ctrl K Home Estimates Jobs Jobs Job Series In…" at bounding box center [378, 198] width 756 height 396
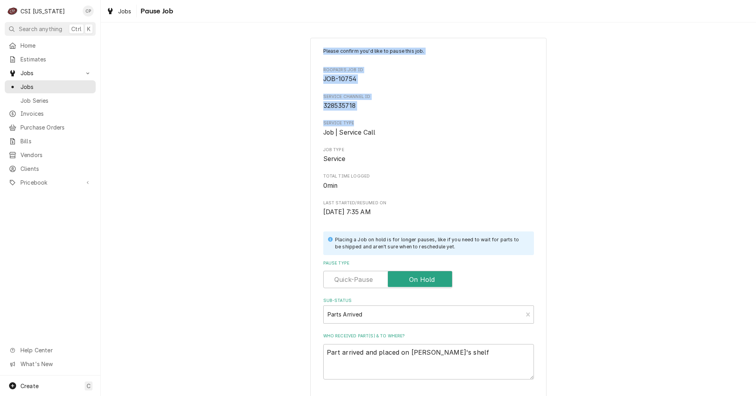
drag, startPoint x: 648, startPoint y: 62, endPoint x: 561, endPoint y: 18, distance: 97.4
click at [648, 61] on div "Please confirm you'd like to pause this job. Roopairs Job ID JOB-10754 Service …" at bounding box center [428, 249] width 655 height 437
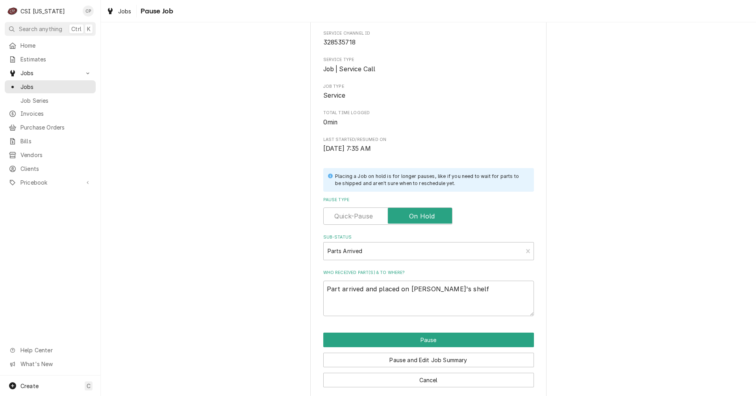
scroll to position [72, 0]
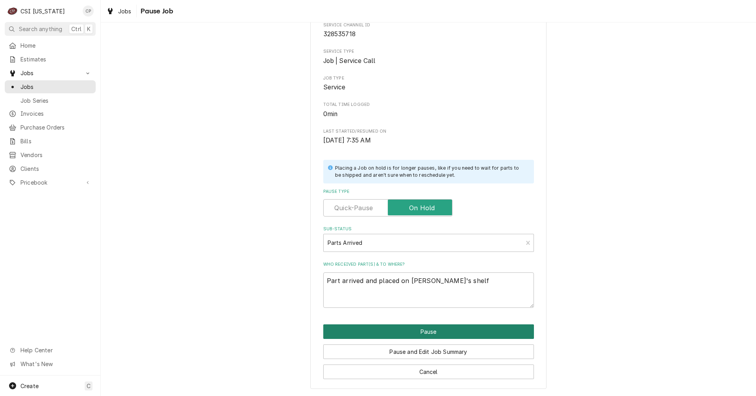
click at [434, 334] on button "Pause" at bounding box center [428, 332] width 211 height 15
type textarea "x"
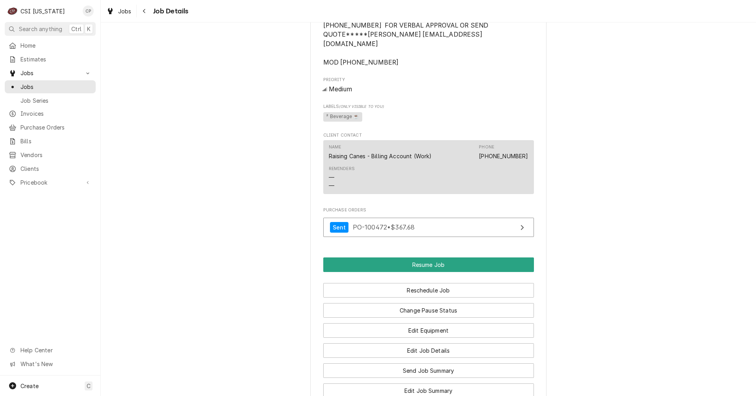
scroll to position [906, 0]
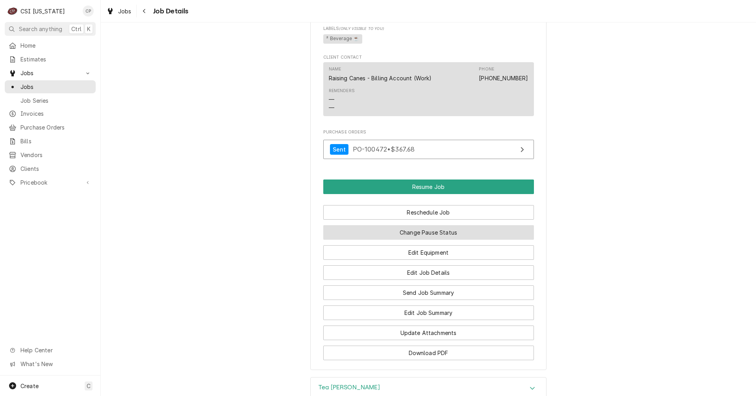
click at [424, 237] on button "Change Pause Status" at bounding box center [428, 232] width 211 height 15
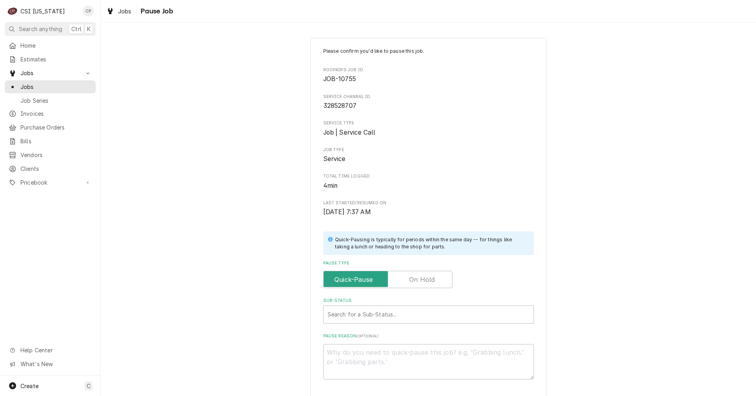
click at [429, 281] on label "Pause Type" at bounding box center [387, 279] width 129 height 17
click at [429, 281] on input "Pause Type" at bounding box center [388, 279] width 122 height 17
checkbox input "true"
click at [389, 313] on div "Sub-Status" at bounding box center [429, 315] width 202 height 14
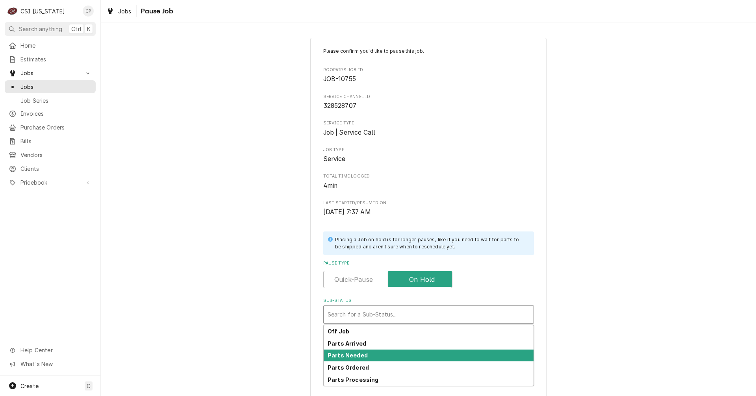
click at [355, 356] on strong "Parts Needed" at bounding box center [348, 355] width 40 height 7
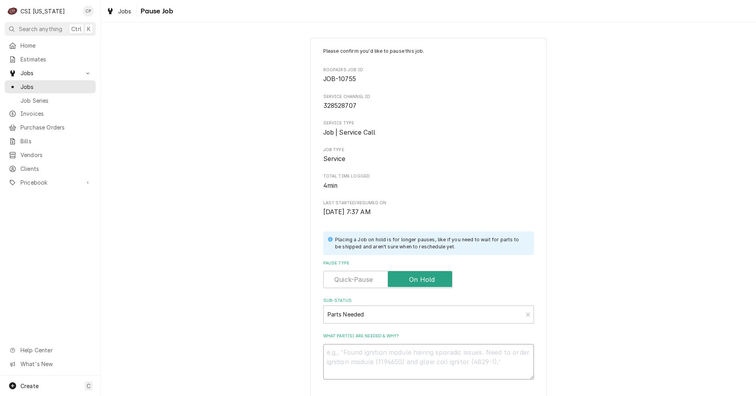
click at [354, 354] on textarea "What part(s) are needed & why?" at bounding box center [428, 361] width 211 height 35
type textarea "x"
type textarea "p"
type textarea "x"
type textarea "pa"
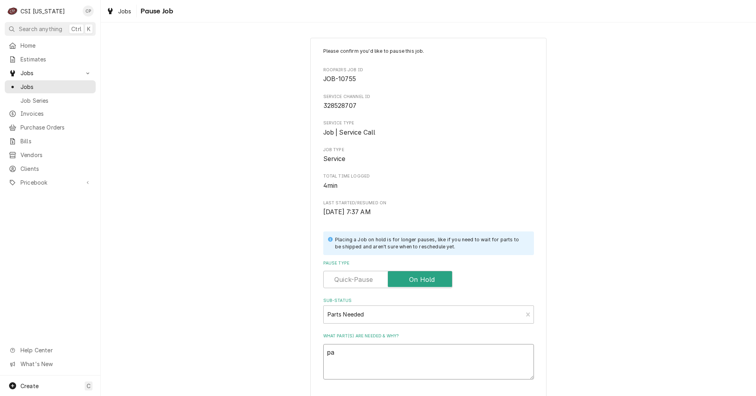
type textarea "x"
type textarea "par"
type textarea "x"
type textarea "part"
type textarea "x"
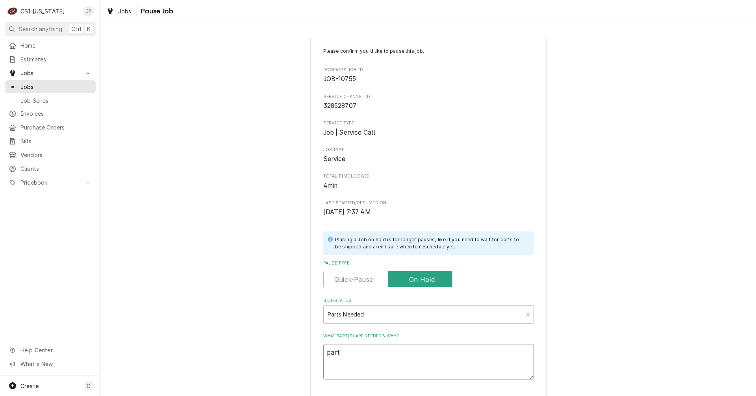
type textarea "parti"
type textarea "x"
type textarea "partia"
type textarea "x"
type textarea "partial"
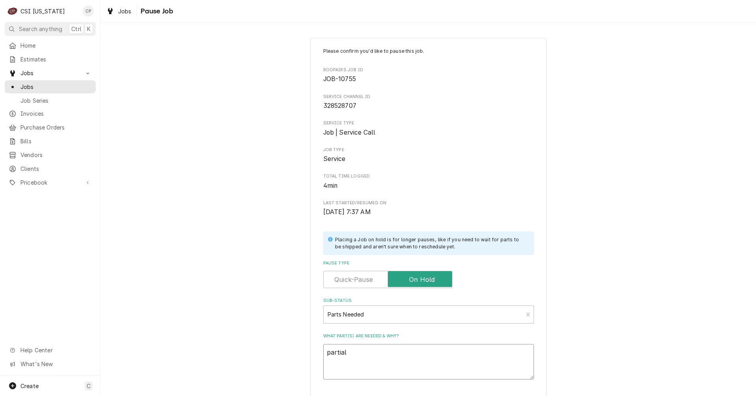
type textarea "x"
type textarea "partiall"
type textarea "x"
type textarea "partial"
type textarea "x"
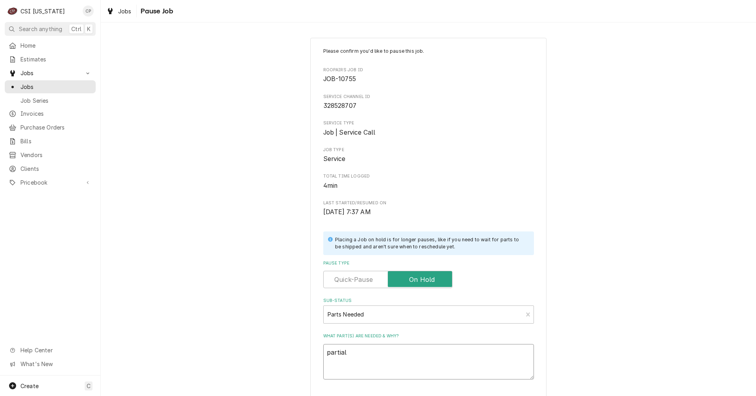
type textarea "partial"
type textarea "x"
type textarea "partial o"
type textarea "x"
type textarea "partial or"
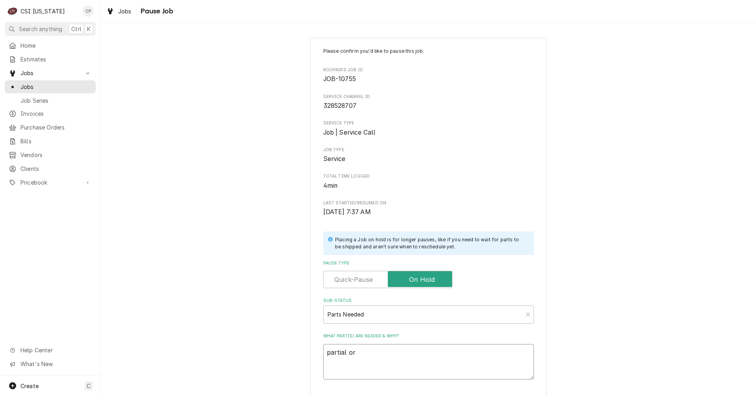
type textarea "x"
type textarea "partial ord"
type textarea "x"
type textarea "partial orde"
type textarea "x"
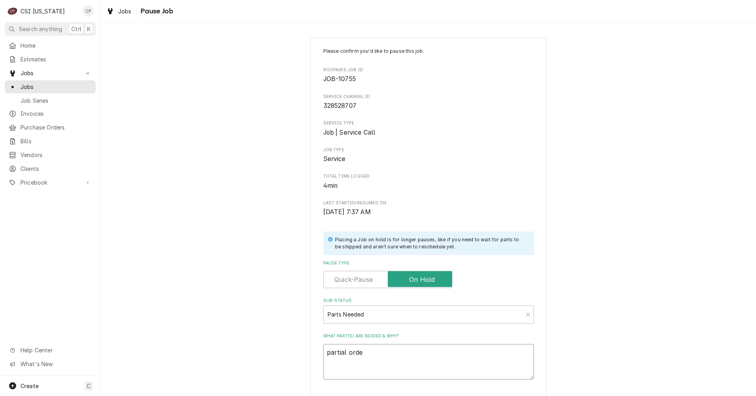
type textarea "partial order"
type textarea "x"
type textarea "partial order"
type textarea "x"
type textarea "partial order"
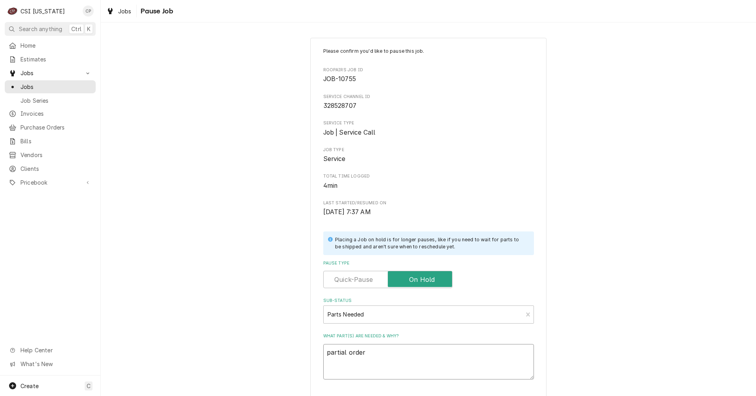
type textarea "x"
type textarea "partial orde"
type textarea "x"
type textarea "partial ord"
type textarea "x"
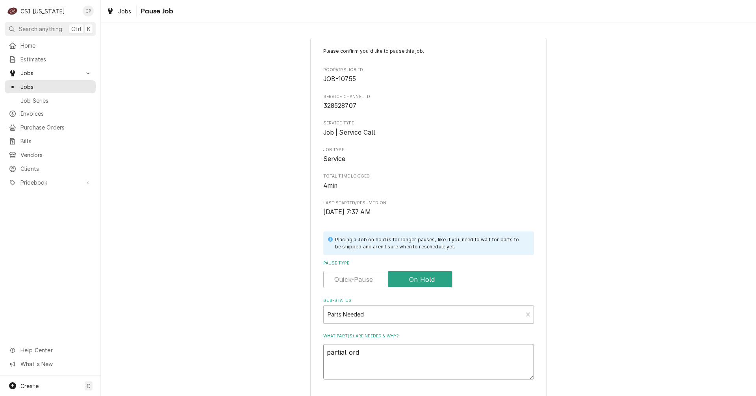
type textarea "partial or"
type textarea "x"
type textarea "partial o"
type textarea "x"
type textarea "partial"
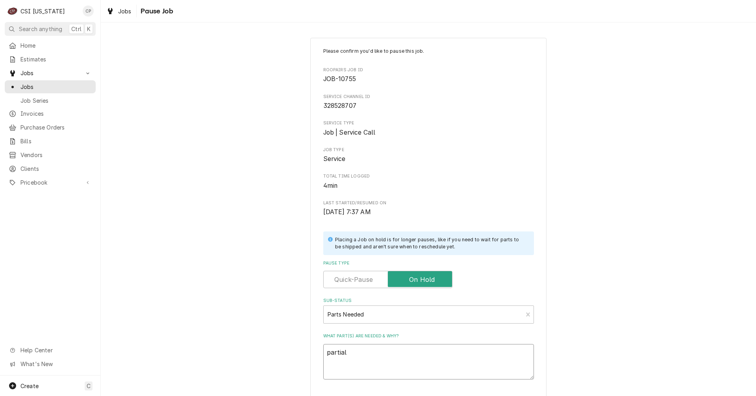
type textarea "x"
type textarea "partial p"
type textarea "x"
type textarea "partial pa"
type textarea "x"
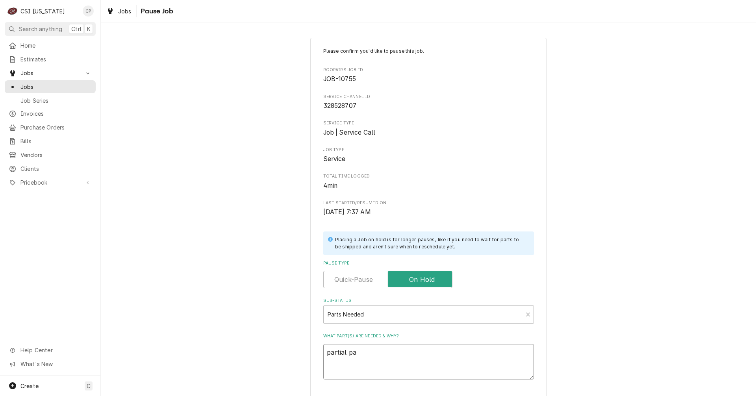
type textarea "partial par"
type textarea "x"
type textarea "partial part"
type textarea "x"
type textarea "partial parts"
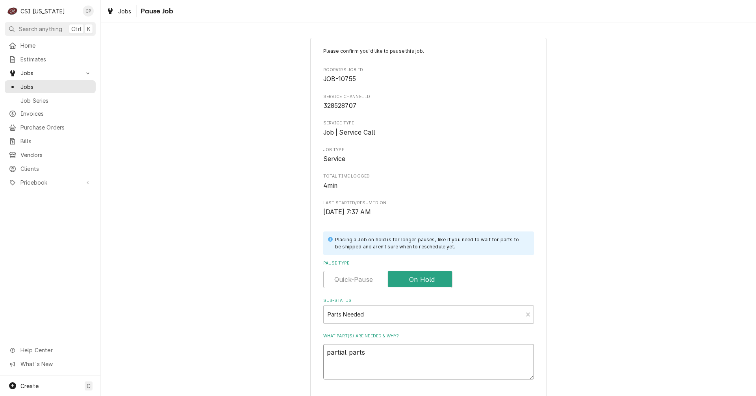
type textarea "x"
type textarea "partial parts"
type textarea "x"
type textarea "partial parts a"
type textarea "x"
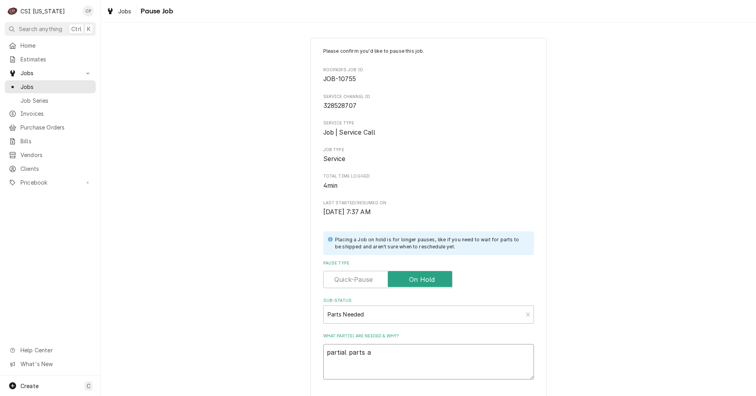
type textarea "partial parts ar"
type textarea "x"
type textarea "partial parts arr"
type textarea "x"
type textarea "partial parts arri"
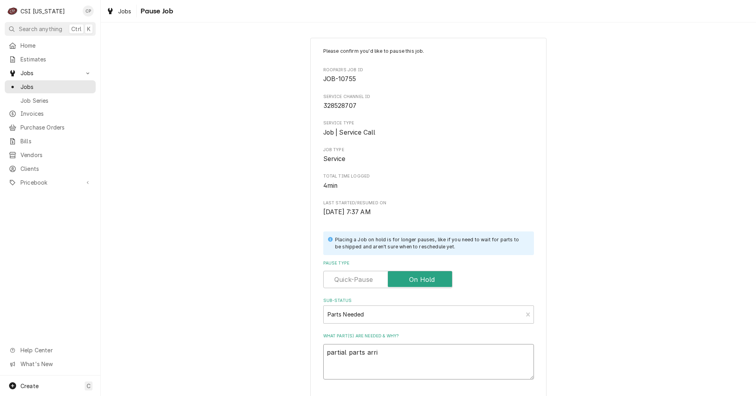
type textarea "x"
type textarea "partial parts arriv"
type textarea "x"
type textarea "partial parts arrive"
type textarea "x"
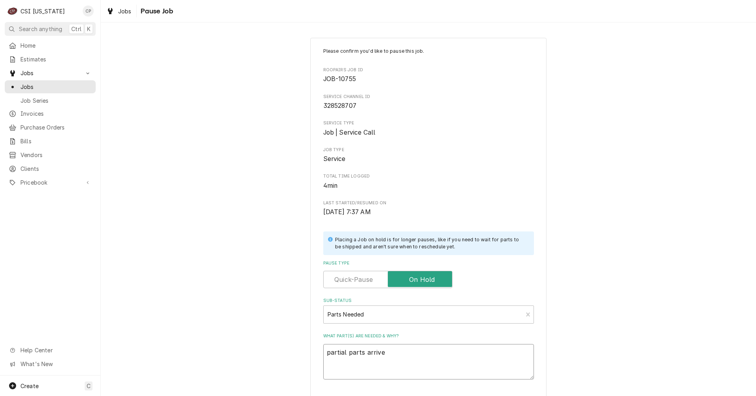
type textarea "partial parts arrived"
type textarea "x"
type textarea "partial parts arrived s"
type textarea "x"
type textarea "partial parts arrived st"
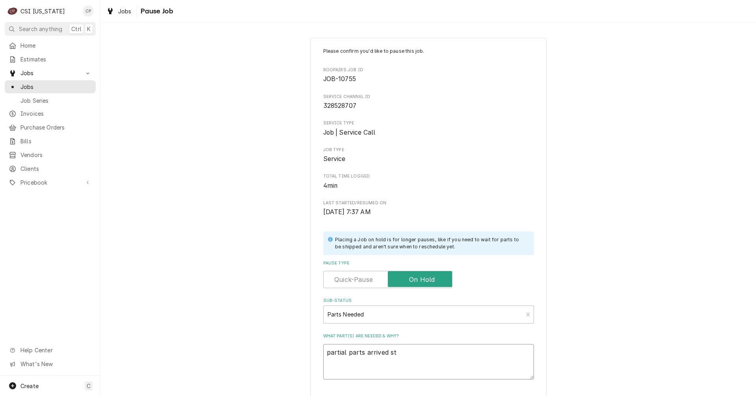
type textarea "x"
type textarea "partial parts arrived sti"
type textarea "x"
type textarea "partial parts arrived stil"
type textarea "x"
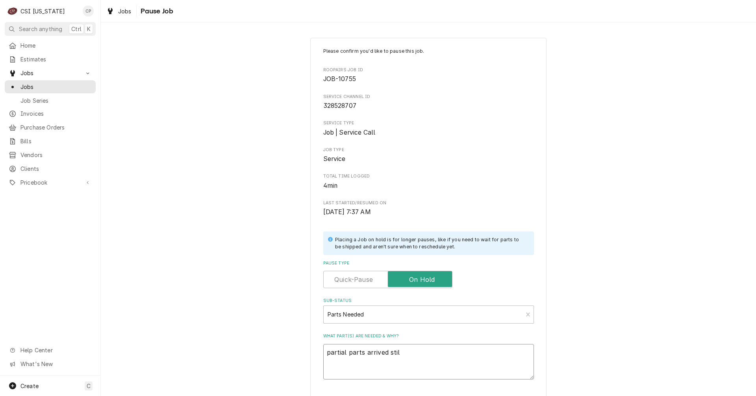
type textarea "partial parts arrived still"
type textarea "x"
type textarea "partial parts arrived still"
type textarea "x"
type textarea "partial parts arrived still w"
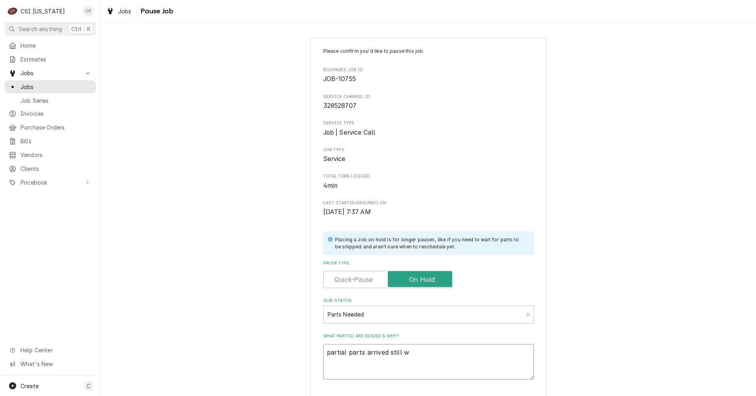
type textarea "x"
type textarea "partial parts arrived still wa"
type textarea "x"
type textarea "partial parts arrived still wai"
type textarea "x"
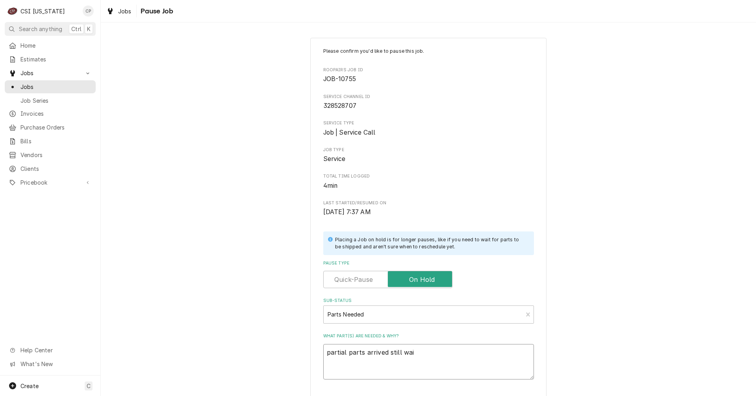
type textarea "partial parts arrived still wait"
type textarea "x"
type textarea "partial parts arrived still waiti"
type textarea "x"
type textarea "partial parts arrived still waitin"
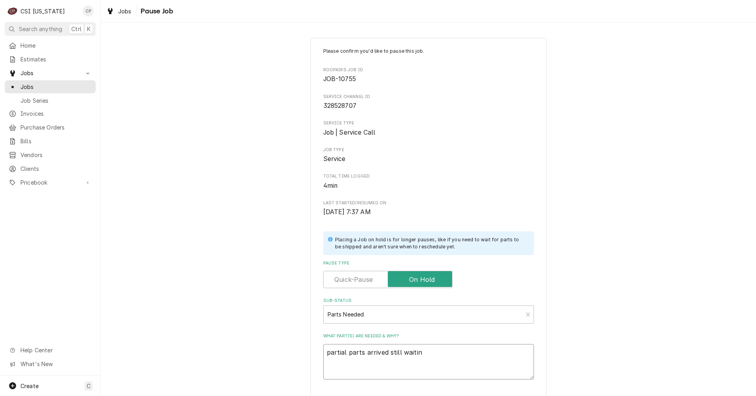
type textarea "x"
type textarea "partial parts arrived still waiting"
type textarea "x"
type textarea "partial parts arrived still waiting"
type textarea "x"
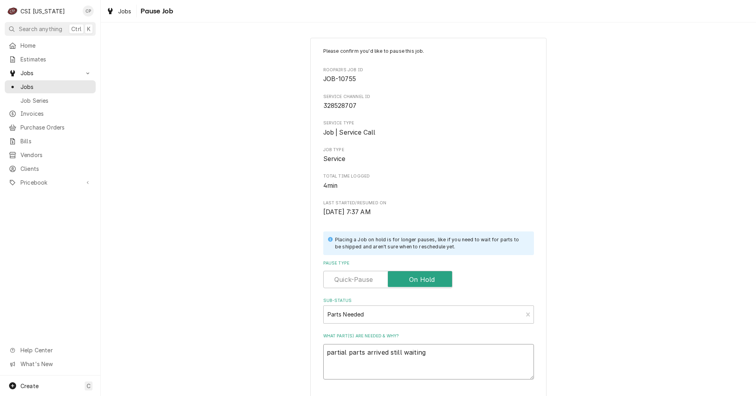
type textarea "partial parts arrived still waiting o"
type textarea "x"
type textarea "partial parts arrived still waiting on"
type textarea "x"
type textarea "partial parts arrived still waiting on"
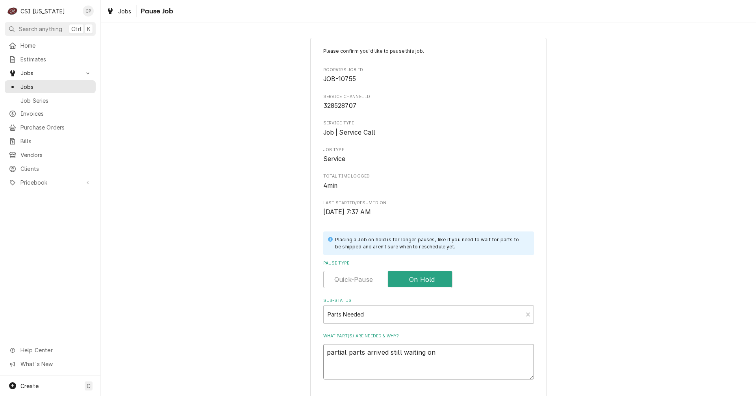
type textarea "x"
type textarea "partial parts arrived still waiting on B"
type textarea "x"
type textarea "partial parts arrived still waiting on Br"
type textarea "x"
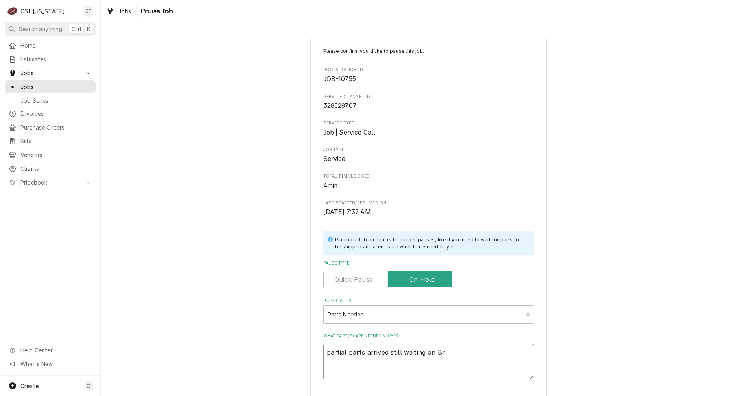
type textarea "partial parts arrived still waiting on Bre"
type textarea "x"
type textarea "partial parts arrived still waiting on Brew"
type textarea "x"
type textarea "partial parts arrived still waiting on Brew"
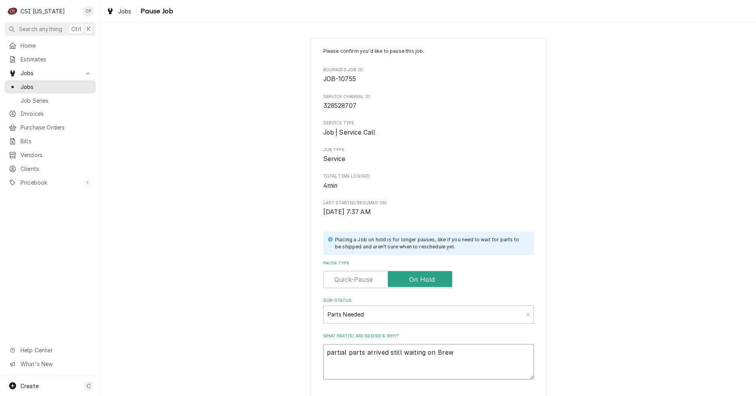
type textarea "x"
type textarea "partial parts arrived still waiting on Brew v"
type textarea "x"
type textarea "partial parts arrived still waiting on Brew va"
type textarea "x"
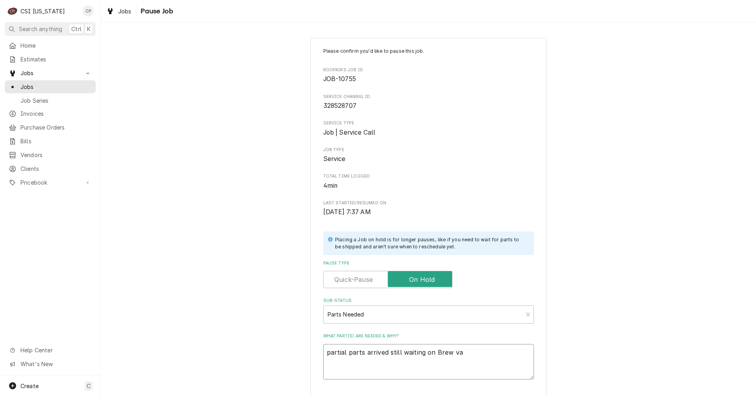
type textarea "partial parts arrived still waiting on Brew val"
type textarea "x"
type textarea "partial parts arrived still waiting on Brew valv"
type textarea "x"
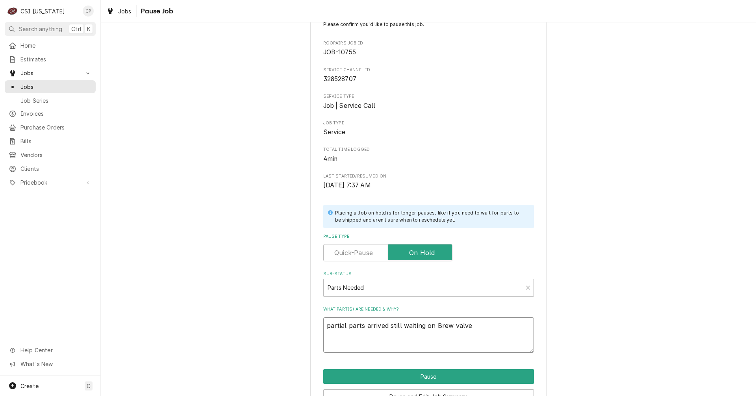
scroll to position [72, 0]
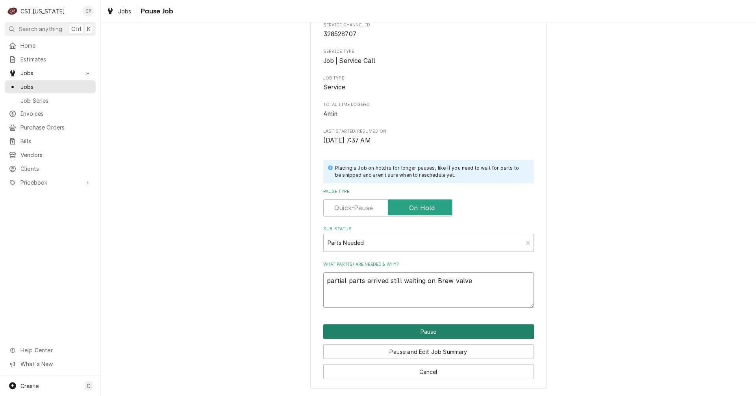
type textarea "partial parts arrived still waiting on Brew valve"
click at [424, 334] on button "Pause" at bounding box center [428, 332] width 211 height 15
type textarea "x"
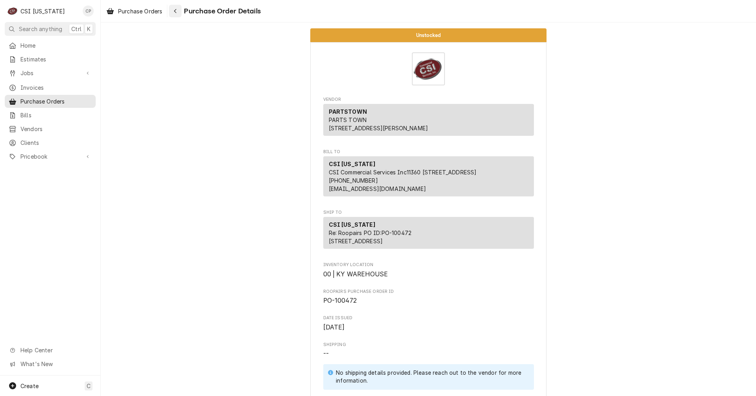
click at [176, 10] on icon "Navigate back" at bounding box center [175, 11] width 2 height 4
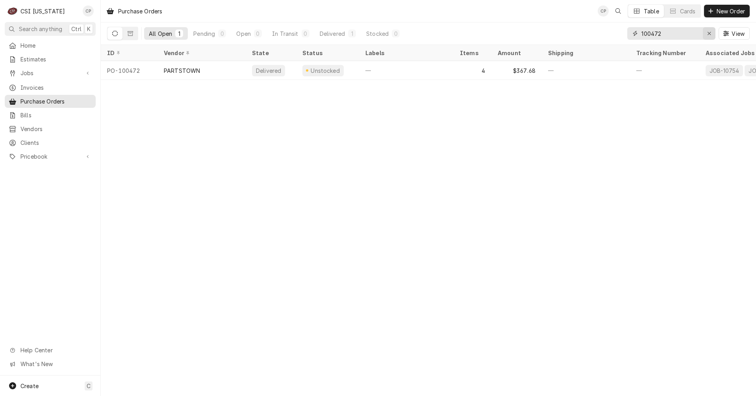
click at [711, 31] on div "Erase input" at bounding box center [709, 34] width 8 height 8
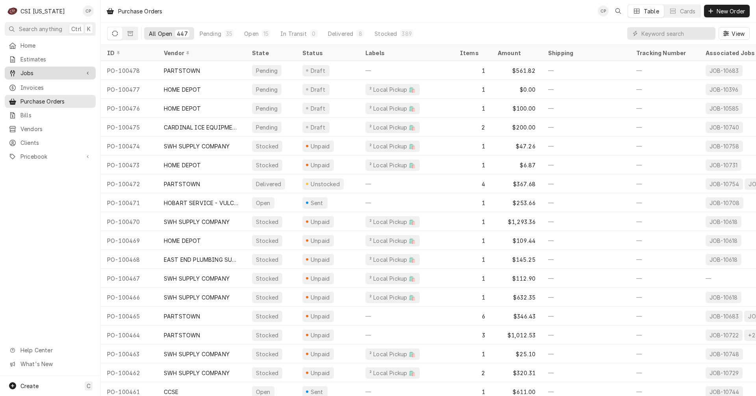
click at [28, 74] on span "Jobs" at bounding box center [49, 73] width 59 height 8
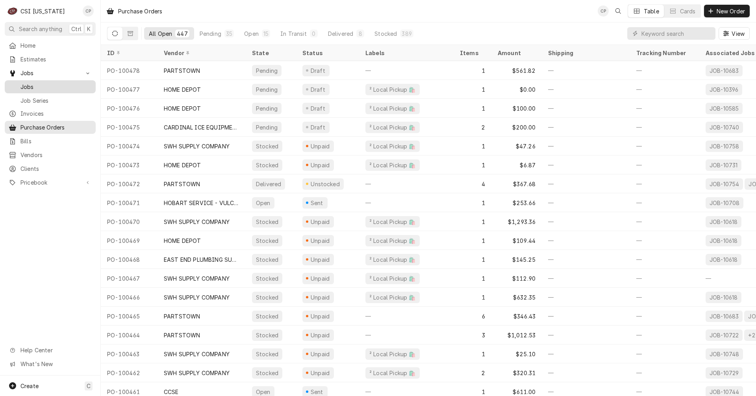
click at [35, 83] on span "Jobs" at bounding box center [55, 87] width 71 height 8
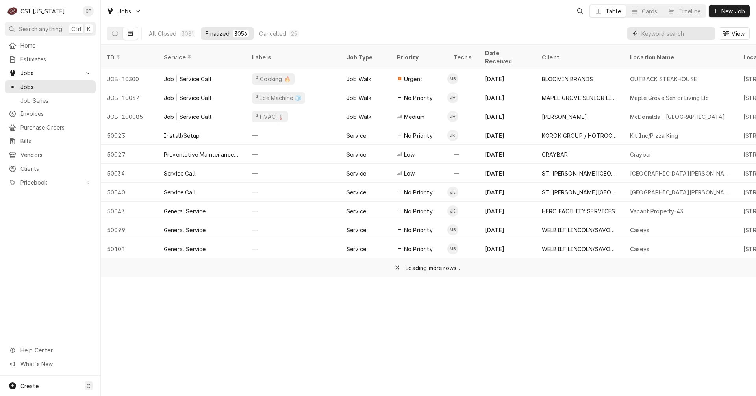
click at [670, 33] on input "Dynamic Content Wrapper" at bounding box center [677, 33] width 70 height 13
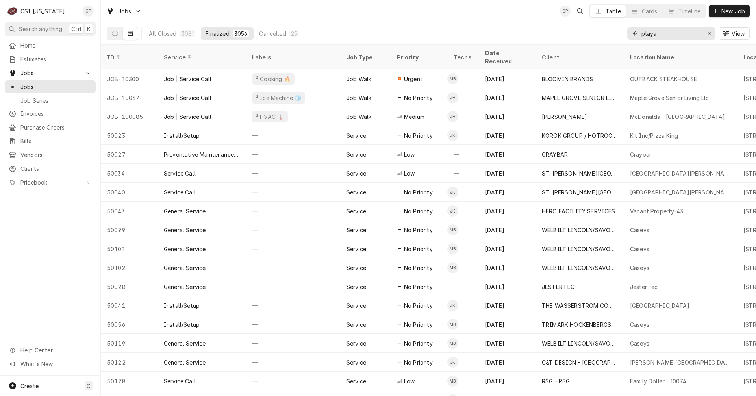
type input "playa"
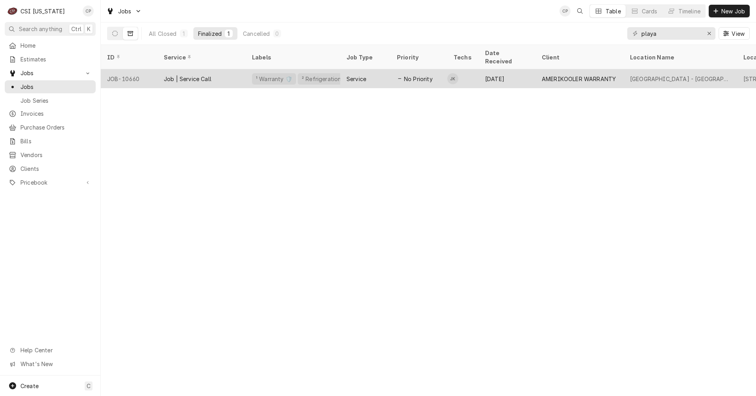
click at [204, 74] on div "Job | Service Call" at bounding box center [202, 78] width 88 height 19
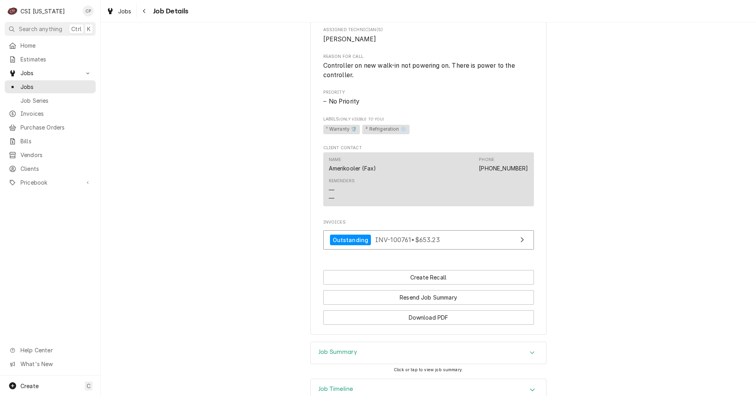
scroll to position [421, 0]
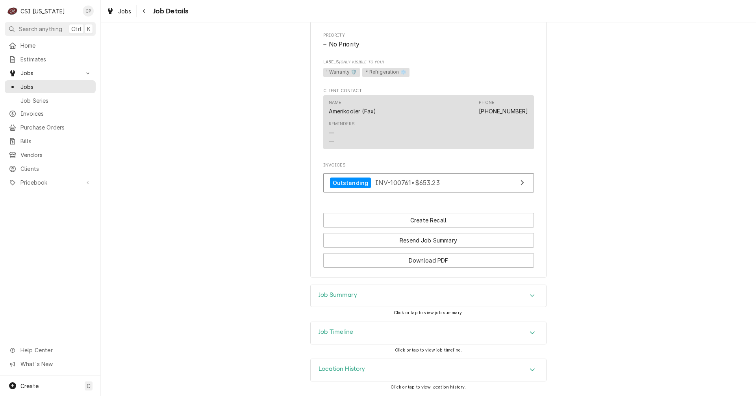
click at [342, 296] on h3 "Job Summary" at bounding box center [338, 294] width 39 height 7
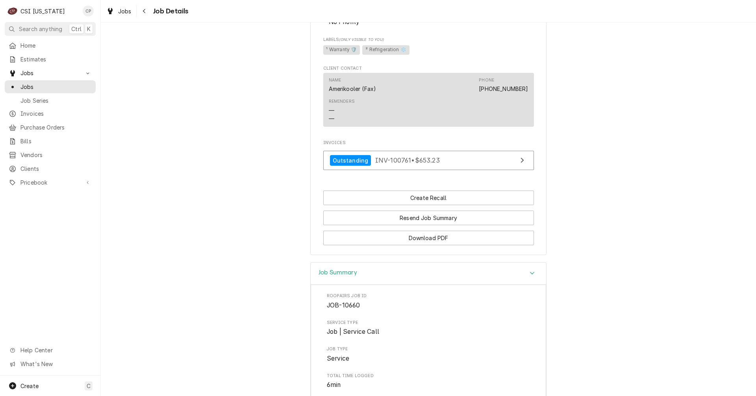
scroll to position [434, 0]
click at [346, 277] on h3 "Job Summary" at bounding box center [338, 272] width 39 height 7
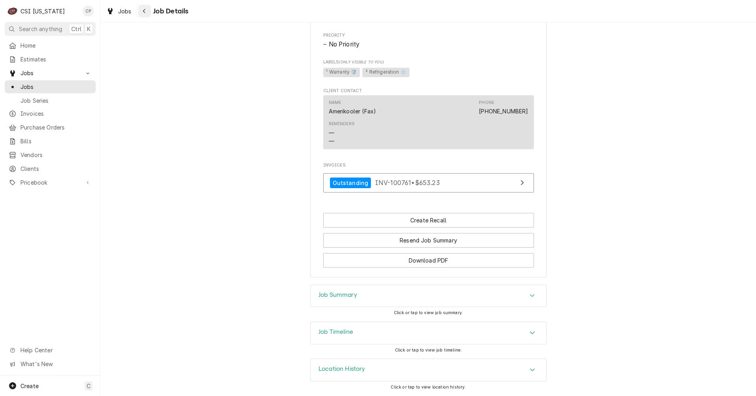
click at [145, 11] on icon "Navigate back" at bounding box center [145, 11] width 4 height 6
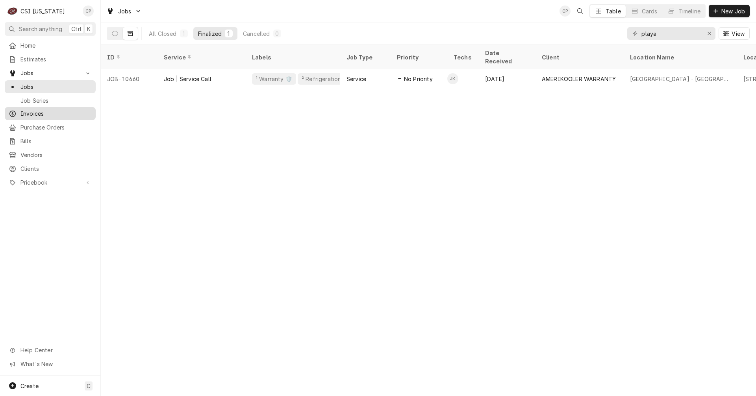
click at [38, 112] on span "Invoices" at bounding box center [55, 114] width 71 height 8
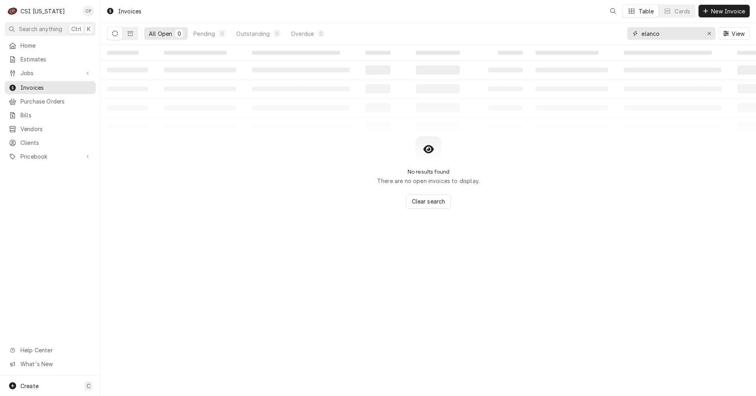
drag, startPoint x: 661, startPoint y: 33, endPoint x: 598, endPoint y: 42, distance: 64.0
click at [598, 42] on div "All Open 0 Pending 0 Outstanding 0 Overdue 0 elanco View" at bounding box center [428, 33] width 643 height 22
type input "playa"
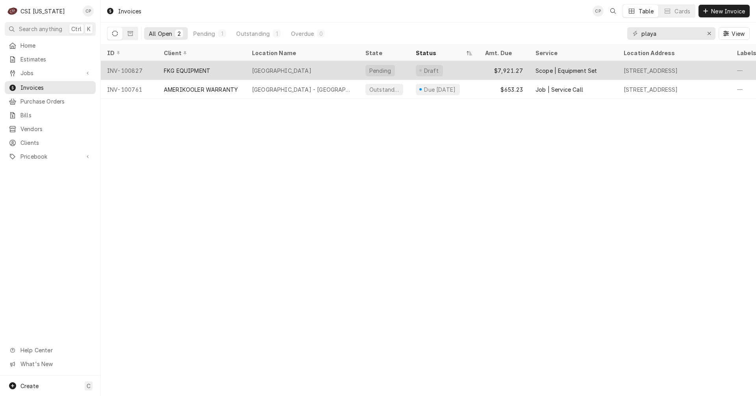
click at [279, 69] on div "[GEOGRAPHIC_DATA]" at bounding box center [281, 71] width 59 height 8
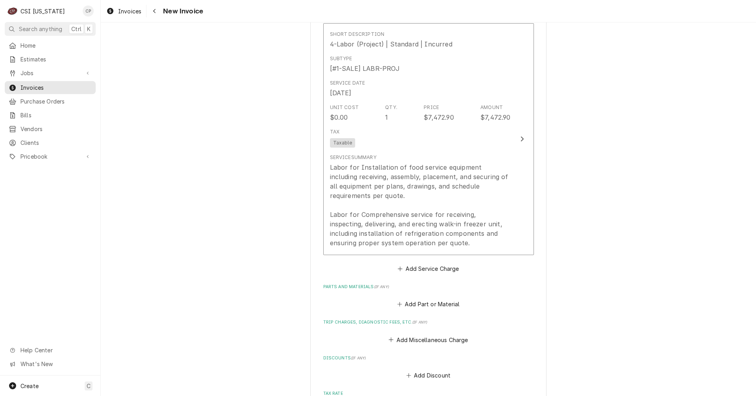
scroll to position [709, 0]
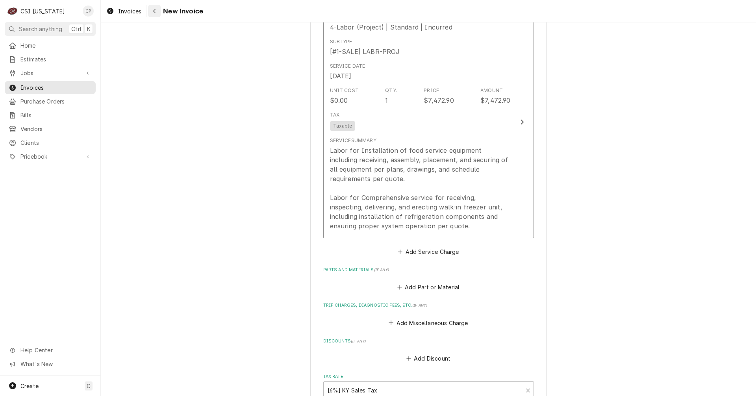
click at [153, 9] on icon "Navigate back" at bounding box center [155, 11] width 4 height 6
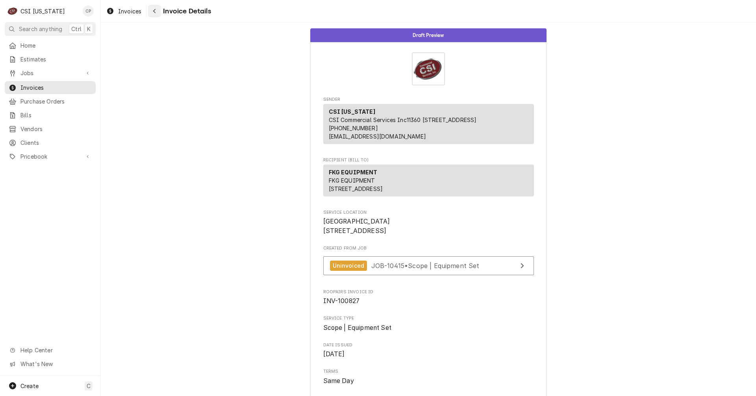
click at [154, 12] on icon "Navigate back" at bounding box center [154, 11] width 2 height 4
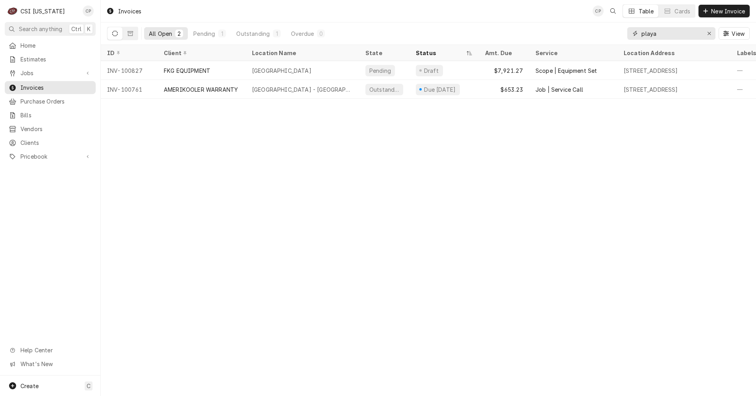
drag, startPoint x: 661, startPoint y: 34, endPoint x: 552, endPoint y: 35, distance: 108.7
click at [554, 35] on div "All Open 2 Pending 1 Outstanding 1 Overdue 0 playa View" at bounding box center [428, 33] width 643 height 22
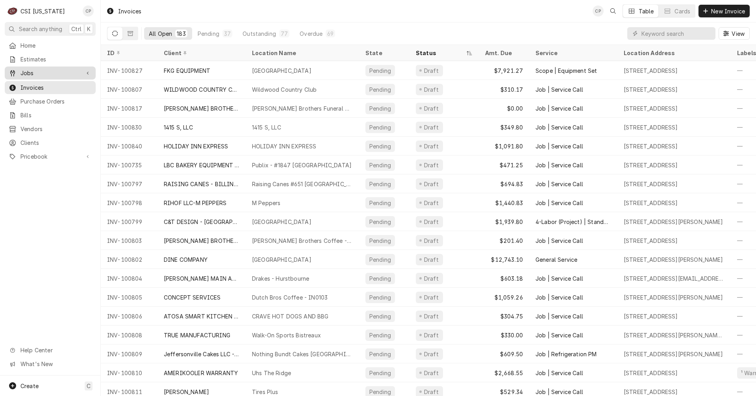
click at [44, 70] on span "Jobs" at bounding box center [49, 73] width 59 height 8
click at [34, 84] on span "Jobs" at bounding box center [55, 87] width 71 height 8
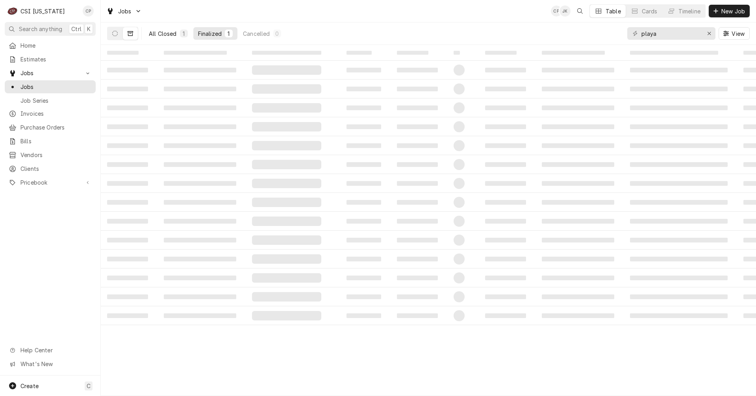
click at [161, 35] on div "All Closed" at bounding box center [163, 34] width 28 height 8
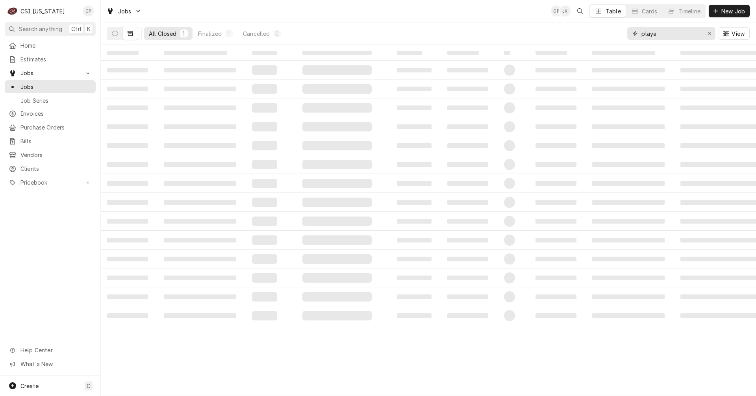
drag, startPoint x: 665, startPoint y: 35, endPoint x: 611, endPoint y: 38, distance: 53.3
click at [611, 38] on div "All Closed 1 Finalized 1 Cancelled 0 playa View" at bounding box center [428, 33] width 643 height 22
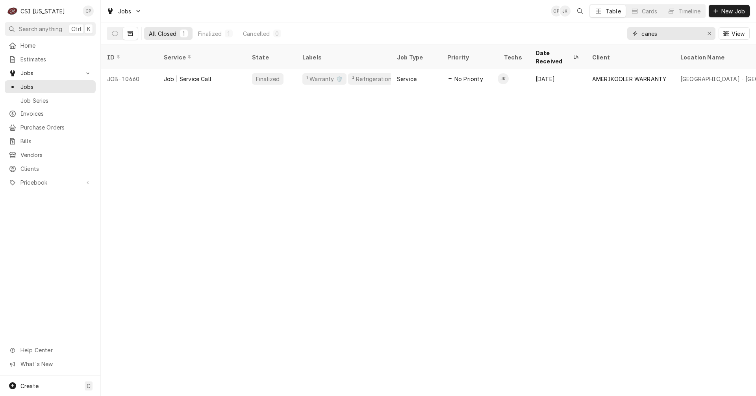
type input "canes"
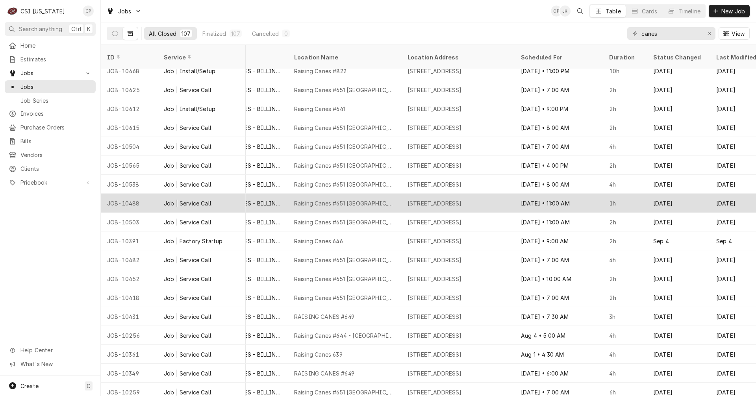
scroll to position [333, 386]
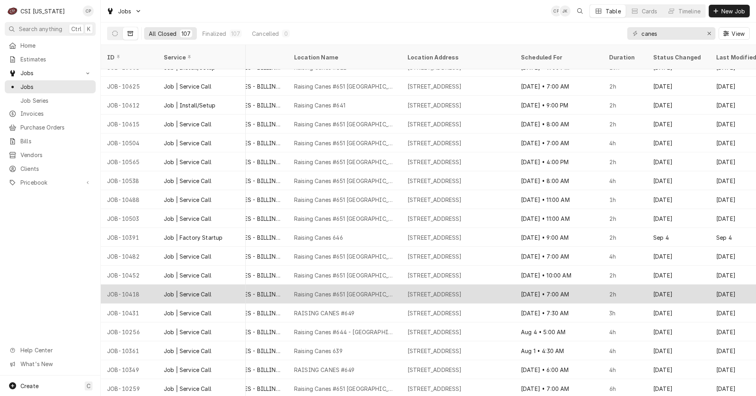
click at [443, 290] on div "2990 Heartland Crossing, Owensboro, KY 42303" at bounding box center [435, 294] width 54 height 8
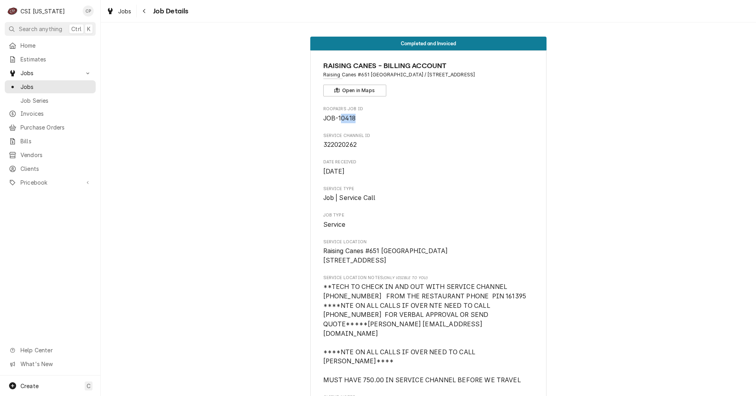
drag, startPoint x: 353, startPoint y: 115, endPoint x: 338, endPoint y: 120, distance: 16.1
click at [338, 120] on span "JOB-10418" at bounding box center [428, 118] width 211 height 9
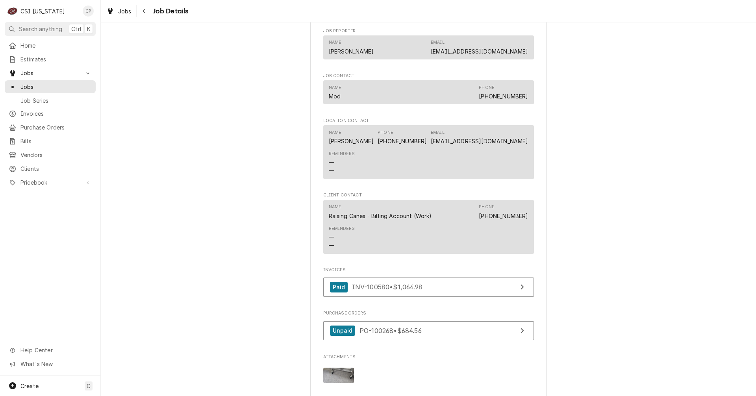
scroll to position [1024, 0]
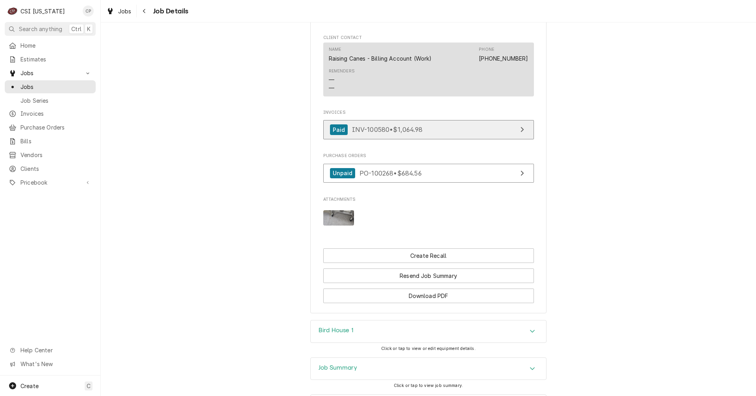
click at [452, 120] on link "Paid INV-100580 • $1,064.98" at bounding box center [428, 129] width 211 height 19
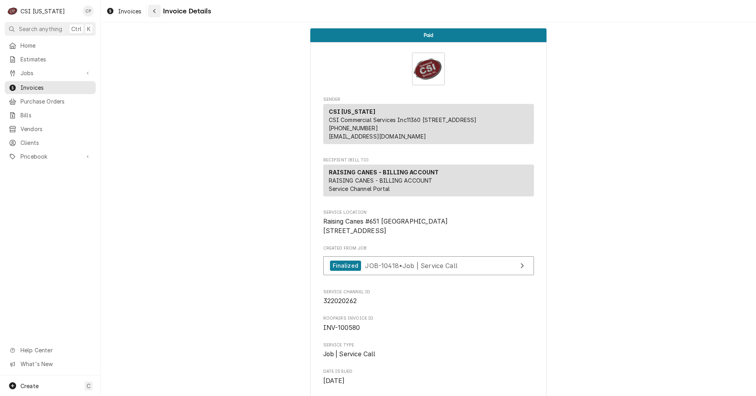
click at [154, 10] on icon "Navigate back" at bounding box center [155, 11] width 4 height 6
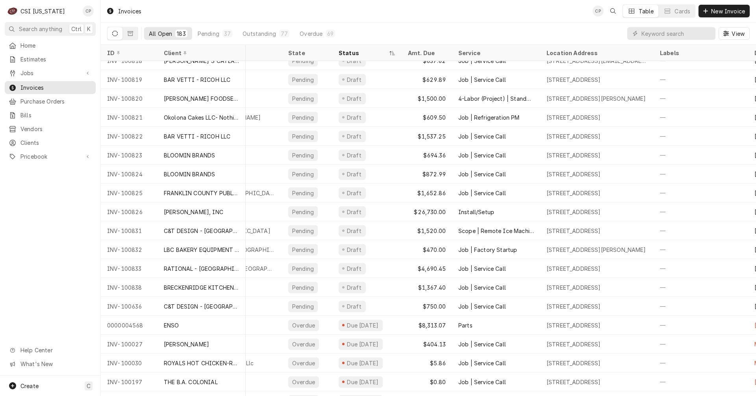
scroll to position [445, 0]
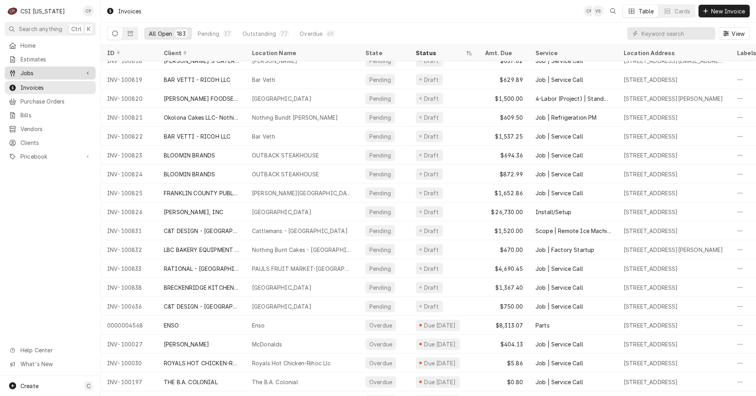
click at [32, 71] on span "Jobs" at bounding box center [49, 73] width 59 height 8
click at [32, 84] on span "Jobs" at bounding box center [55, 87] width 71 height 8
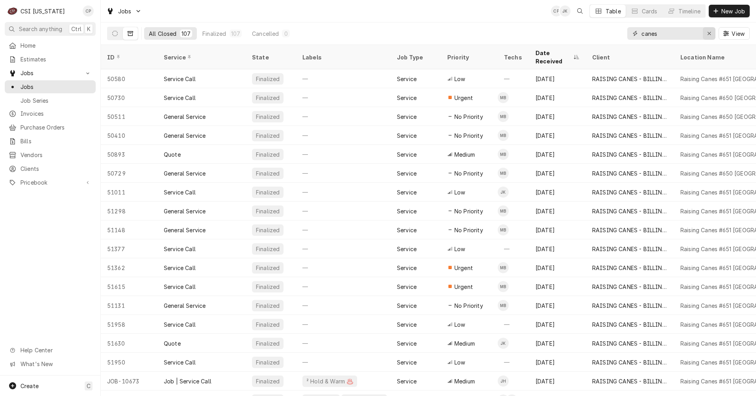
click at [708, 36] on div "Erase input" at bounding box center [709, 34] width 8 height 8
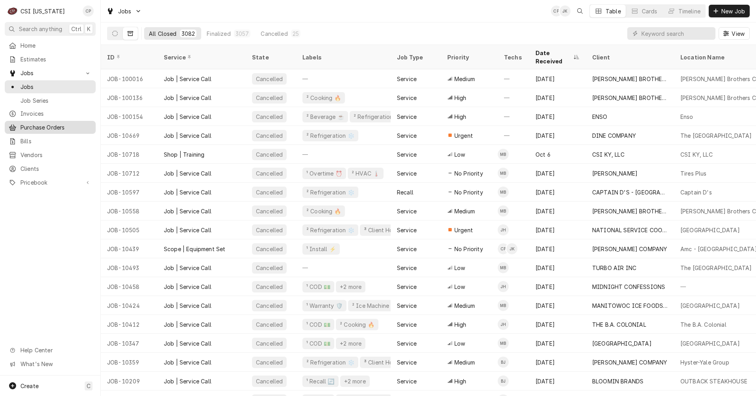
click at [60, 127] on span "Purchase Orders" at bounding box center [55, 127] width 71 height 8
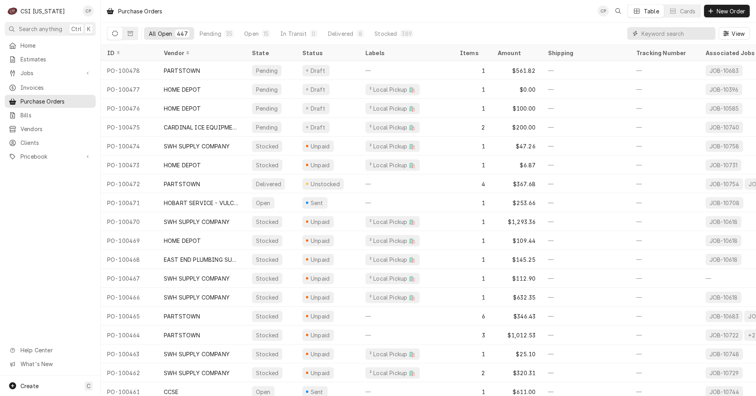
click at [659, 34] on input "Dynamic Content Wrapper" at bounding box center [677, 33] width 70 height 13
type input "100461"
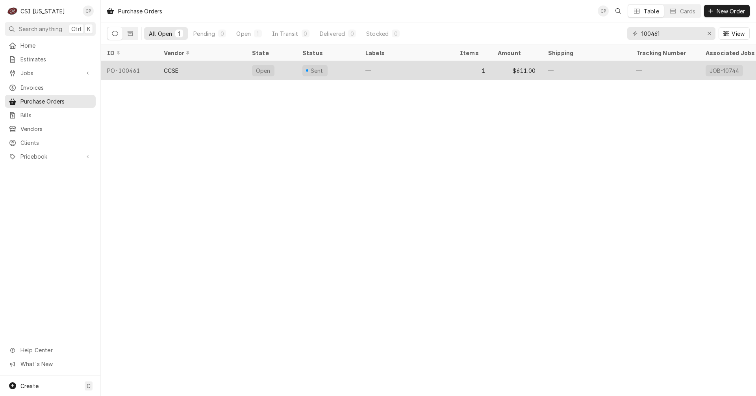
click at [208, 69] on div "CCSE" at bounding box center [202, 70] width 88 height 19
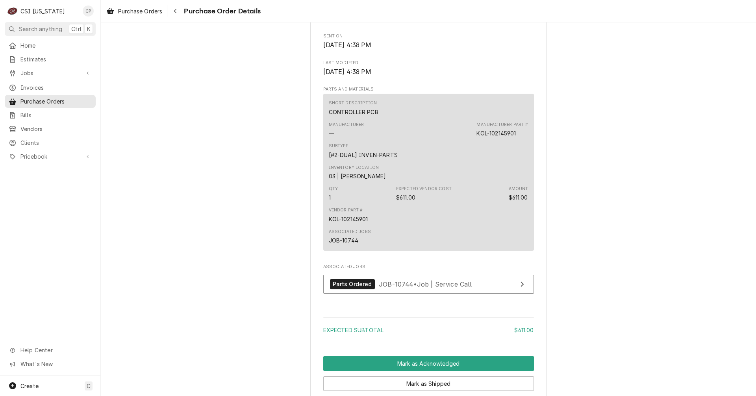
scroll to position [394, 0]
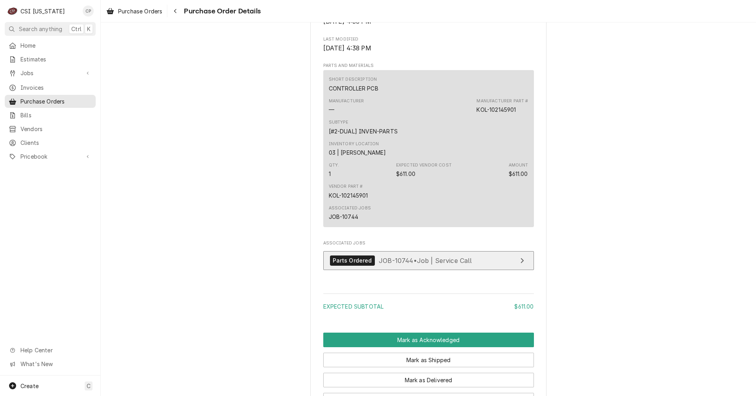
click at [484, 271] on link "Parts Ordered JOB-10744 • Job | Service Call" at bounding box center [428, 260] width 211 height 19
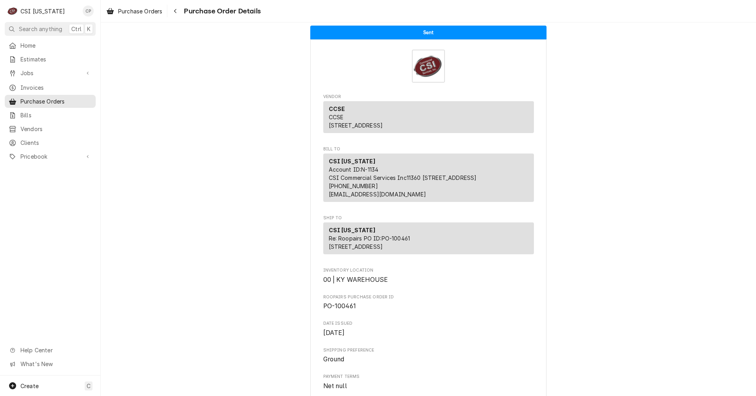
scroll to position [0, 0]
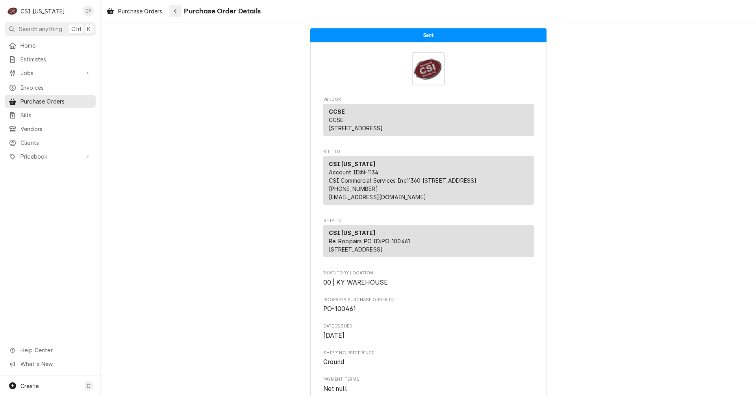
click at [175, 11] on icon "Navigate back" at bounding box center [176, 11] width 4 height 6
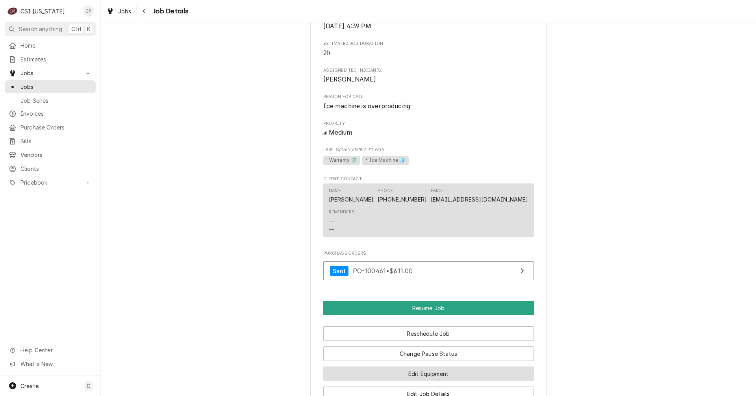
scroll to position [630, 0]
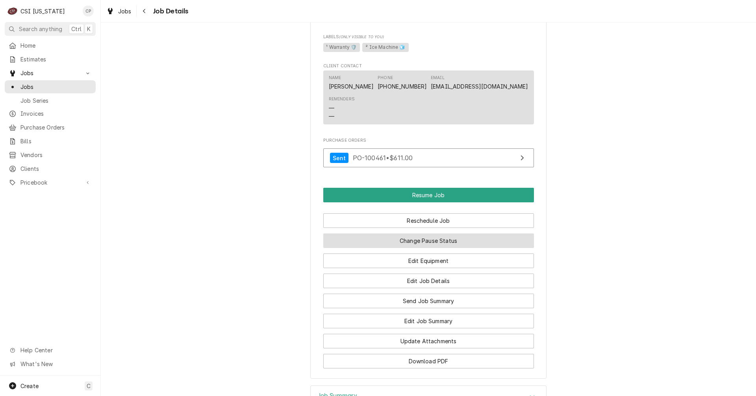
click at [401, 241] on button "Change Pause Status" at bounding box center [428, 241] width 211 height 15
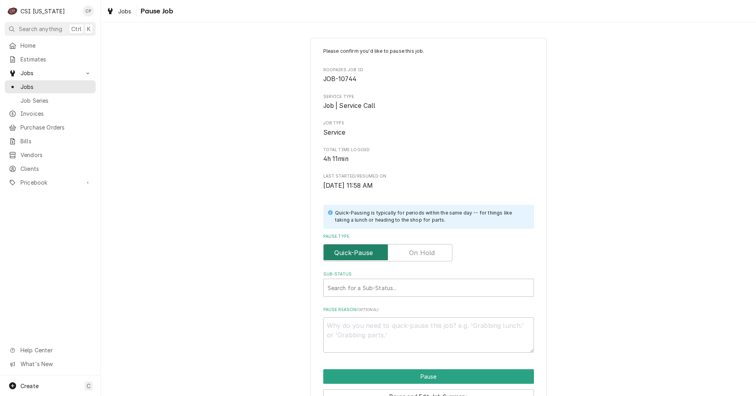
click at [433, 258] on input "Pause Type" at bounding box center [388, 252] width 122 height 17
checkbox input "true"
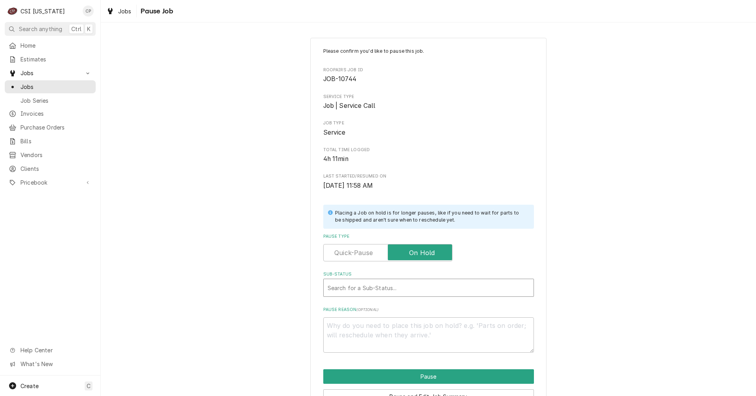
click at [382, 290] on div "Sub-Status" at bounding box center [429, 288] width 202 height 14
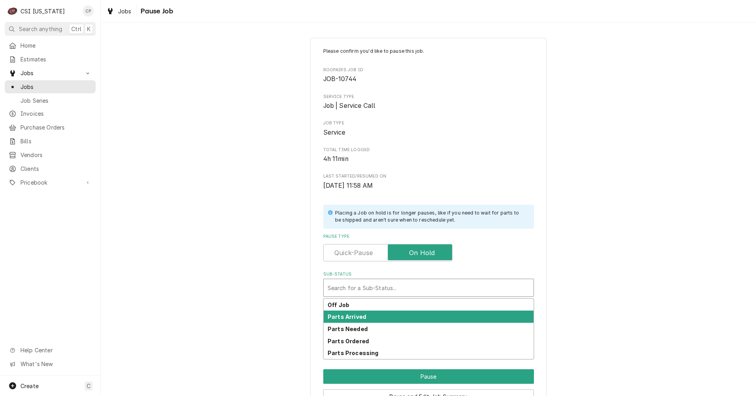
click at [354, 313] on div "Parts Arrived" at bounding box center [429, 317] width 210 height 12
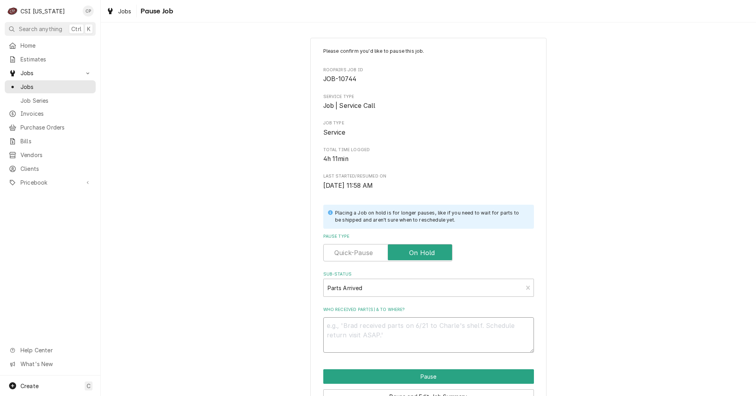
click at [348, 329] on textarea "Who received part(s) & to where?" at bounding box center [428, 334] width 211 height 35
type textarea "x"
type textarea "p"
type textarea "x"
type textarea "pa"
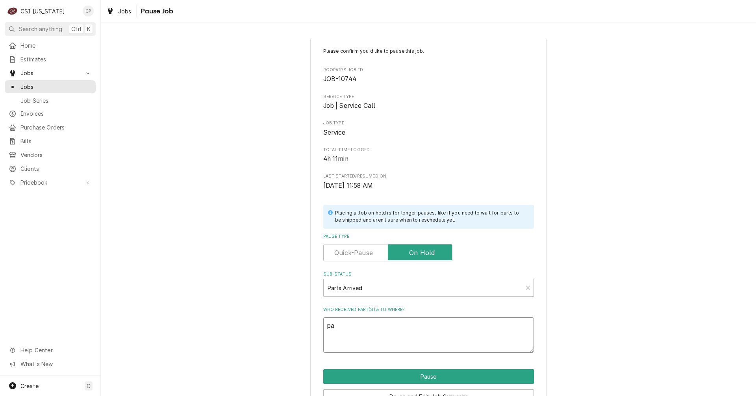
type textarea "x"
type textarea "par"
type textarea "x"
type textarea "part"
type textarea "x"
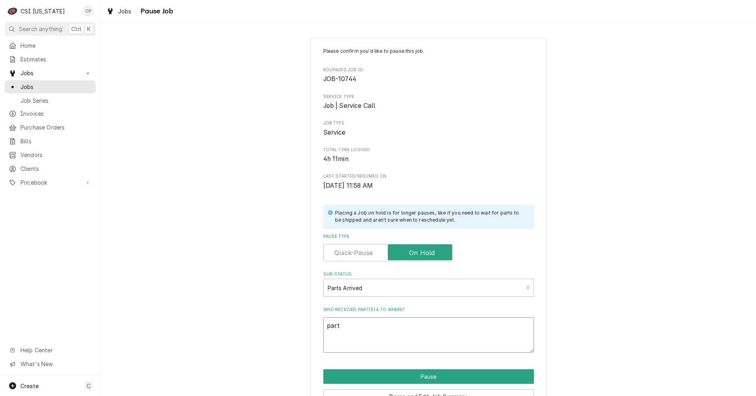
type textarea "parts"
type textarea "x"
type textarea "parts"
type textarea "x"
type textarea "parts a"
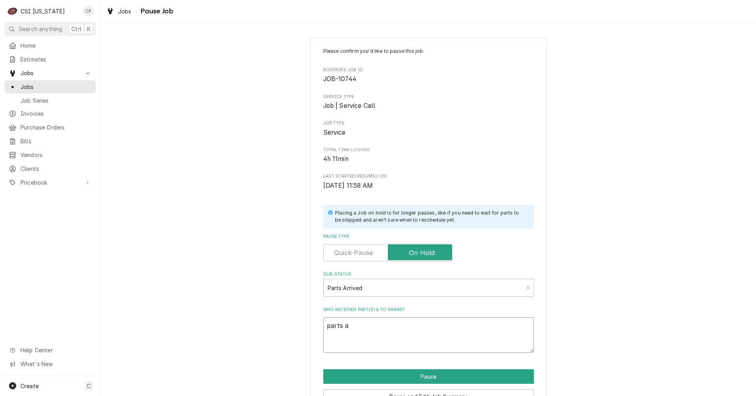
type textarea "x"
type textarea "parts ar"
type textarea "x"
type textarea "parts arr"
type textarea "x"
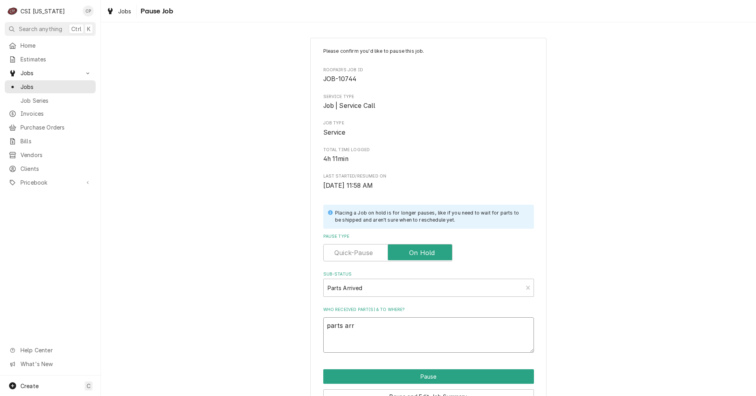
type textarea "parts arri"
type textarea "x"
type textarea "parts arriv"
type textarea "x"
type textarea "parts arrive"
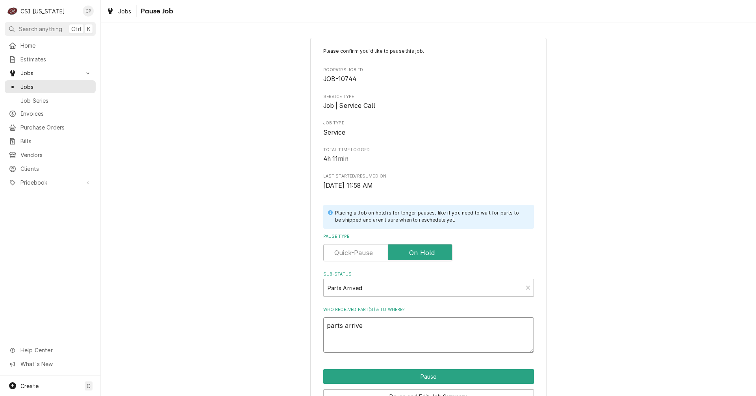
type textarea "x"
type textarea "parts arrived"
type textarea "x"
type textarea "parts arrived"
type textarea "x"
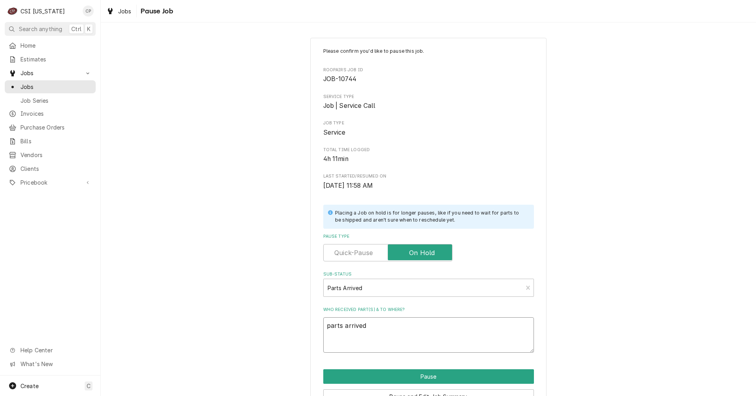
type textarea "parts arrived a"
type textarea "x"
type textarea "parts arrived an"
type textarea "x"
type textarea "parts arrived and"
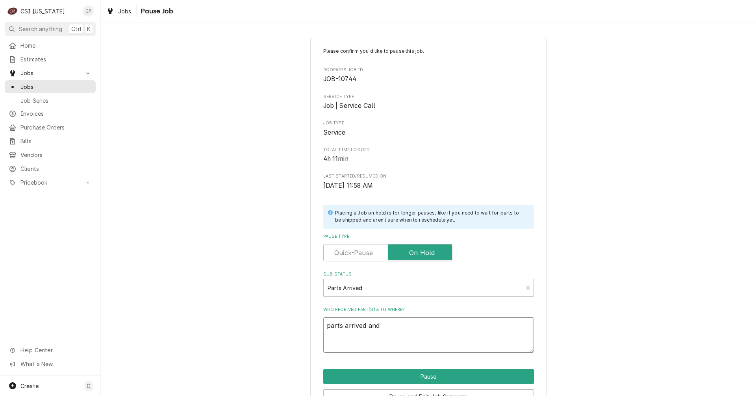
type textarea "x"
type textarea "parts arrived and"
type textarea "x"
type textarea "parts arrived and p"
type textarea "x"
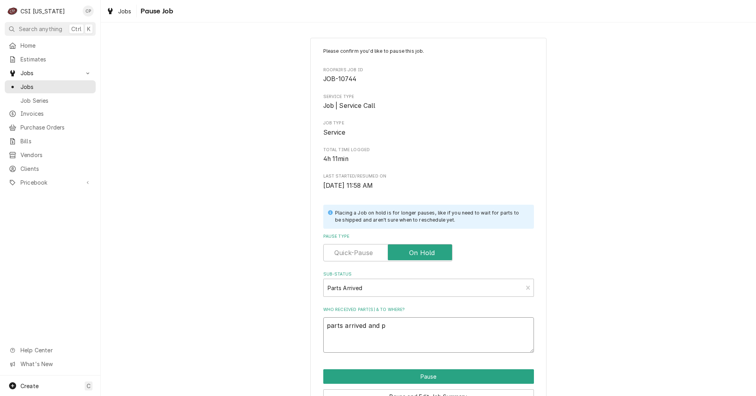
type textarea "parts arrived and pl"
type textarea "x"
type textarea "parts arrived and pla"
type textarea "x"
type textarea "parts arrived and plac"
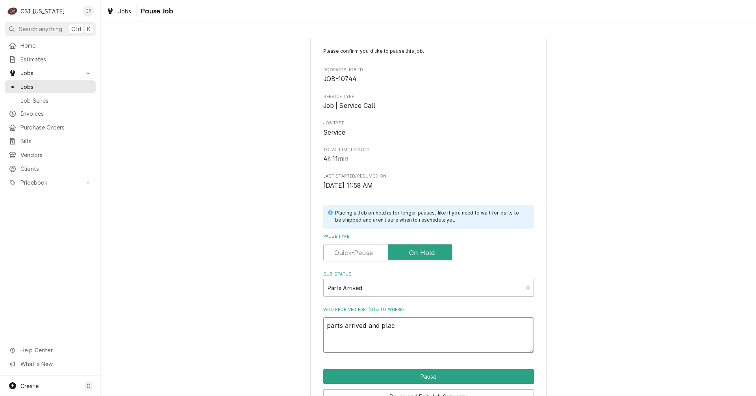
type textarea "x"
type textarea "parts arrived and place"
type textarea "x"
type textarea "parts arrived and placed"
type textarea "x"
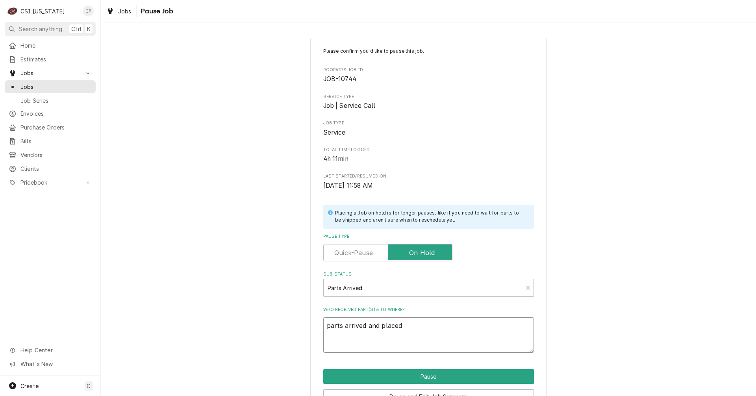
type textarea "parts arrived and placed"
type textarea "x"
type textarea "parts arrived and placed o"
type textarea "x"
type textarea "parts arrived and placed on"
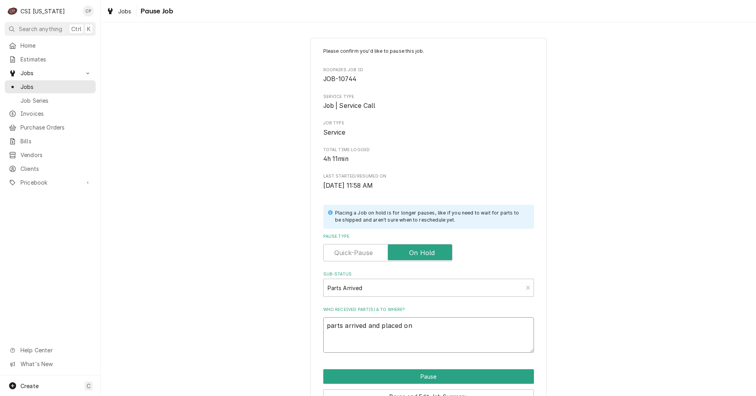
type textarea "x"
type textarea "parts arrived and placed on"
type textarea "x"
type textarea "parts arrived and placed on M"
type textarea "x"
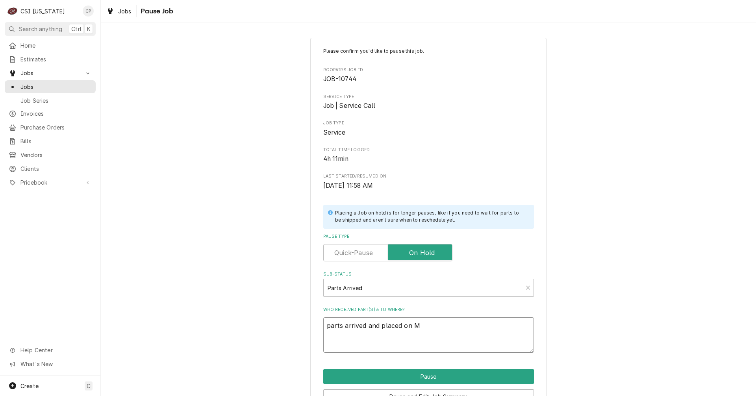
type textarea "parts arrived and placed on Ma"
type textarea "x"
type textarea "parts arrived and placed on Mat"
type textarea "x"
type textarea "parts arrived and placed on Matt"
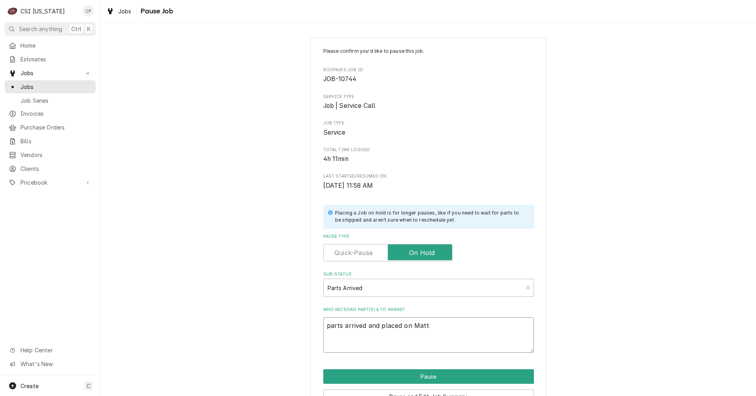
type textarea "x"
type textarea "parts arrived and placed on Matt'"
type textarea "x"
type textarea "parts arrived and placed on Matt's"
type textarea "x"
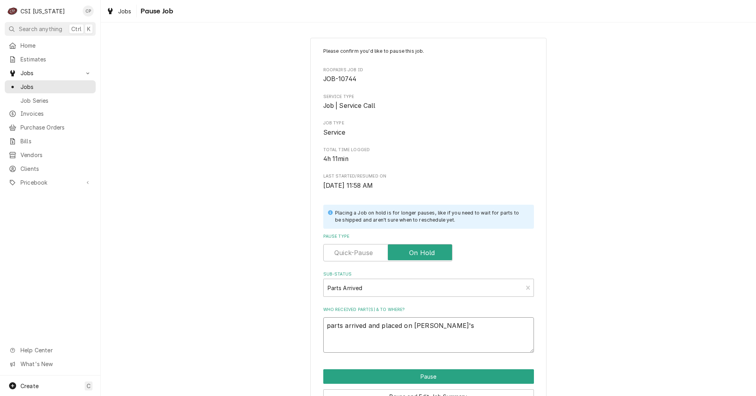
type textarea "parts arrived and placed on Matt's"
type textarea "x"
type textarea "parts arrived and placed on Matt's s"
type textarea "x"
type textarea "parts arrived and placed on Matt's sh"
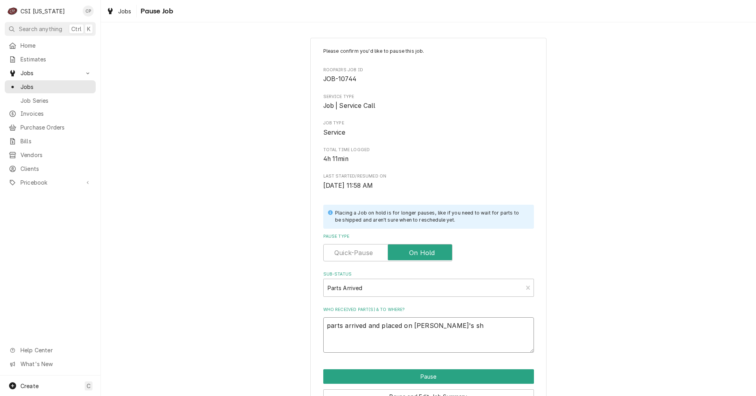
type textarea "x"
type textarea "parts arrived and placed on Matt's she"
type textarea "x"
type textarea "parts arrived and placed on Matt's shel"
type textarea "x"
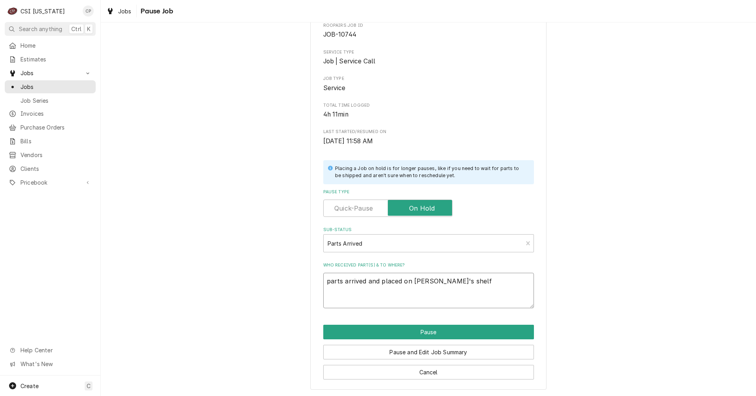
scroll to position [45, 0]
type textarea "parts arrived and placed on Matt's shelf"
click at [426, 330] on button "Pause" at bounding box center [428, 332] width 211 height 15
type textarea "x"
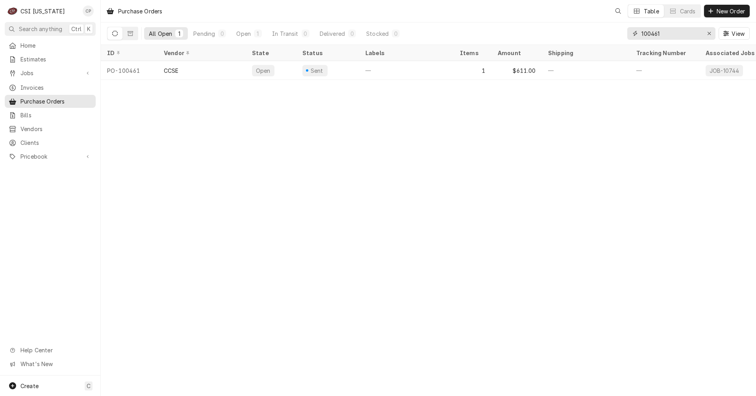
click at [672, 35] on input "100461" at bounding box center [671, 33] width 59 height 13
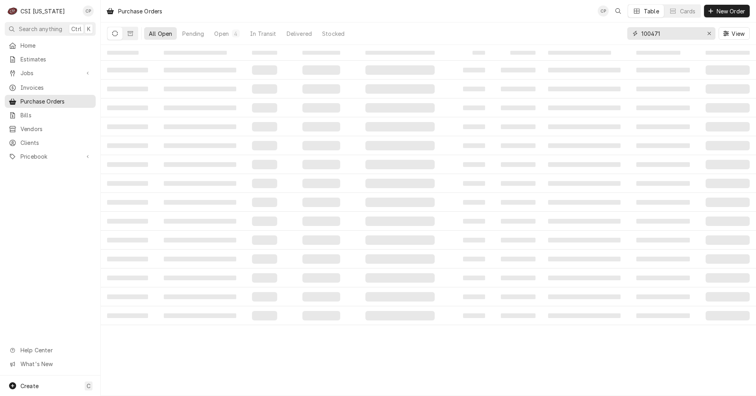
type input "100471"
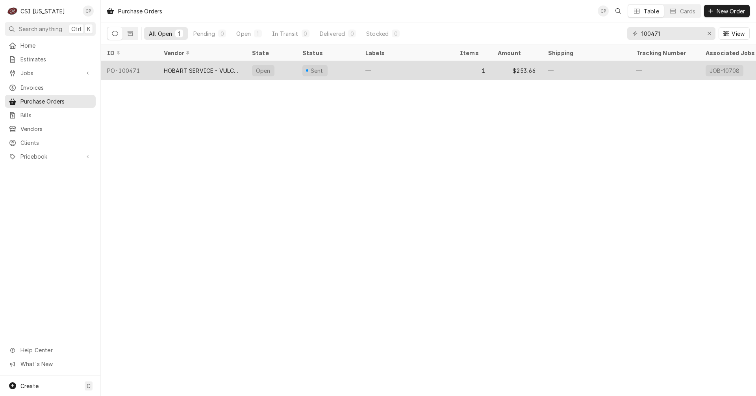
click at [213, 67] on div "HOBART SERVICE - VULCAN" at bounding box center [202, 71] width 76 height 8
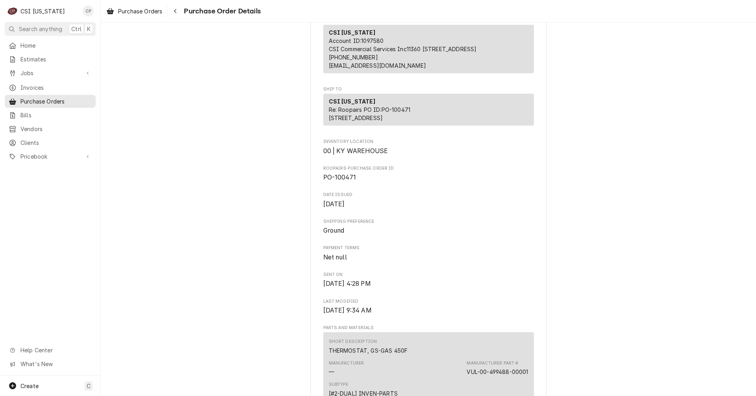
scroll to position [158, 0]
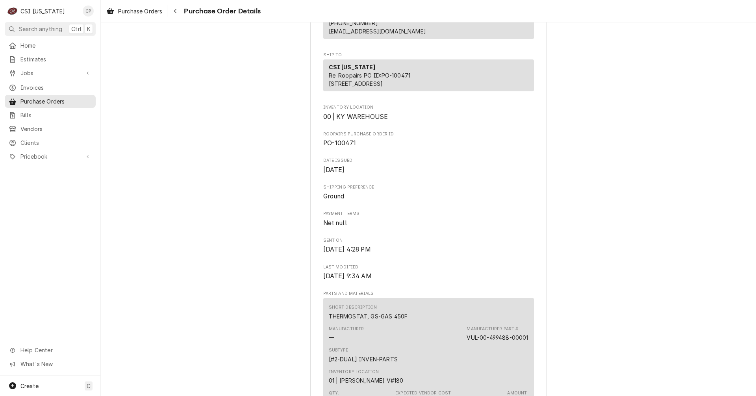
click at [137, 218] on div "Sent Vendor HOBART SERVICE - VULCAN HOBART SERVICE - VULCAN Bill To CSI [US_STA…" at bounding box center [428, 322] width 655 height 915
click at [176, 13] on icon "Navigate back" at bounding box center [176, 11] width 4 height 6
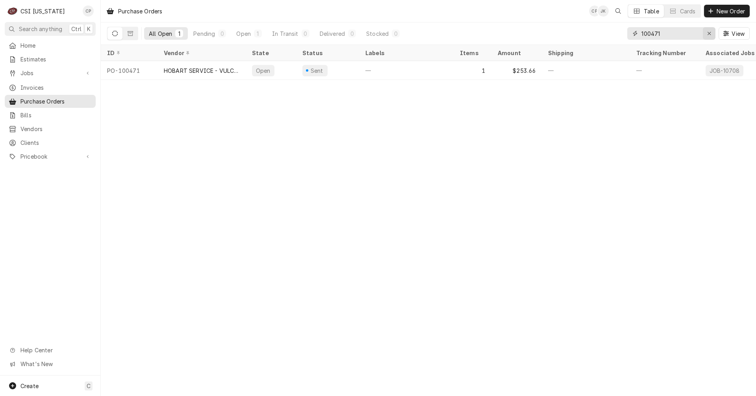
click at [709, 33] on icon "Erase input" at bounding box center [709, 34] width 4 height 6
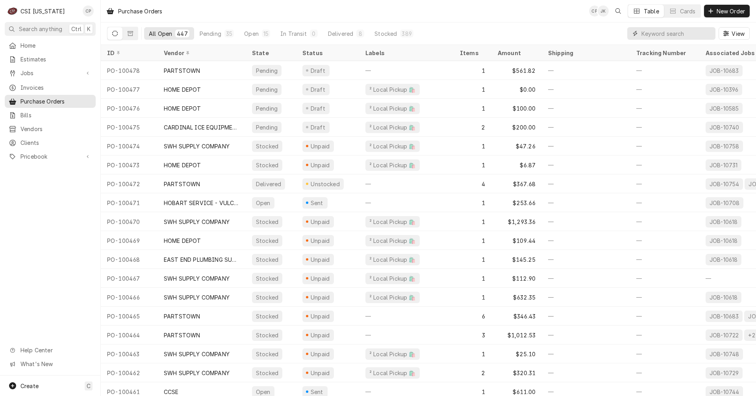
click at [655, 32] on input "Dynamic Content Wrapper" at bounding box center [677, 33] width 70 height 13
type input "100471"
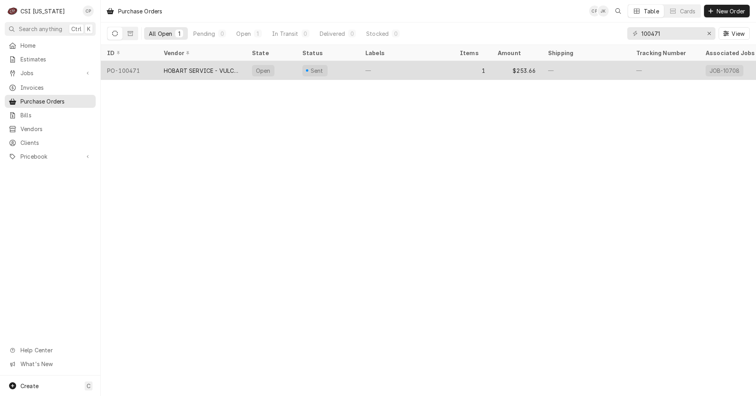
click at [209, 70] on div "HOBART SERVICE - VULCAN" at bounding box center [202, 71] width 76 height 8
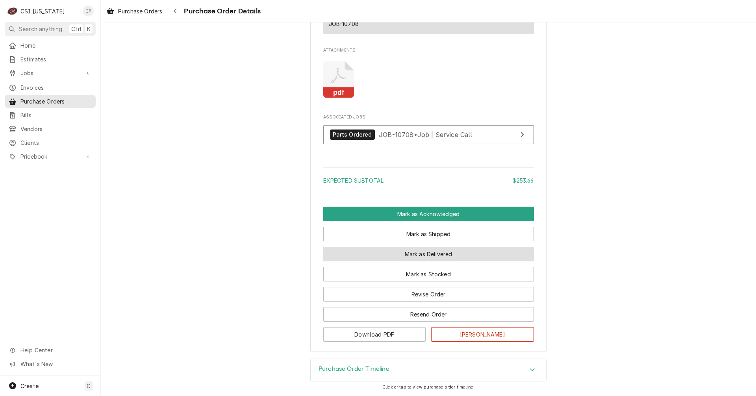
scroll to position [595, 0]
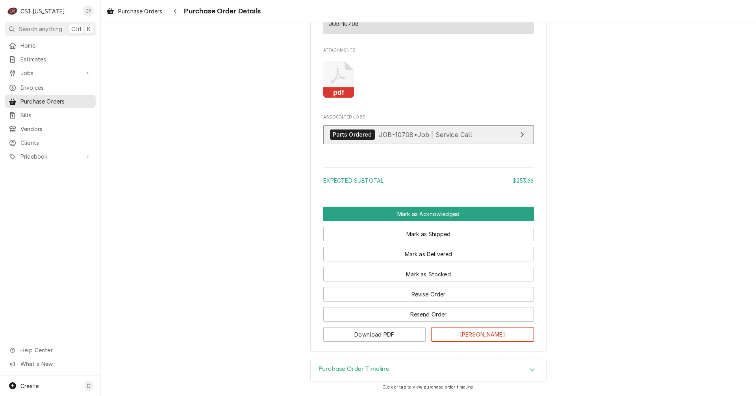
click at [483, 135] on link "Parts Ordered JOB-10708 • Job | Service Call" at bounding box center [428, 134] width 211 height 19
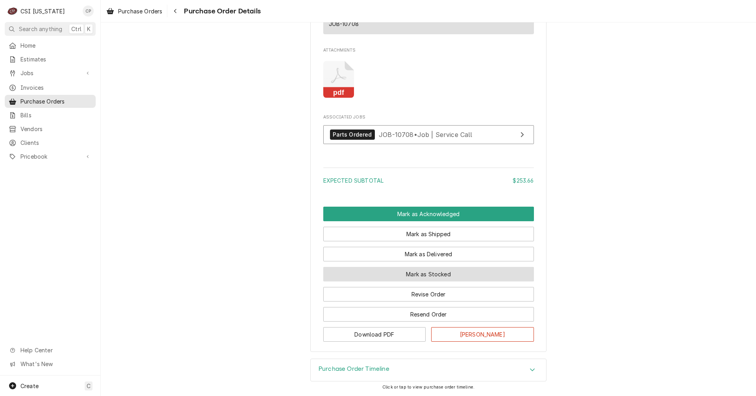
click at [454, 276] on button "Mark as Stocked" at bounding box center [428, 274] width 211 height 15
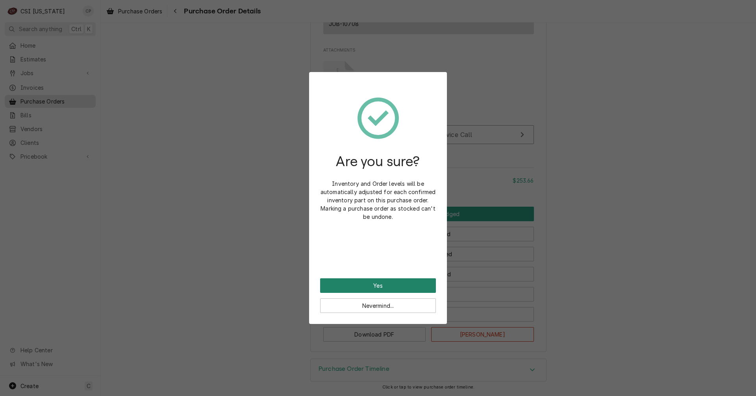
click at [350, 288] on button "Yes" at bounding box center [378, 285] width 116 height 15
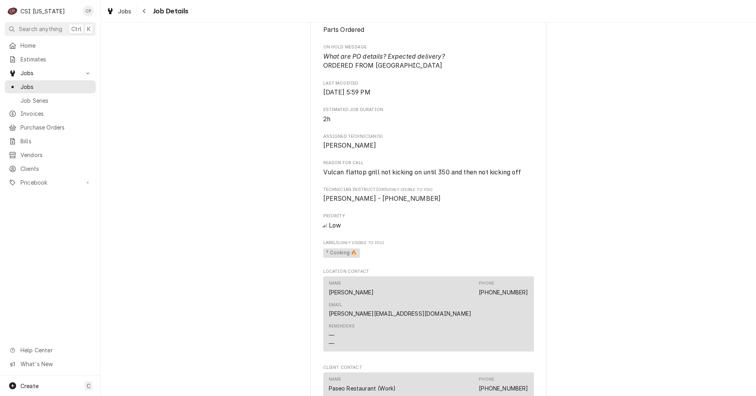
scroll to position [788, 0]
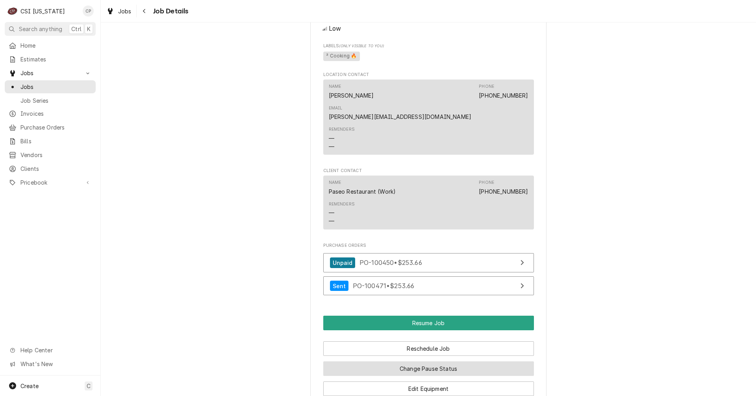
click at [376, 362] on button "Change Pause Status" at bounding box center [428, 369] width 211 height 15
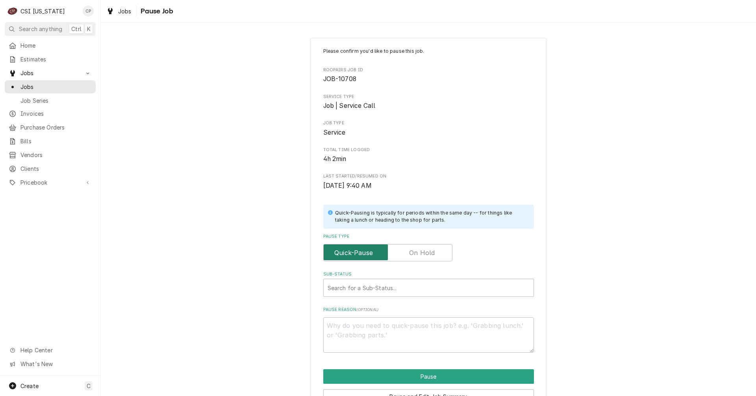
click at [408, 247] on input "Pause Type" at bounding box center [388, 252] width 122 height 17
checkbox input "true"
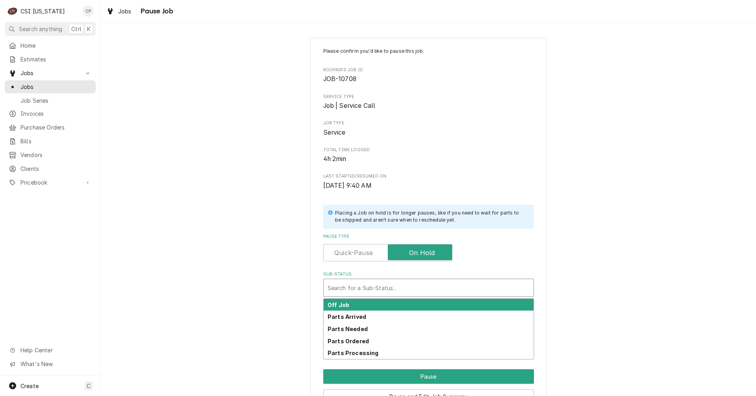
click at [364, 288] on div "Sub-Status" at bounding box center [429, 288] width 202 height 14
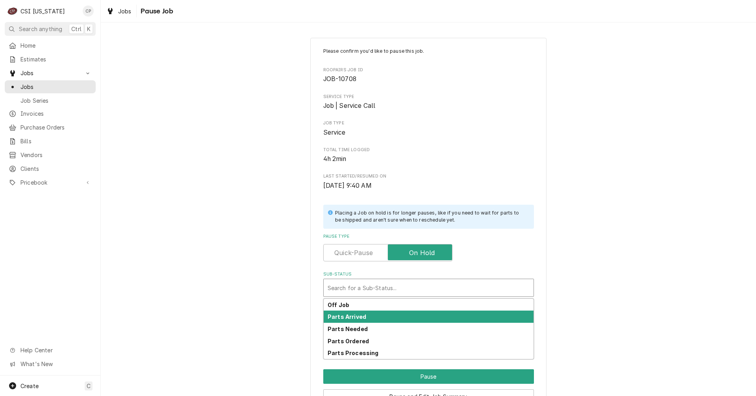
click at [344, 320] on strong "Parts Arrived" at bounding box center [347, 317] width 39 height 7
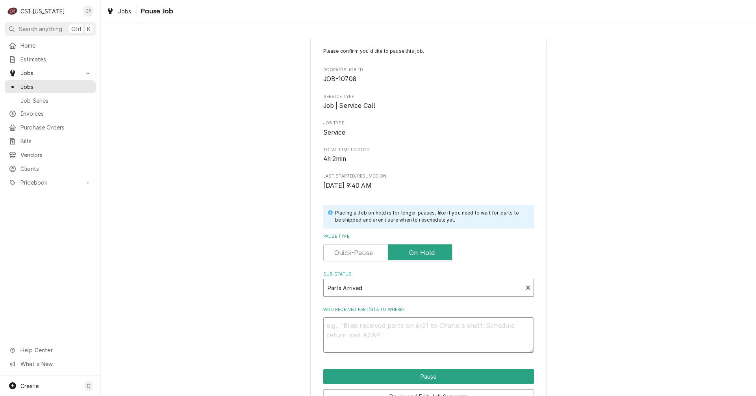
click at [345, 325] on textarea "Who received part(s) & to where?" at bounding box center [428, 334] width 211 height 35
type textarea "x"
type textarea "p"
type textarea "x"
type textarea "pa"
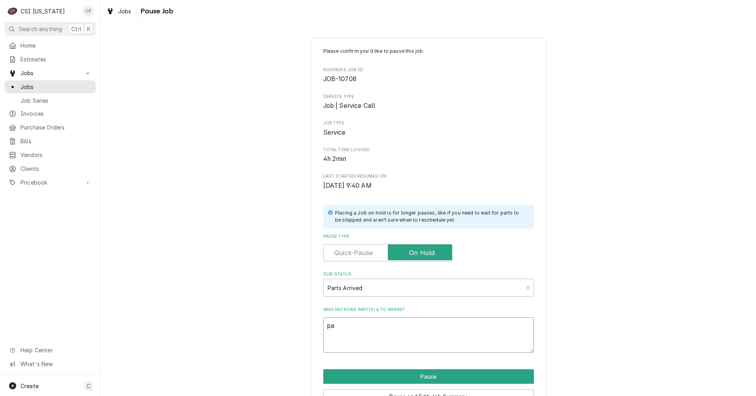
type textarea "x"
type textarea "par"
type textarea "x"
type textarea "part"
type textarea "x"
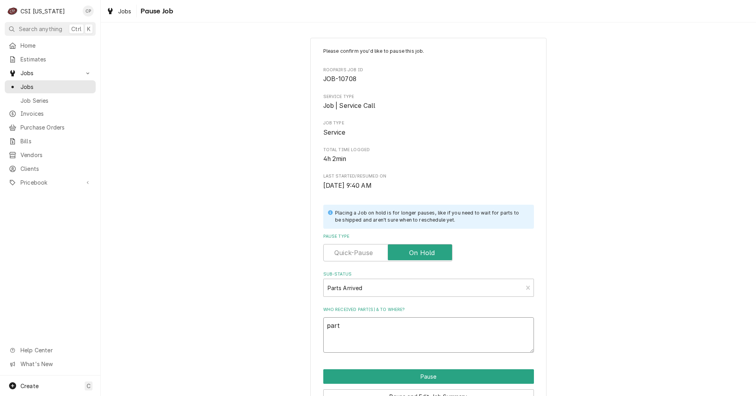
type textarea "parts"
type textarea "x"
type textarea "parts"
type textarea "x"
type textarea "parts a"
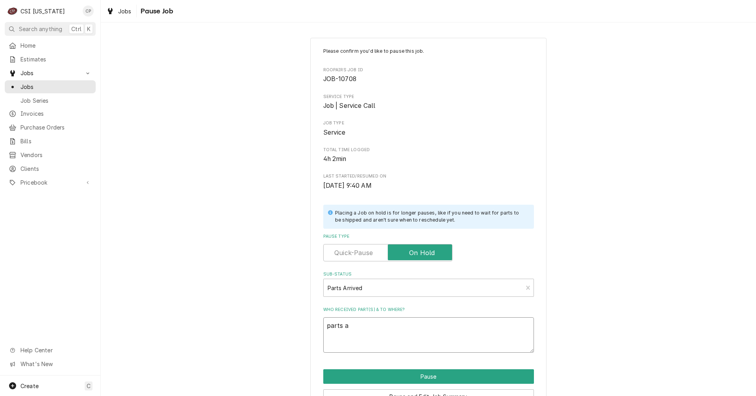
type textarea "x"
type textarea "parts ar"
type textarea "x"
type textarea "parts arr"
type textarea "x"
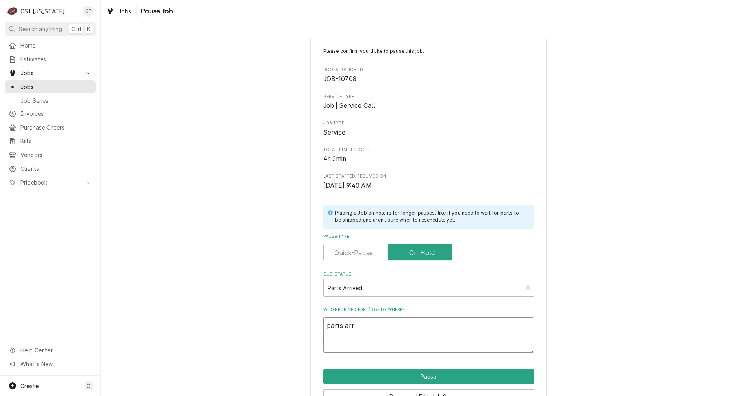
type textarea "parts arri"
type textarea "x"
type textarea "parts arriv"
type textarea "x"
type textarea "parts arrive"
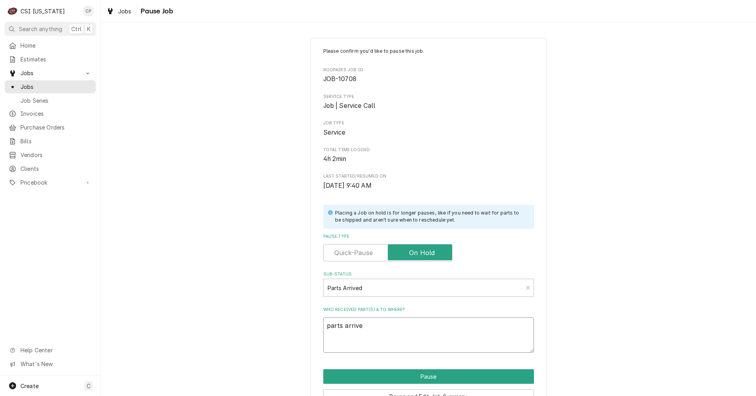
type textarea "x"
type textarea "parts arrived"
type textarea "x"
type textarea "parts arrived"
type textarea "x"
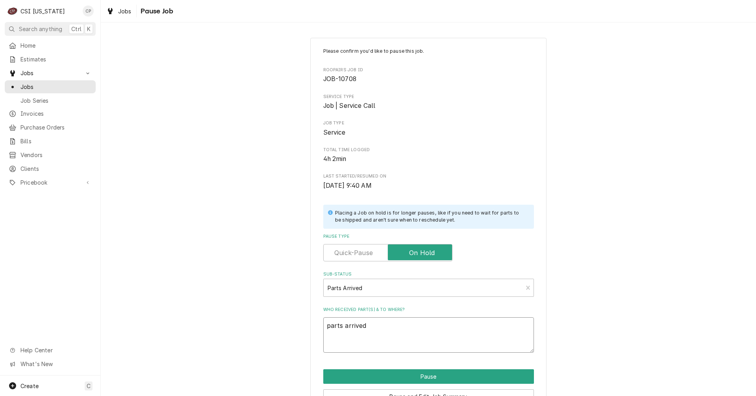
type textarea "parts arrived a"
type textarea "x"
type textarea "parts arrived an"
type textarea "x"
type textarea "parts arrived and"
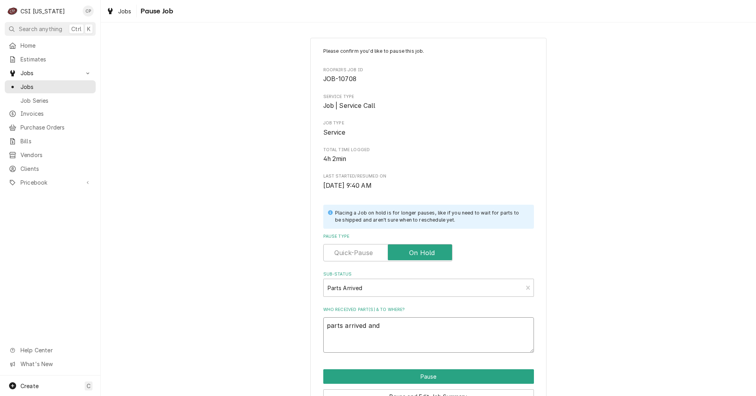
type textarea "x"
type textarea "parts arrived and"
type textarea "x"
type textarea "parts arrived and p"
type textarea "x"
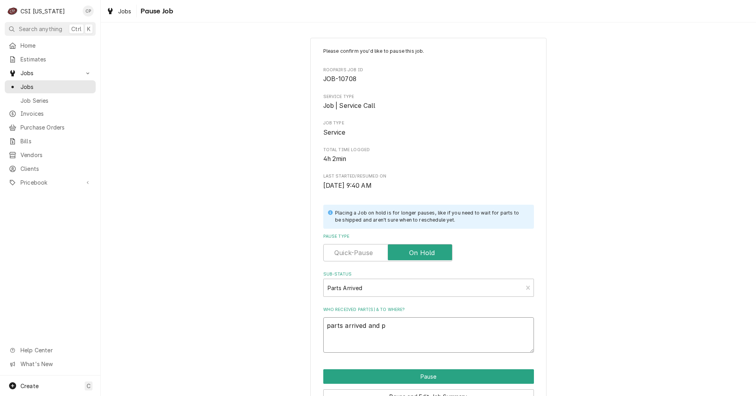
type textarea "parts arrived and pl"
type textarea "x"
type textarea "parts arrived and p"
type textarea "x"
type textarea "parts arrived and"
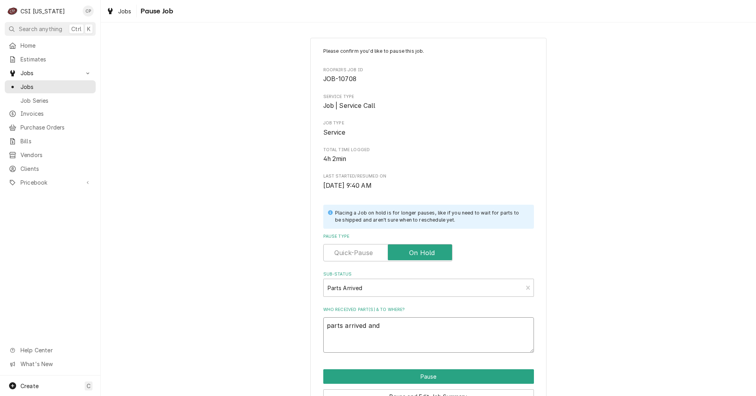
type textarea "x"
type textarea "parts arrived and"
type textarea "x"
type textarea "parts arrived an"
type textarea "x"
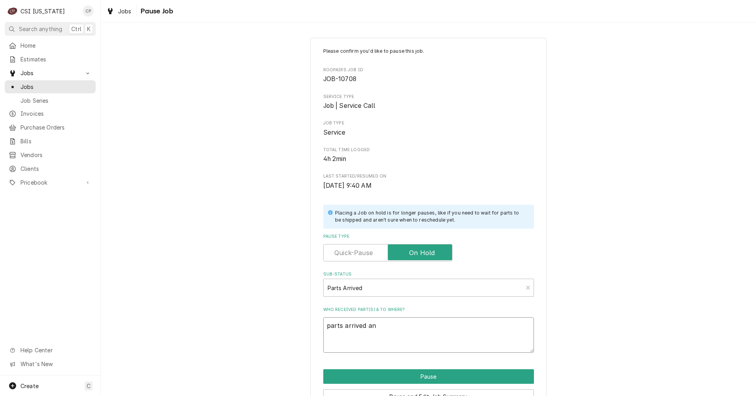
type textarea "parts arrived a"
type textarea "x"
type textarea "parts arrived"
type textarea "x"
type textarea "parts arrived n"
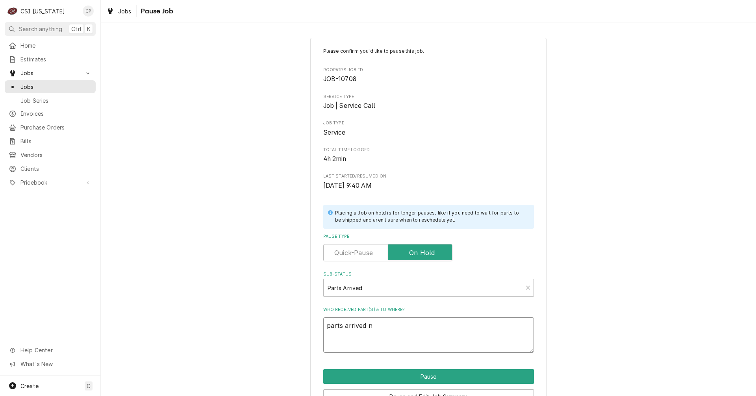
type textarea "x"
type textarea "parts arrived na"
type textarea "x"
type textarea "parts arrived n"
type textarea "x"
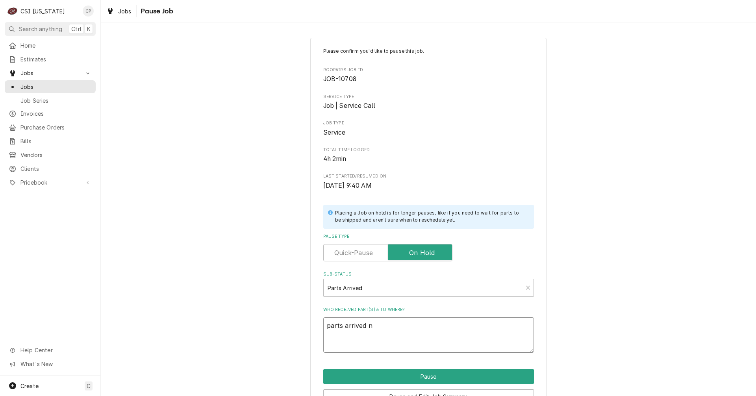
type textarea "parts arrived"
type textarea "x"
type textarea "parts arrived a"
type textarea "x"
type textarea "parts arrived an"
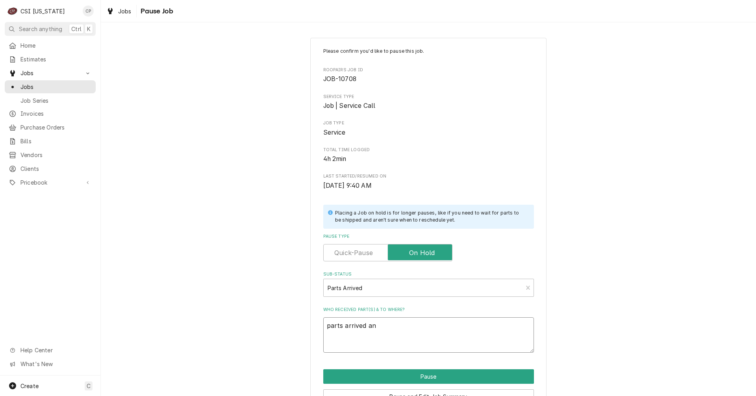
type textarea "x"
type textarea "parts arrived and"
type textarea "x"
type textarea "parts arrived and"
type textarea "x"
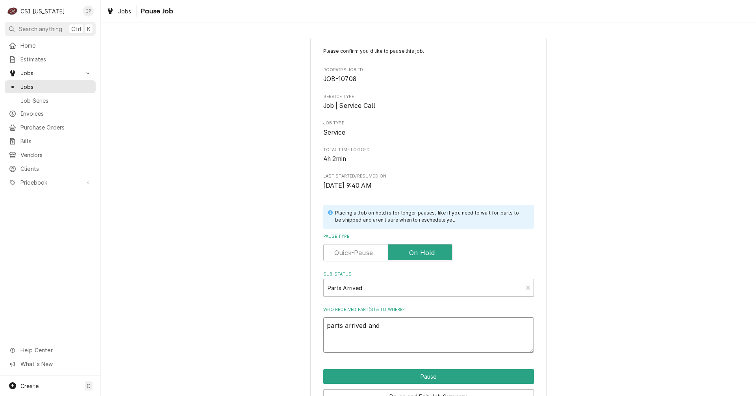
type textarea "parts arrived and p"
type textarea "x"
type textarea "parts arrived and pl"
type textarea "x"
type textarea "parts arrived and pla"
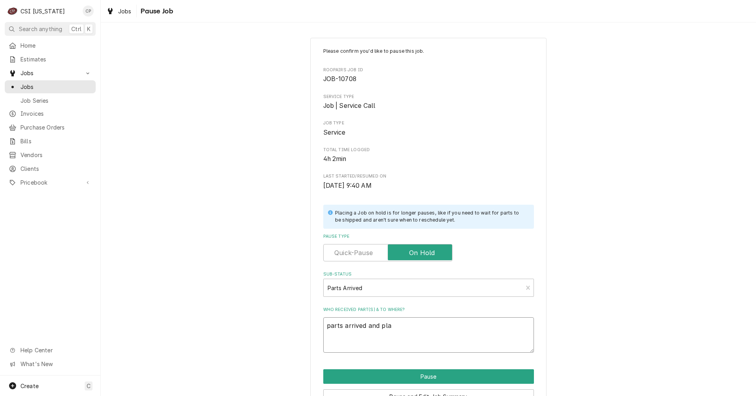
type textarea "x"
type textarea "parts arrived and plac"
type textarea "x"
type textarea "parts arrived and place"
type textarea "x"
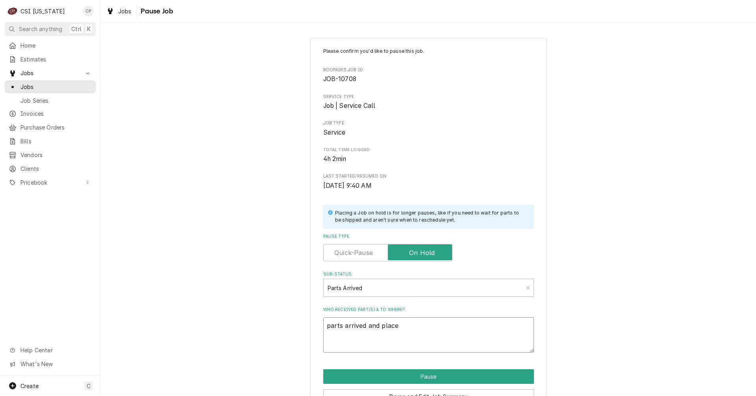
type textarea "parts arrived and placed"
type textarea "x"
type textarea "parts arrived and placed"
type textarea "x"
type textarea "parts arrived and placed o"
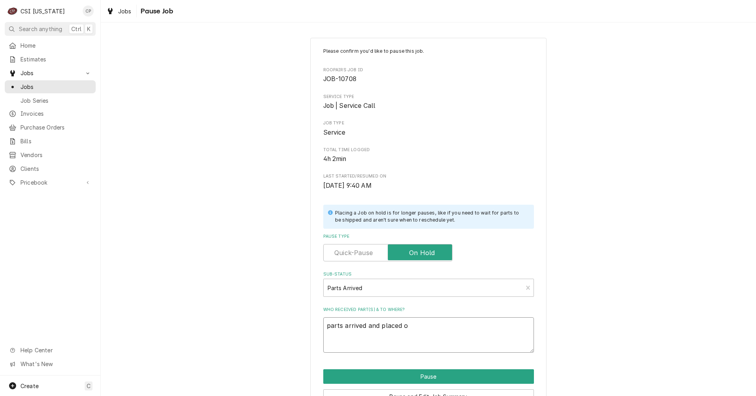
type textarea "x"
type textarea "parts arrived and placed on"
type textarea "x"
type textarea "parts arrived and placed on"
click at [421, 326] on textarea "parts arrived and placed on" at bounding box center [428, 334] width 211 height 35
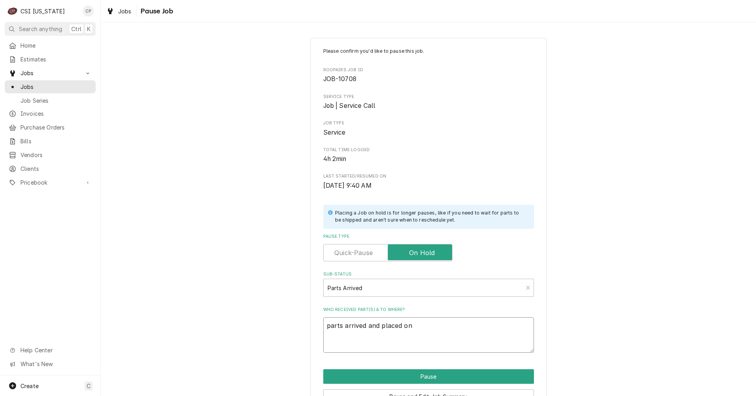
type textarea "x"
type textarea "parts arrived and placed on J"
type textarea "x"
type textarea "parts arrived and placed on Je"
type textarea "x"
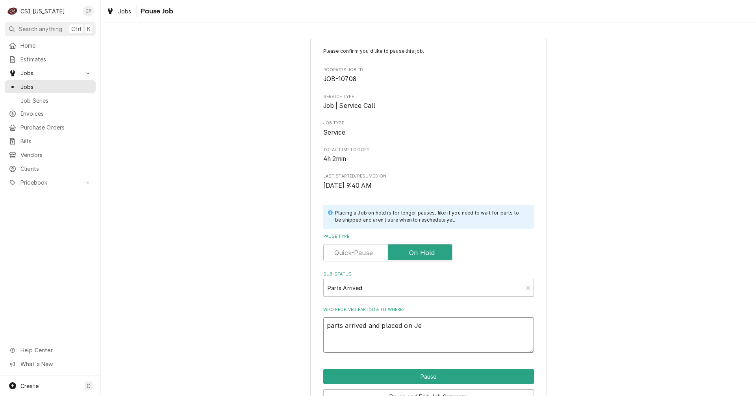
type textarea "parts arrived and placed on Jef"
type textarea "x"
type textarea "parts arrived and placed on Jeff"
type textarea "x"
type textarea "parts arrived and placed on Jeff"
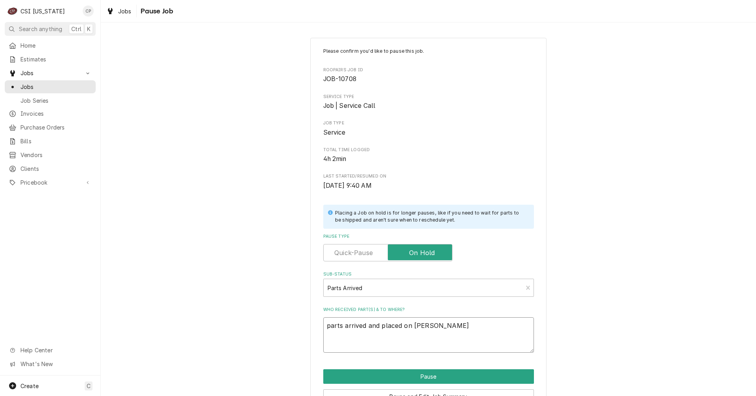
type textarea "x"
type textarea "parts arrived and placed on Jeff H"
type textarea "x"
type textarea "parts arrived and placed on Jeff H"
type textarea "x"
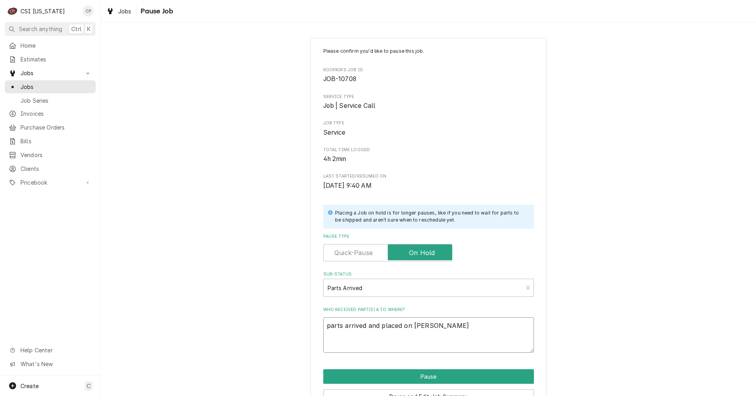
type textarea "parts arrived and placed on Jeff H s"
type textarea "x"
type textarea "parts arrived and placed on Jeff H sh"
type textarea "x"
type textarea "parts arrived and placed on Jeff H she"
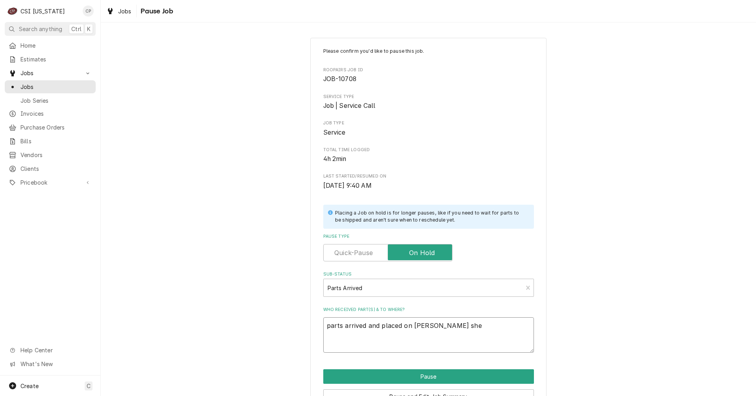
type textarea "x"
type textarea "parts arrived and placed on Jeff H shel"
type textarea "x"
type textarea "parts arrived and placed on Jeff H shelf"
type textarea "x"
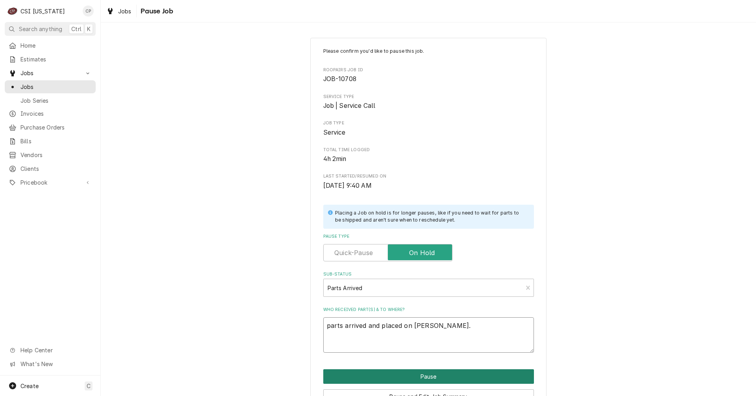
type textarea "parts arrived and placed on Jeff H shelf."
click at [434, 375] on button "Pause" at bounding box center [428, 376] width 211 height 15
type textarea "x"
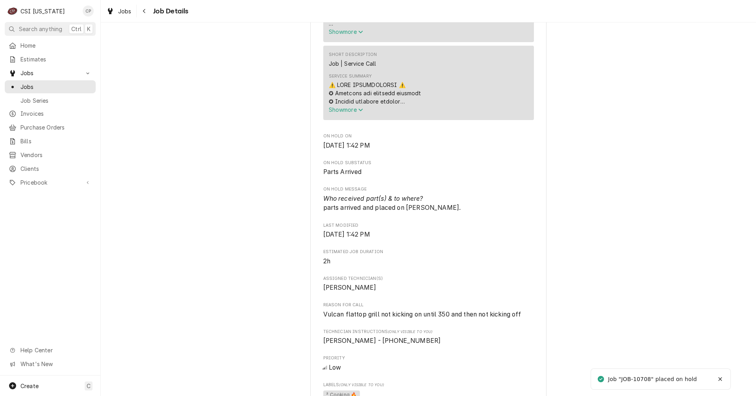
scroll to position [512, 0]
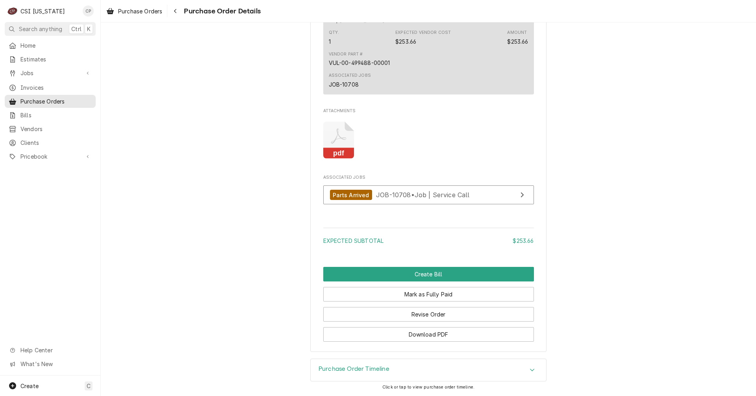
scroll to position [635, 0]
click at [176, 10] on icon "Navigate back" at bounding box center [176, 11] width 4 height 6
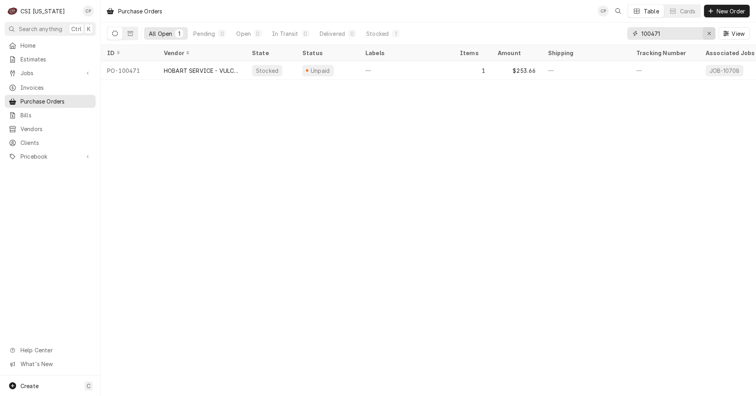
click at [711, 36] on icon "Erase input" at bounding box center [709, 34] width 4 height 6
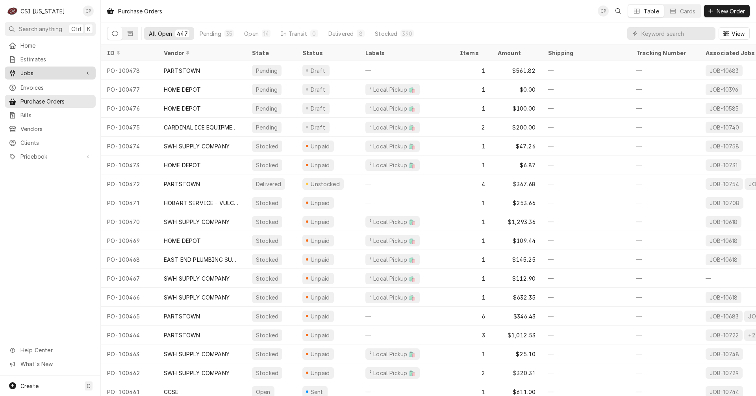
click at [44, 72] on span "Jobs" at bounding box center [49, 73] width 59 height 8
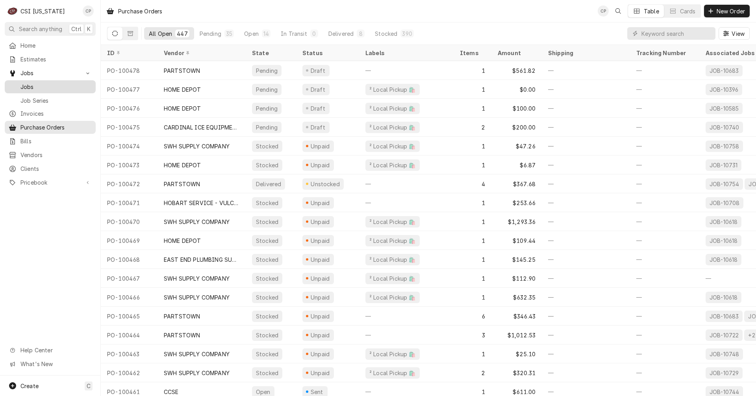
click at [39, 83] on span "Jobs" at bounding box center [55, 87] width 71 height 8
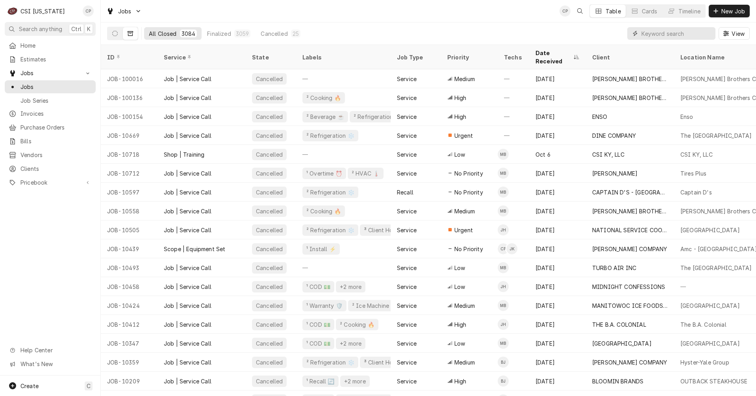
click at [671, 33] on input "Dynamic Content Wrapper" at bounding box center [677, 33] width 70 height 13
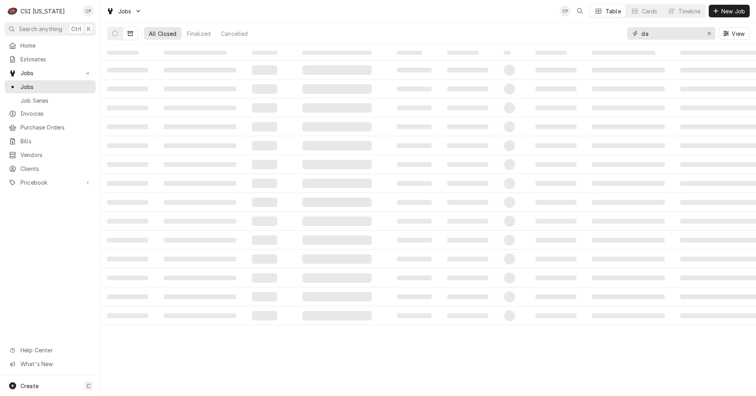
type input "d"
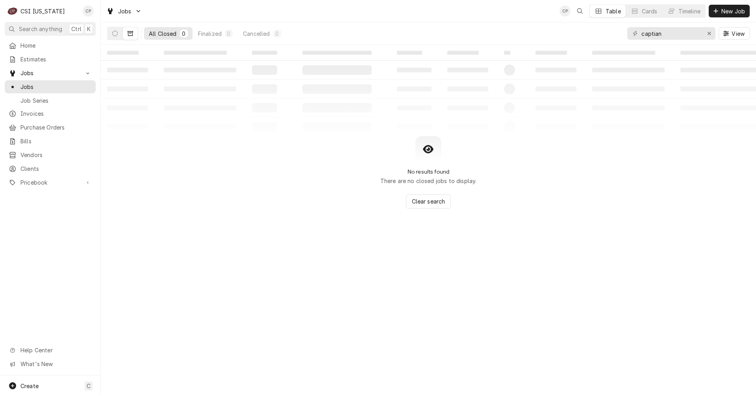
click at [134, 34] on button "Dynamic Content Wrapper" at bounding box center [130, 33] width 15 height 13
click at [130, 33] on icon "Dynamic Content Wrapper" at bounding box center [131, 33] width 6 height 5
click at [119, 33] on button "Dynamic Content Wrapper" at bounding box center [115, 33] width 15 height 13
click at [674, 35] on input "captian" at bounding box center [671, 33] width 59 height 13
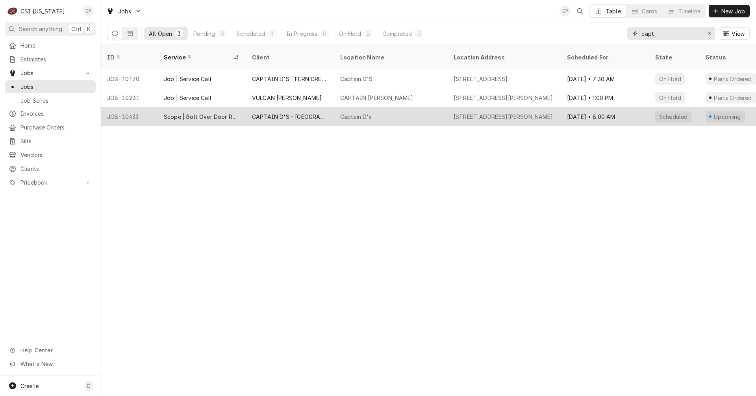
type input "capt"
click at [270, 113] on div "CAPTAIN D'S - [GEOGRAPHIC_DATA]" at bounding box center [290, 117] width 76 height 8
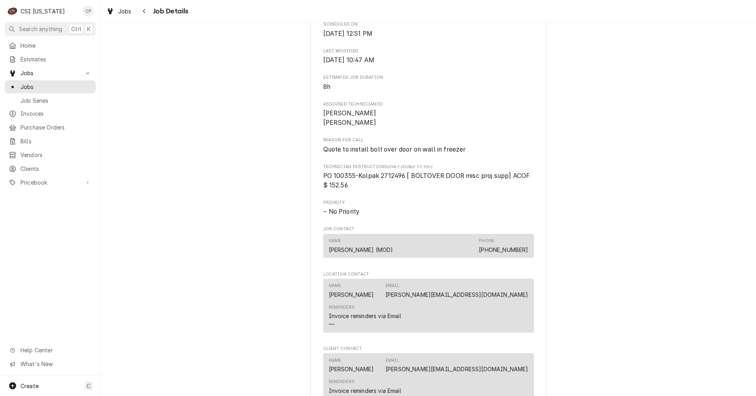
scroll to position [355, 0]
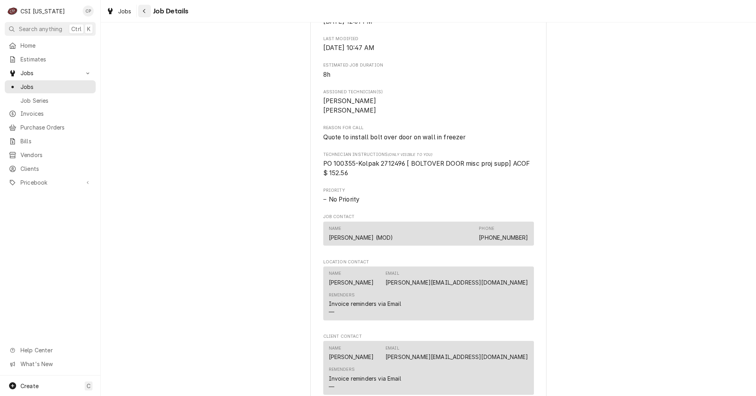
click at [141, 10] on div "Navigate back" at bounding box center [145, 11] width 8 height 8
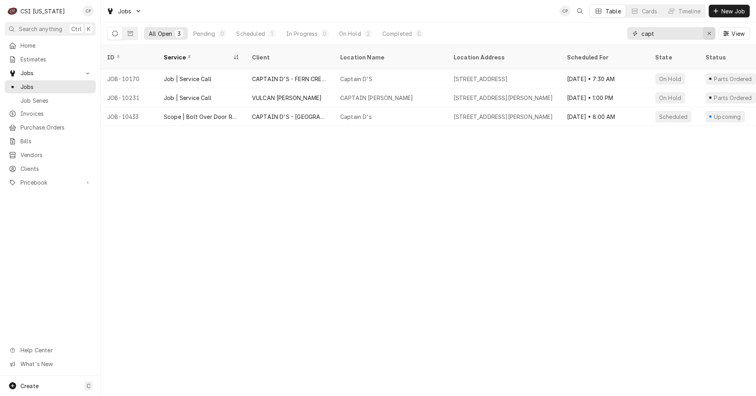
click at [711, 34] on div "Erase input" at bounding box center [709, 34] width 8 height 8
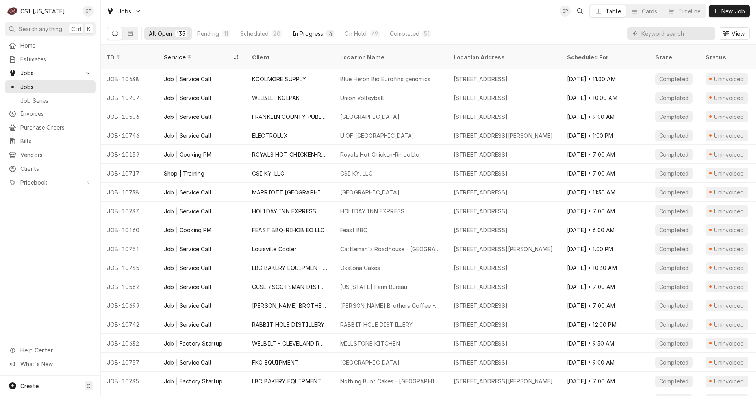
click at [310, 37] on div "In Progress" at bounding box center [308, 34] width 32 height 8
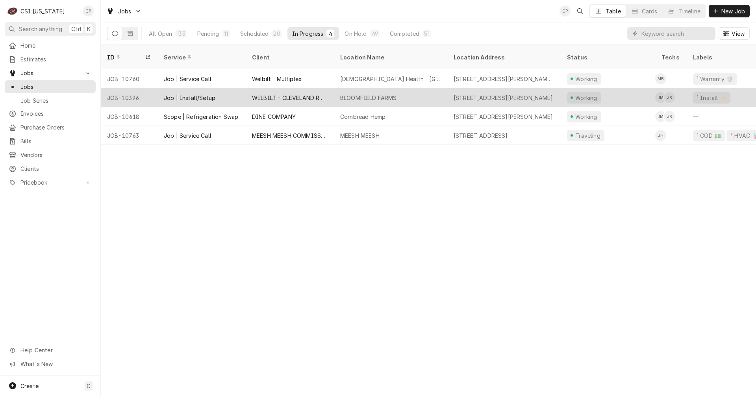
click at [372, 94] on div "BLOOMFIELD FARMS" at bounding box center [368, 98] width 57 height 8
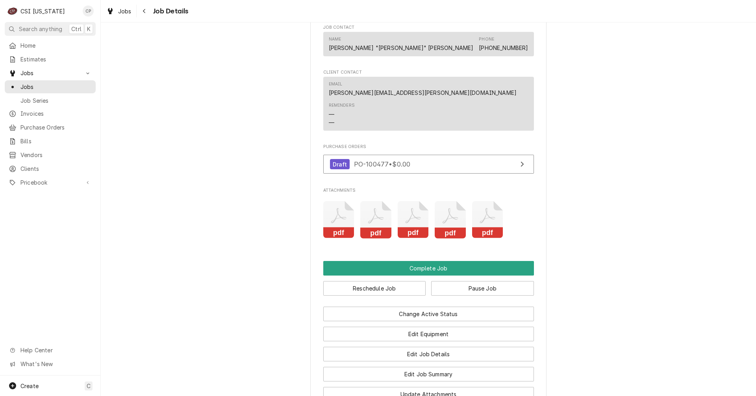
scroll to position [1812, 0]
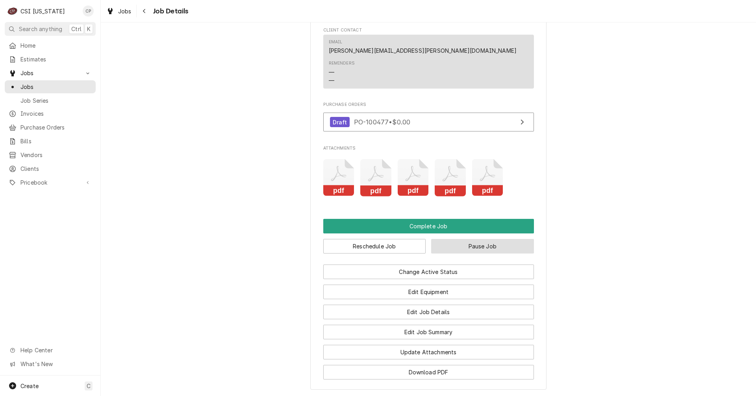
click at [478, 254] on button "Pause Job" at bounding box center [482, 246] width 103 height 15
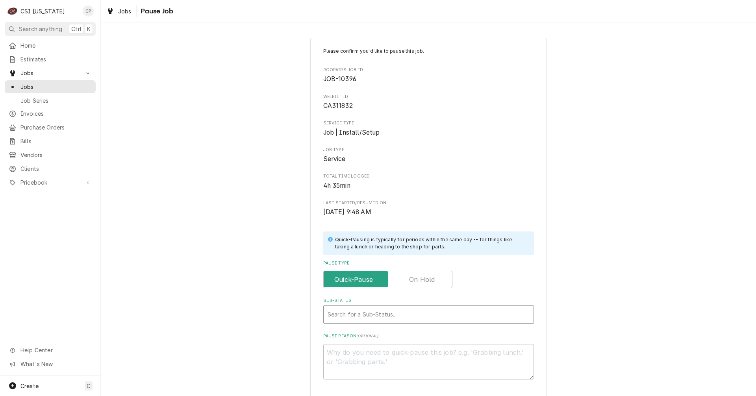
type textarea "x"
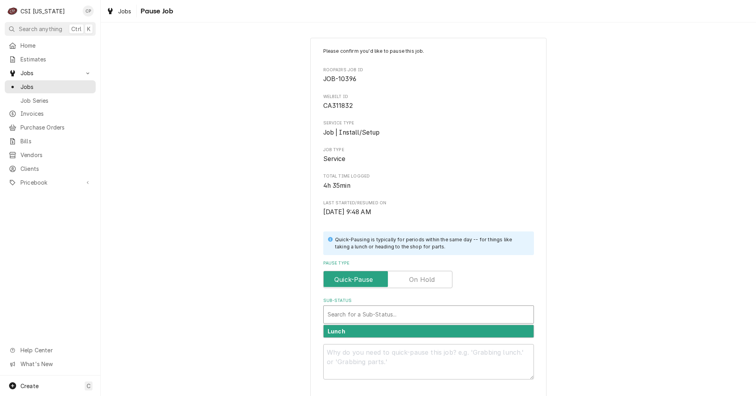
click at [369, 314] on div "Sub-Status" at bounding box center [429, 315] width 202 height 14
click at [346, 316] on div "Sub-Status" at bounding box center [429, 315] width 202 height 14
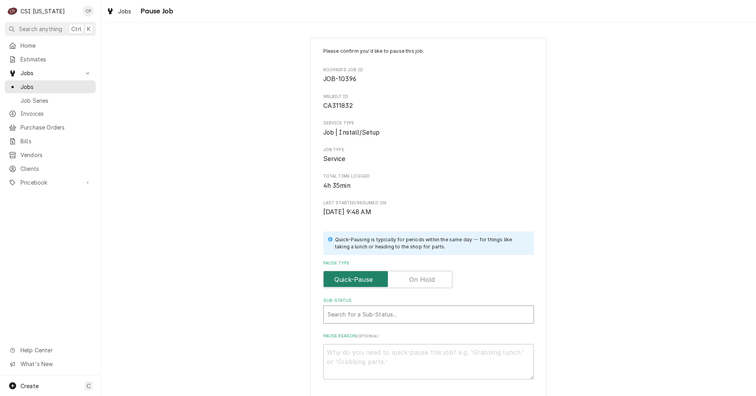
click at [422, 286] on input "Pause Type" at bounding box center [388, 279] width 122 height 17
checkbox input "true"
type textarea "x"
click at [345, 325] on div "Please confirm you'd like to pause this job. Roopairs Job ID JOB-10396 WELBILT …" at bounding box center [428, 214] width 211 height 332
click at [352, 317] on div "Sub-Status" at bounding box center [429, 315] width 202 height 14
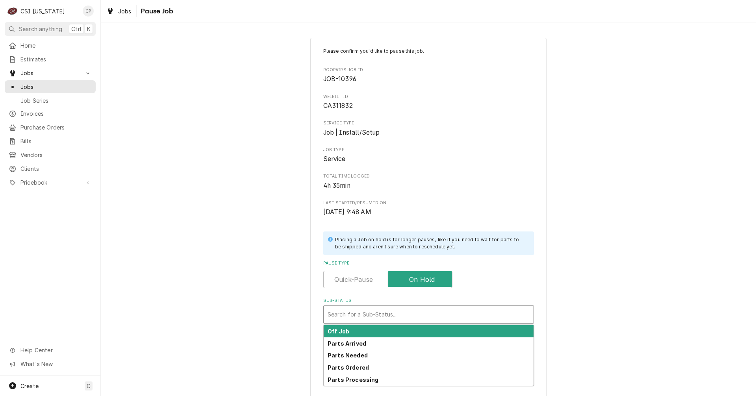
click at [363, 310] on div "Sub-Status" at bounding box center [429, 315] width 202 height 14
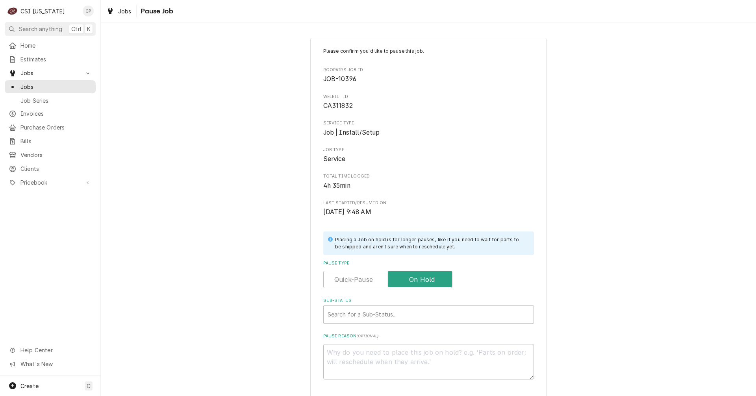
click at [146, 14] on span "Pause Job" at bounding box center [155, 11] width 35 height 11
click at [127, 12] on span "Jobs" at bounding box center [124, 11] width 13 height 8
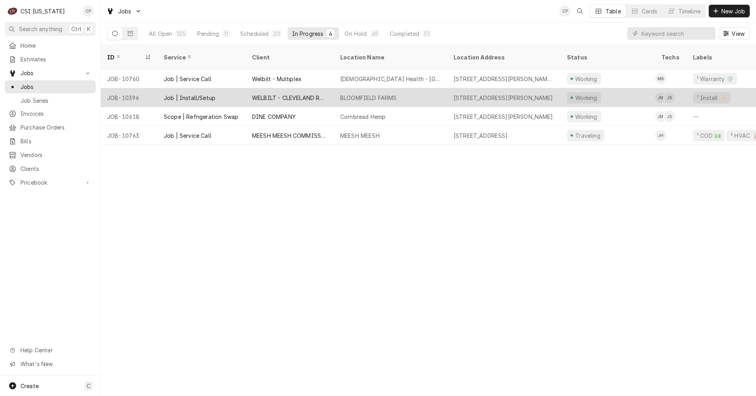
click at [369, 94] on div "BLOOMFIELD FARMS" at bounding box center [368, 98] width 57 height 8
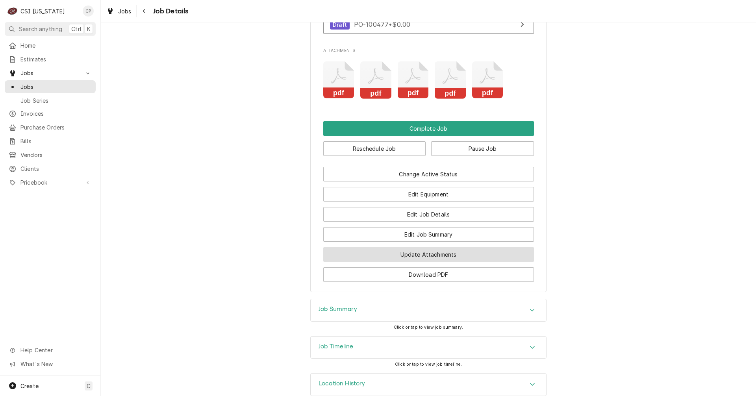
scroll to position [1930, 0]
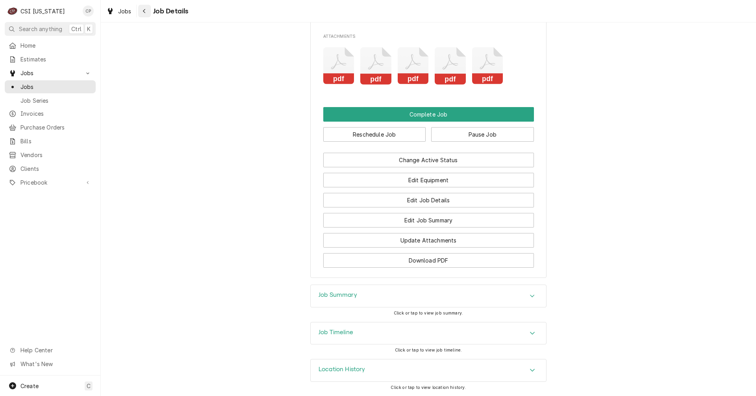
click at [147, 8] on div "Navigate back" at bounding box center [145, 11] width 8 height 8
